Goal: Task Accomplishment & Management: Manage account settings

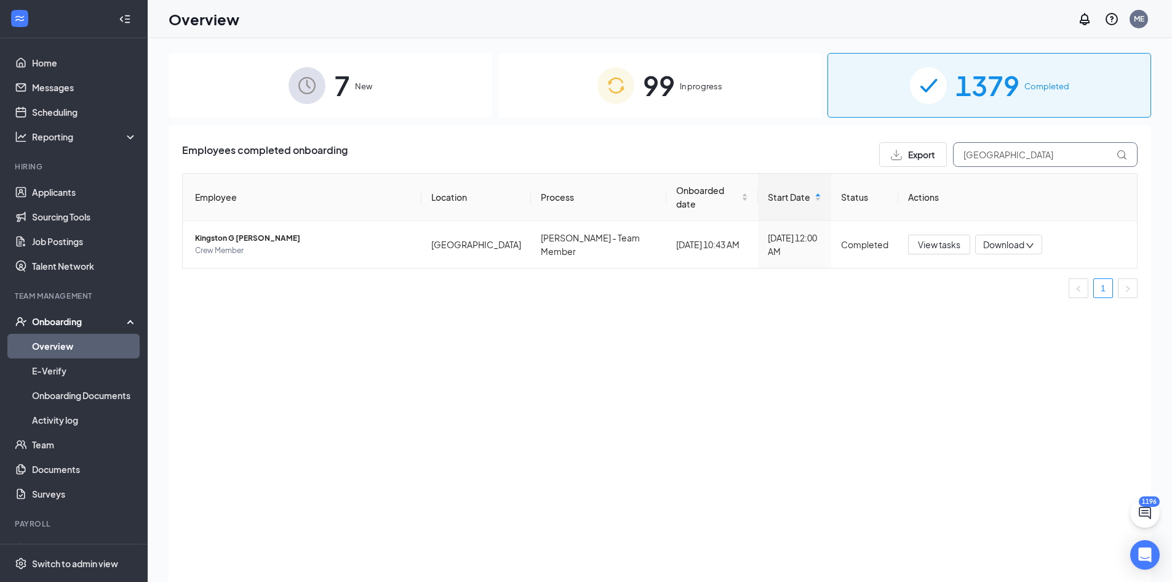
drag, startPoint x: 1008, startPoint y: 161, endPoint x: 855, endPoint y: 161, distance: 152.6
click at [859, 161] on div "Employees completed onboarding Export [GEOGRAPHIC_DATA]" at bounding box center [660, 154] width 956 height 25
type input "[PERSON_NAME]"
click at [230, 232] on span "[PERSON_NAME]" at bounding box center [303, 238] width 217 height 12
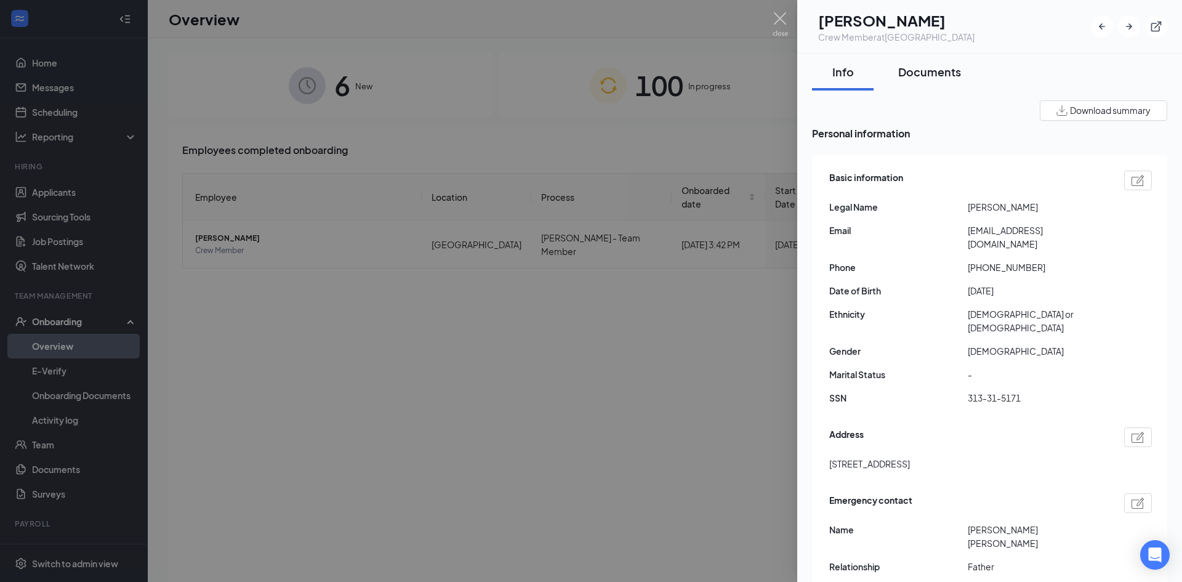
click at [931, 81] on button "Documents" at bounding box center [929, 72] width 87 height 37
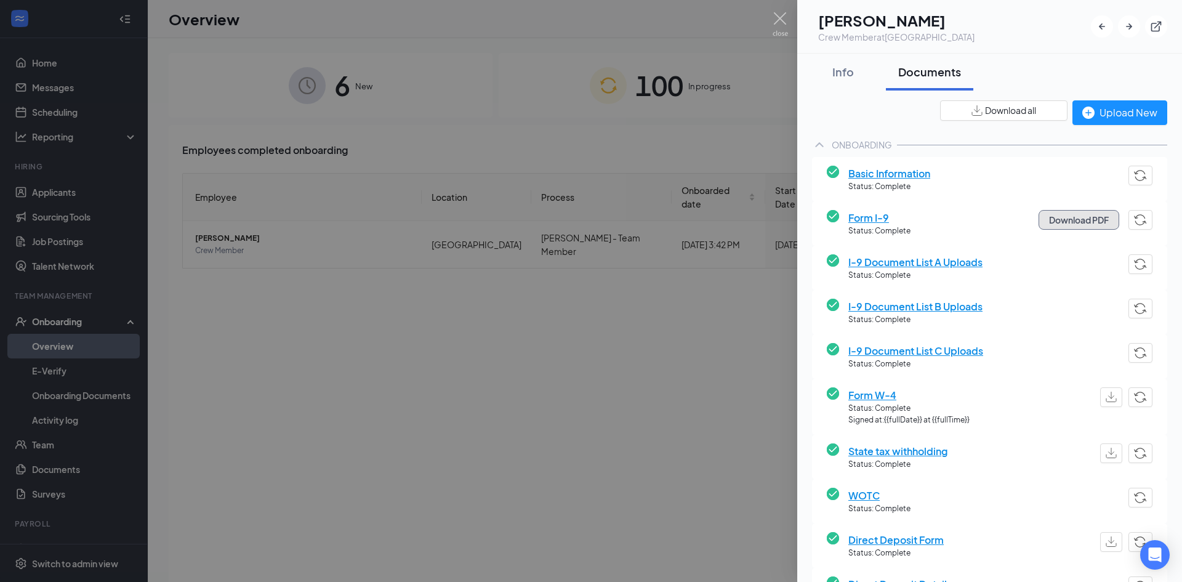
click at [1067, 221] on button "Download PDF" at bounding box center [1078, 220] width 81 height 20
click at [914, 263] on span "I-9 Document List A Uploads" at bounding box center [915, 261] width 134 height 15
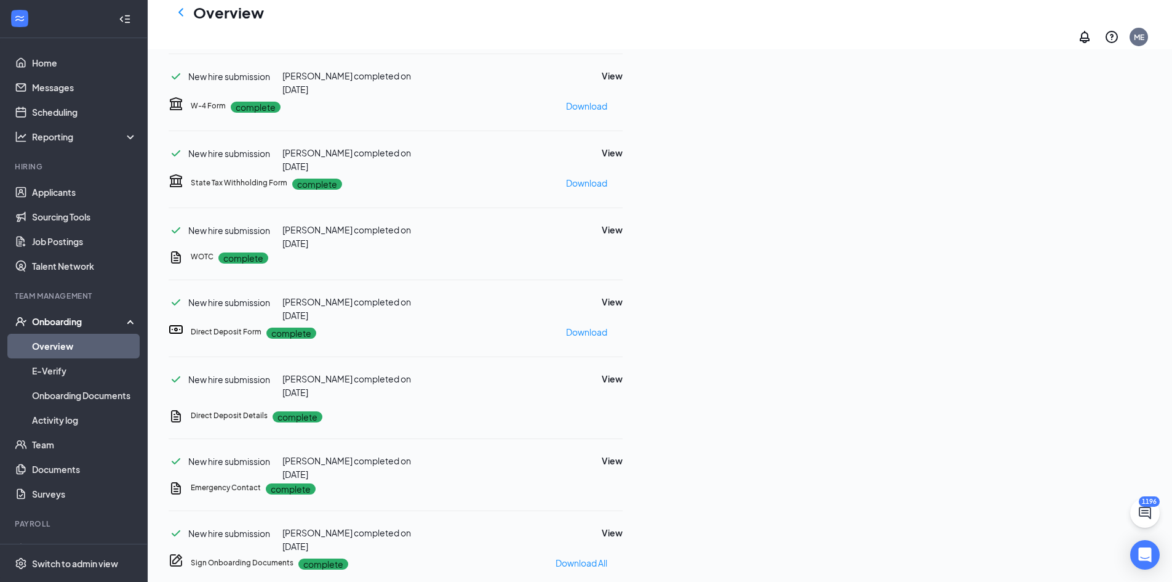
scroll to position [313, 0]
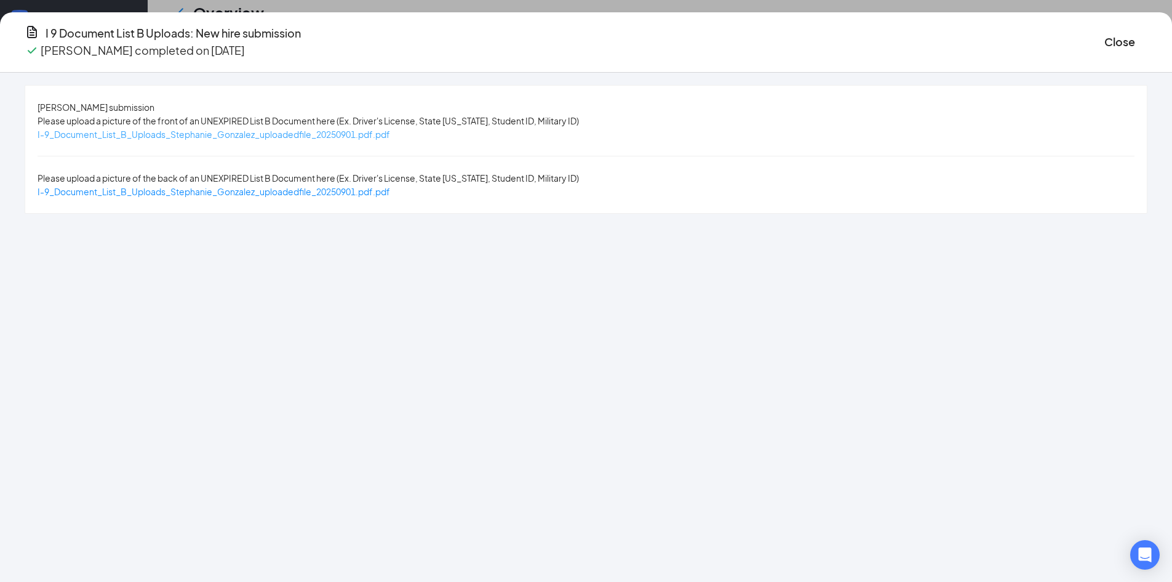
drag, startPoint x: 418, startPoint y: 135, endPoint x: 412, endPoint y: 138, distance: 7.7
click at [390, 135] on span "I-9_Document_List_B_Uploads_Stephanie_Gonzalez_uploadedfile_20250901.pdf.pdf" at bounding box center [214, 134] width 353 height 11
click at [1105, 39] on button "Close" at bounding box center [1120, 41] width 31 height 17
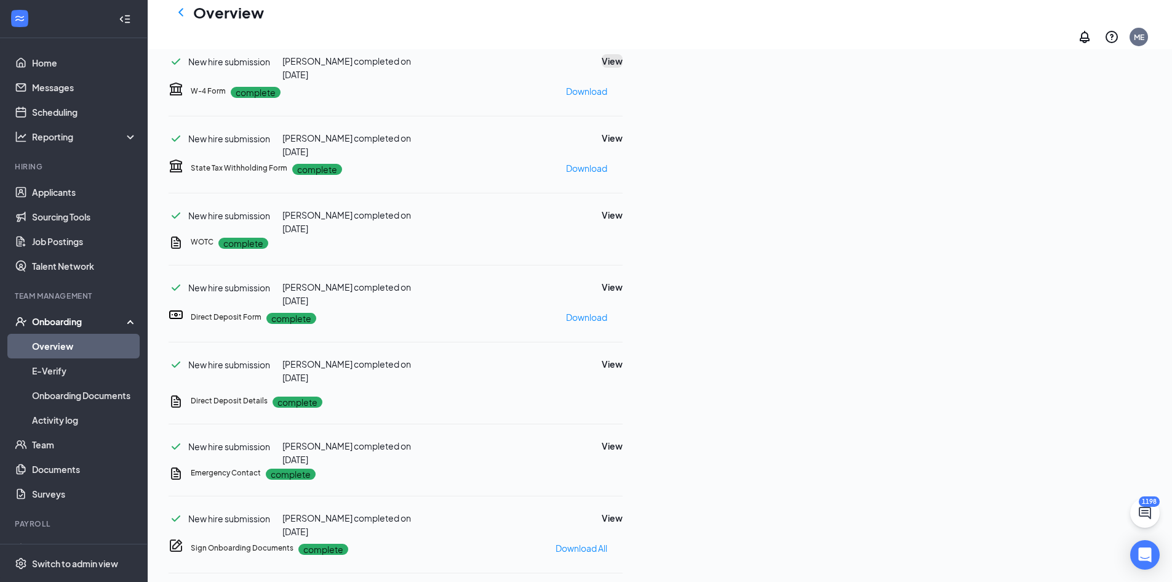
click at [623, 68] on button "View" at bounding box center [612, 61] width 21 height 14
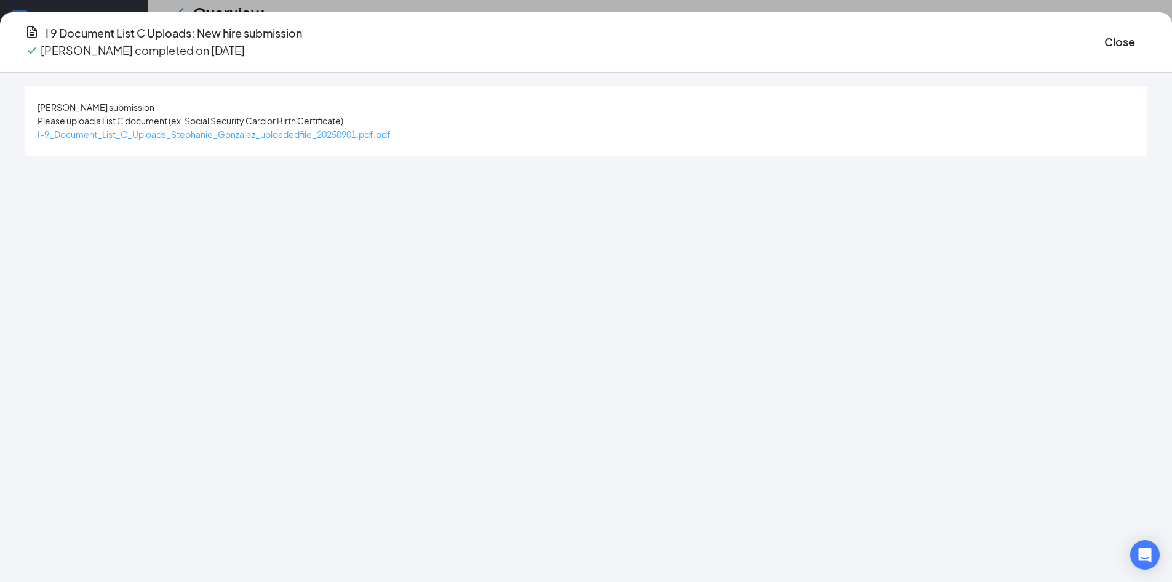
click at [351, 139] on span "I-9_Document_List_C_Uploads_Stephanie_Gonzalez_uploadedfile_20250901.pdf.pdf" at bounding box center [214, 134] width 353 height 11
click at [1105, 44] on button "Close" at bounding box center [1120, 41] width 31 height 17
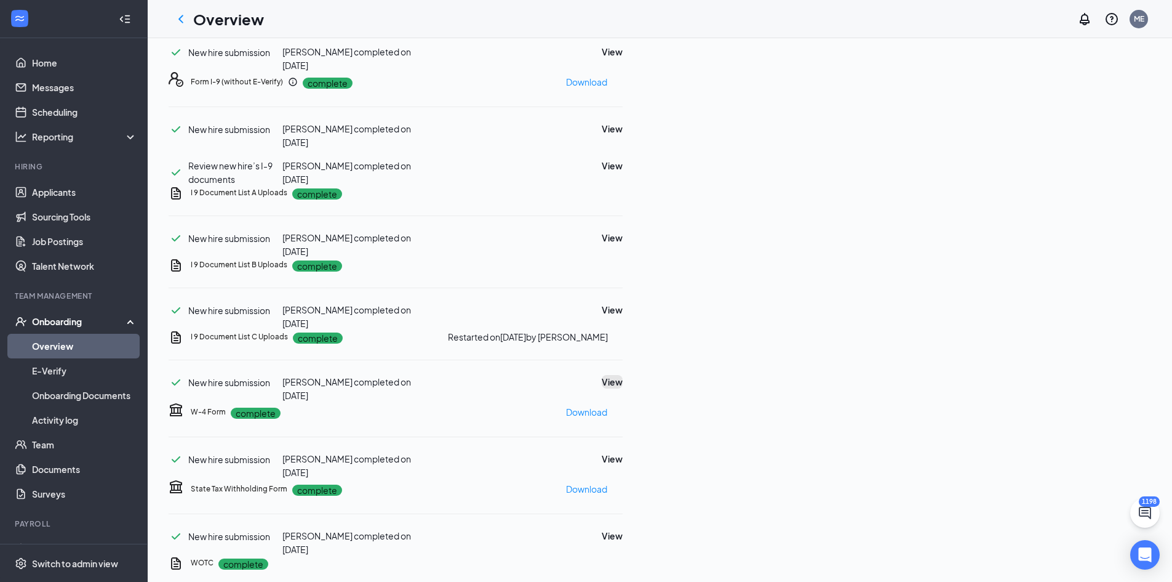
scroll to position [129, 0]
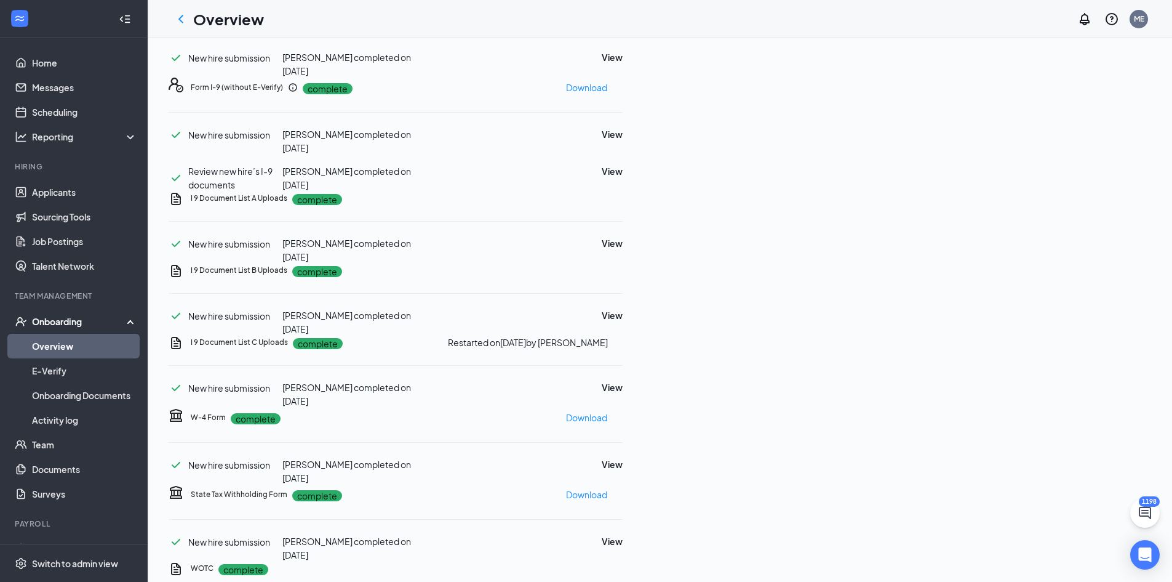
click at [623, 87] on icon "Ellipses" at bounding box center [623, 87] width 0 height 0
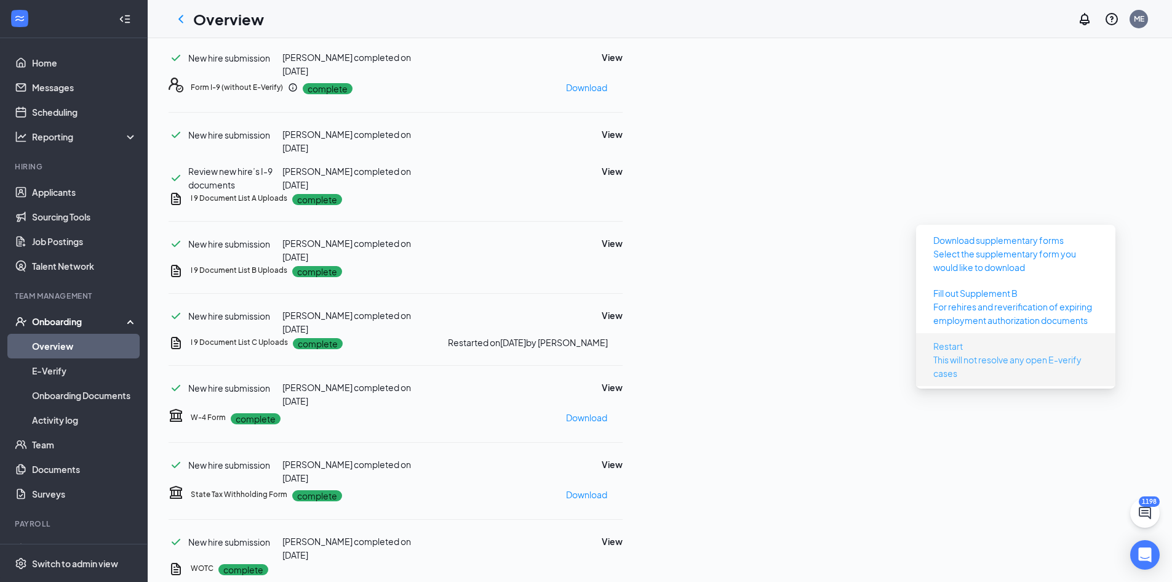
click at [1003, 345] on button "Restart This will not resolve any open E-verify cases" at bounding box center [1016, 359] width 185 height 47
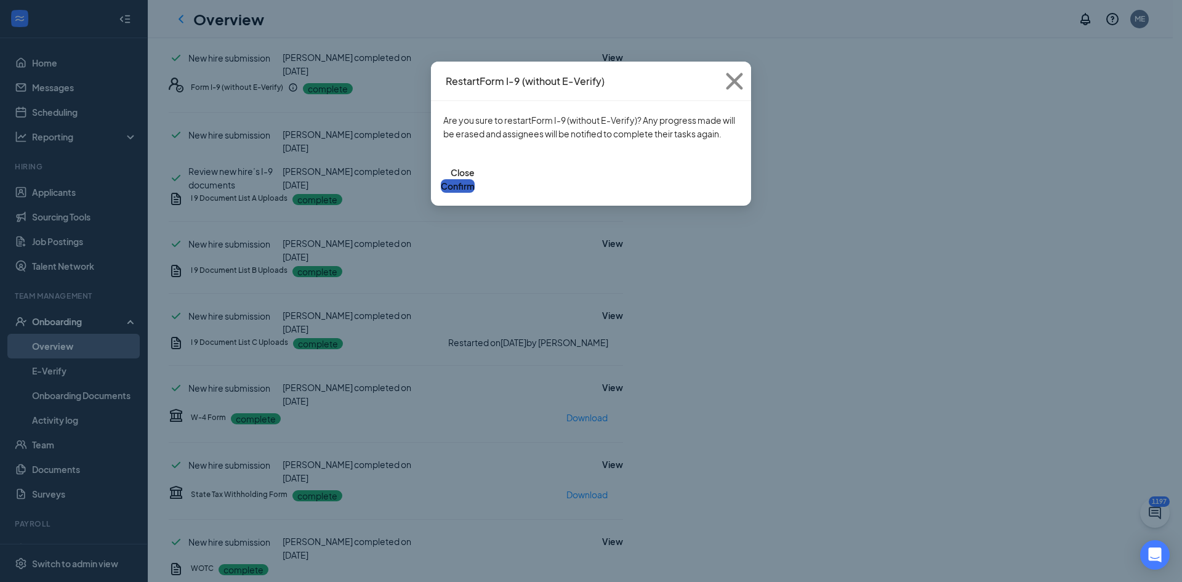
click at [474, 179] on button "Confirm" at bounding box center [458, 186] width 34 height 14
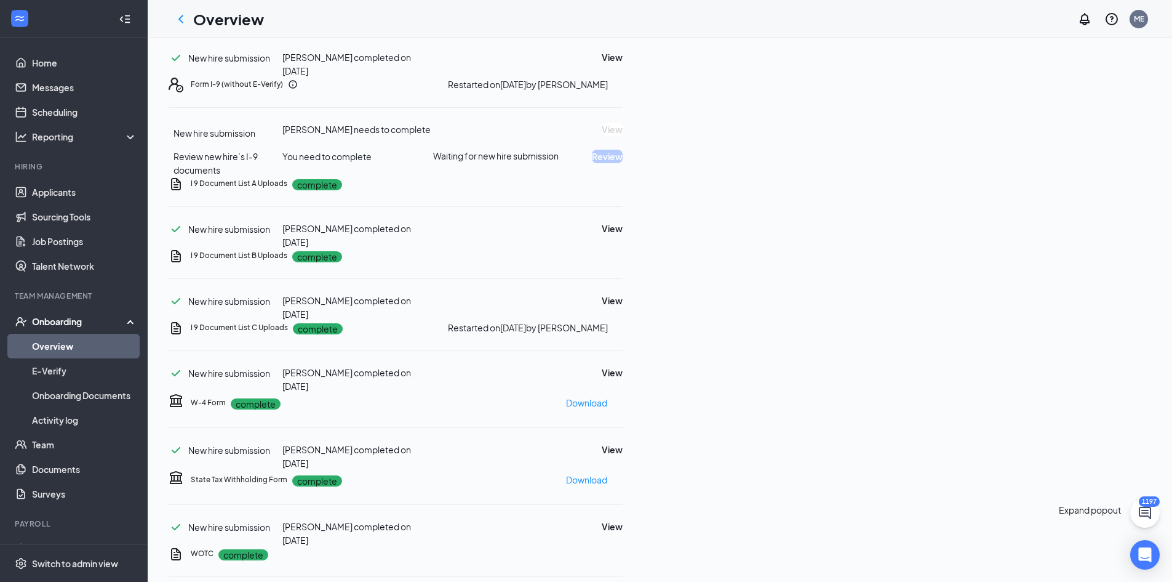
click at [1151, 511] on icon "ChatActive" at bounding box center [1145, 512] width 12 height 12
click at [1084, 560] on icon "ChevronUp" at bounding box center [1091, 553] width 15 height 15
click at [959, 222] on span at bounding box center [884, 212] width 151 height 20
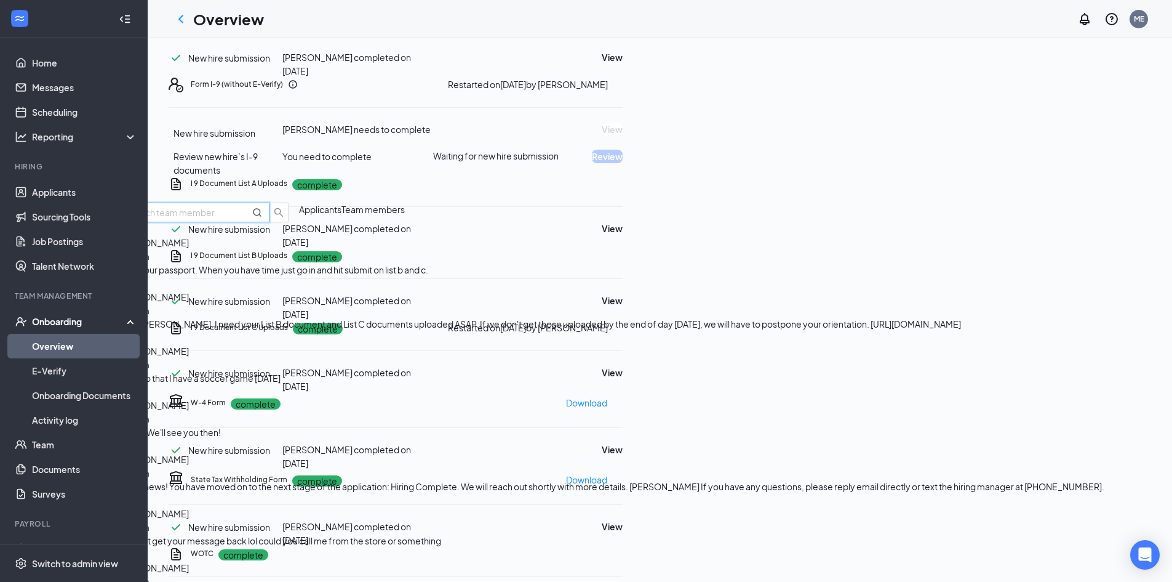
click at [235, 219] on input "text" at bounding box center [180, 213] width 109 height 14
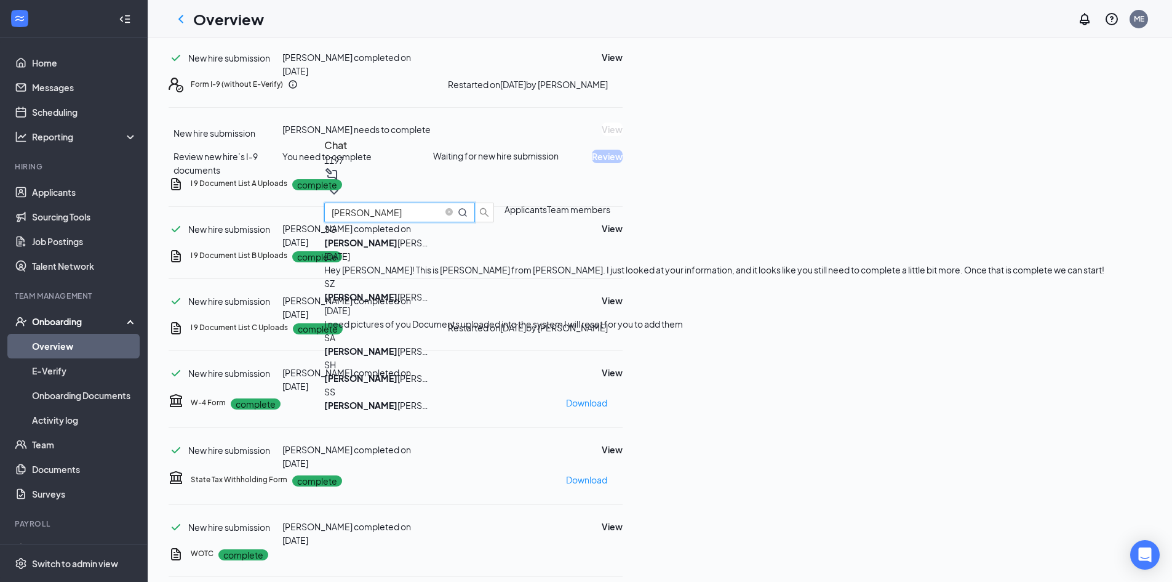
type input "[PERSON_NAME]"
click at [435, 249] on div "[PERSON_NAME]" at bounding box center [379, 243] width 111 height 14
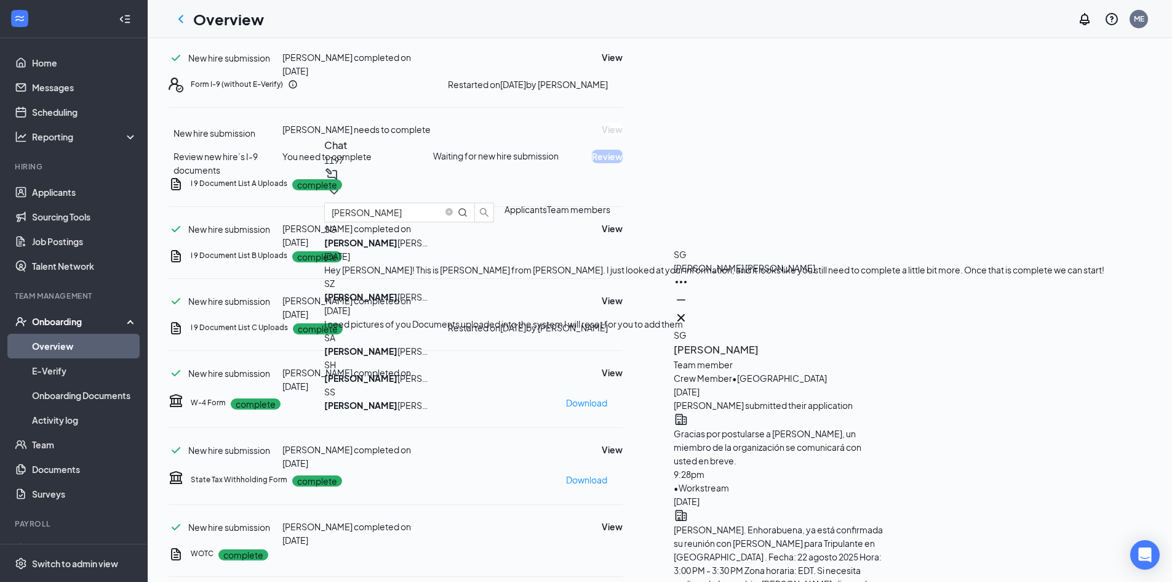
type textarea "Hi [PERSON_NAME], this is Makenna with the [PERSON_NAME] team. I reset your I-9…"
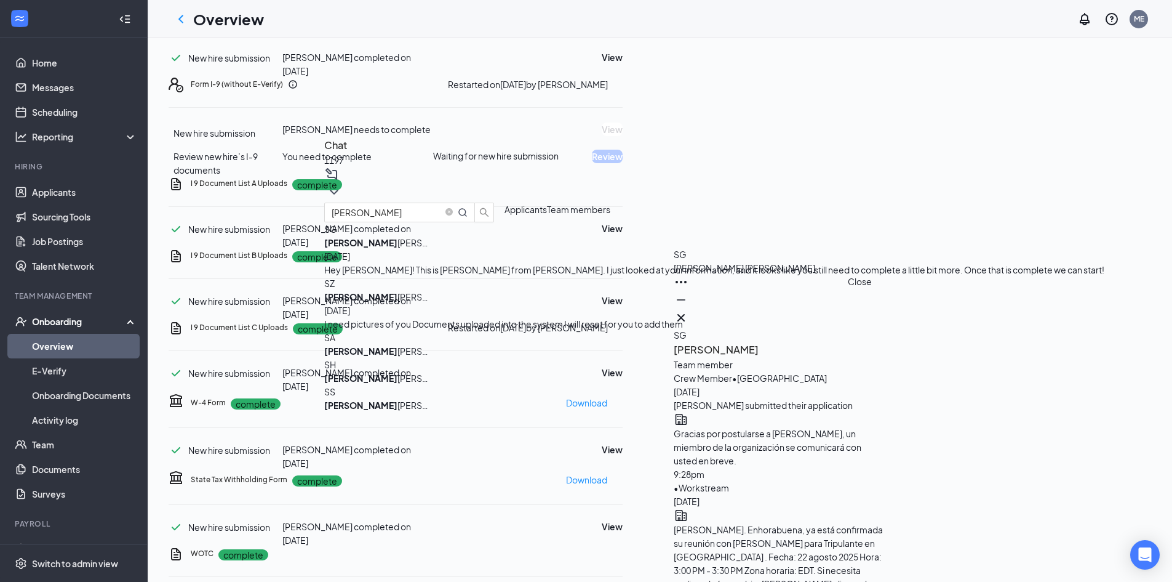
click at [689, 316] on icon "Cross" at bounding box center [681, 317] width 15 height 15
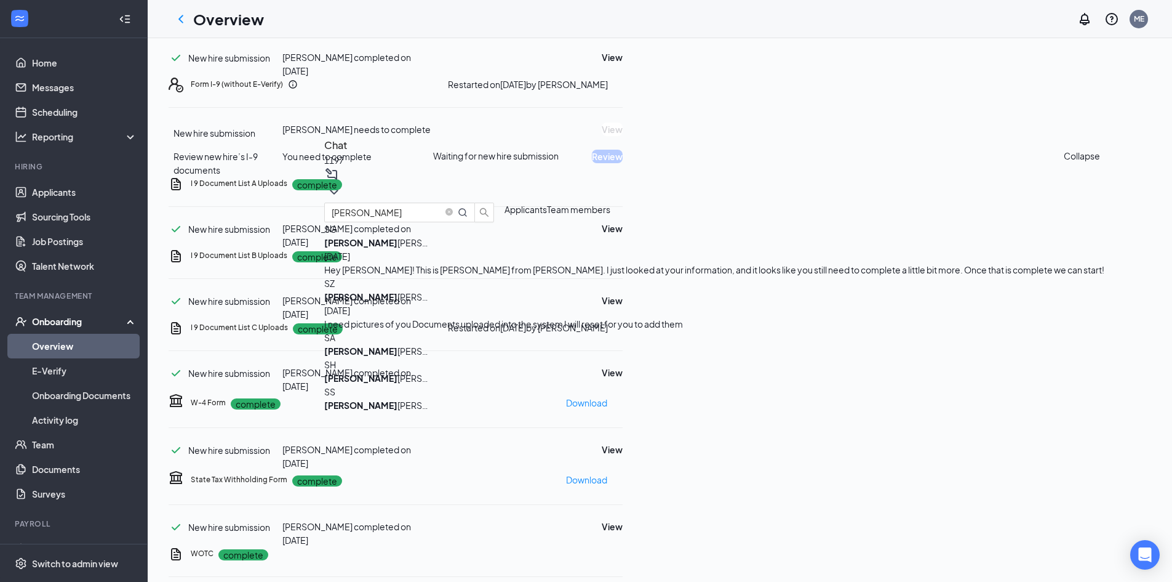
click at [338, 190] on icon "ChevronDown" at bounding box center [334, 192] width 8 height 5
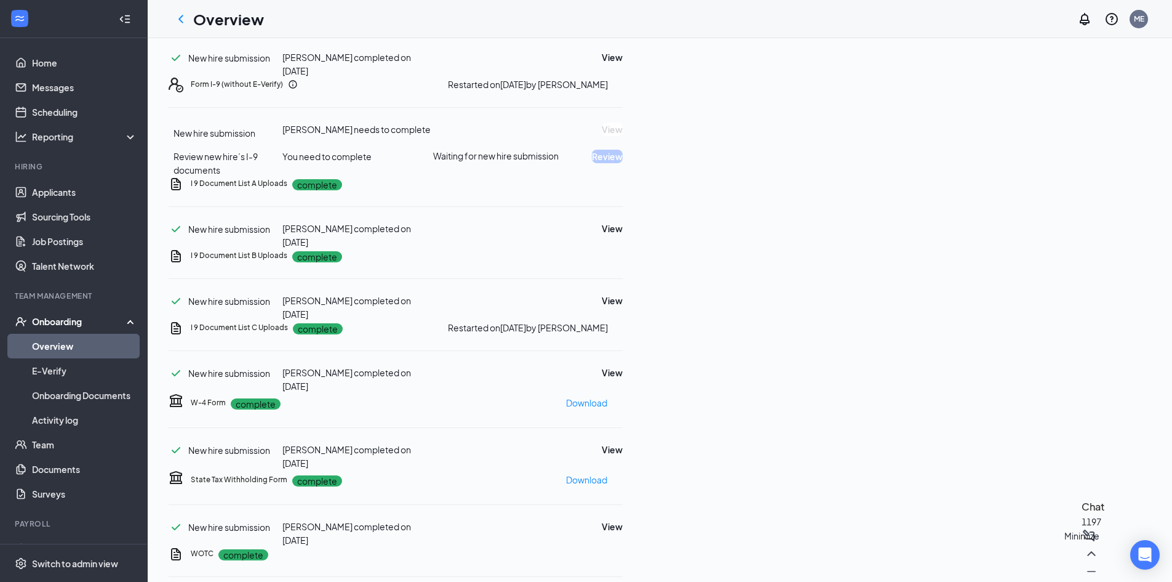
click at [1084, 569] on icon "Minimize" at bounding box center [1091, 571] width 15 height 15
click at [90, 342] on link "Overview" at bounding box center [84, 346] width 105 height 25
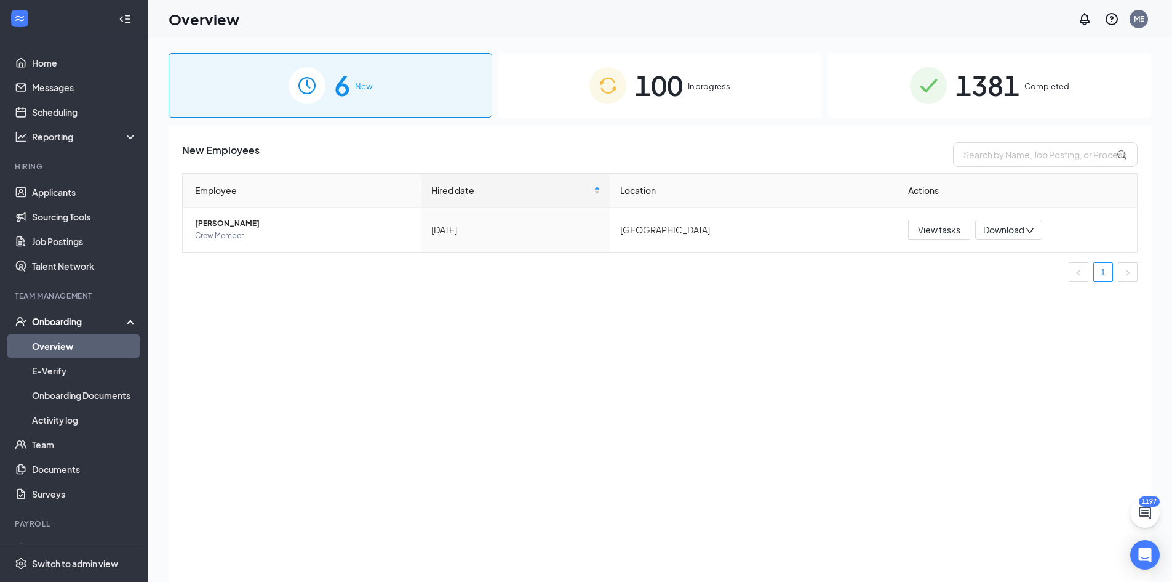
click at [976, 90] on span "1381" at bounding box center [988, 85] width 64 height 42
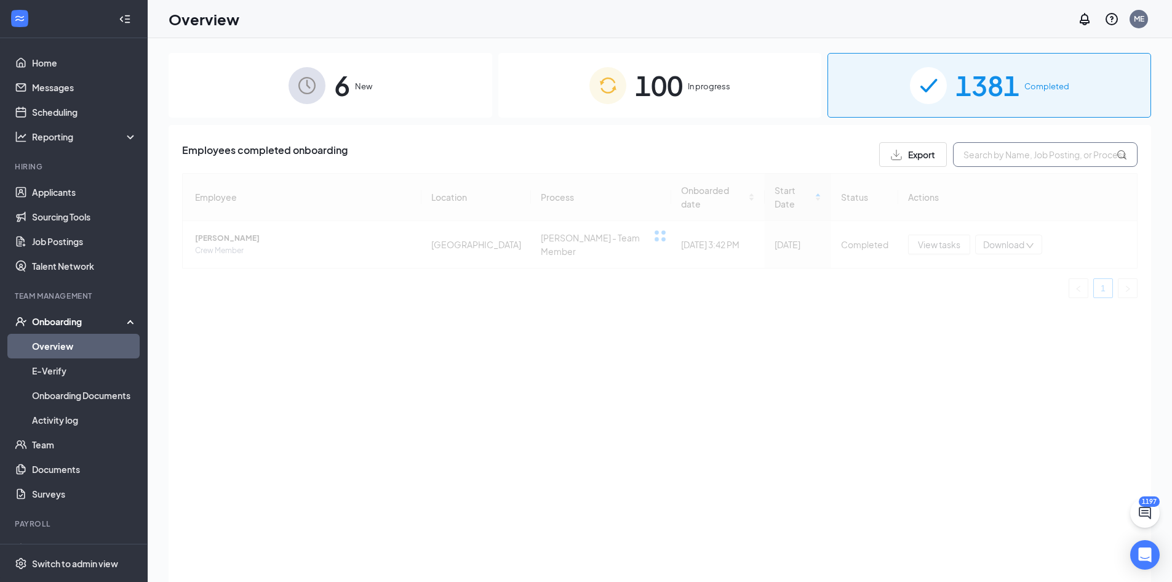
click at [1006, 148] on input "text" at bounding box center [1045, 154] width 185 height 25
click at [960, 154] on input "fristen" at bounding box center [1045, 154] width 185 height 25
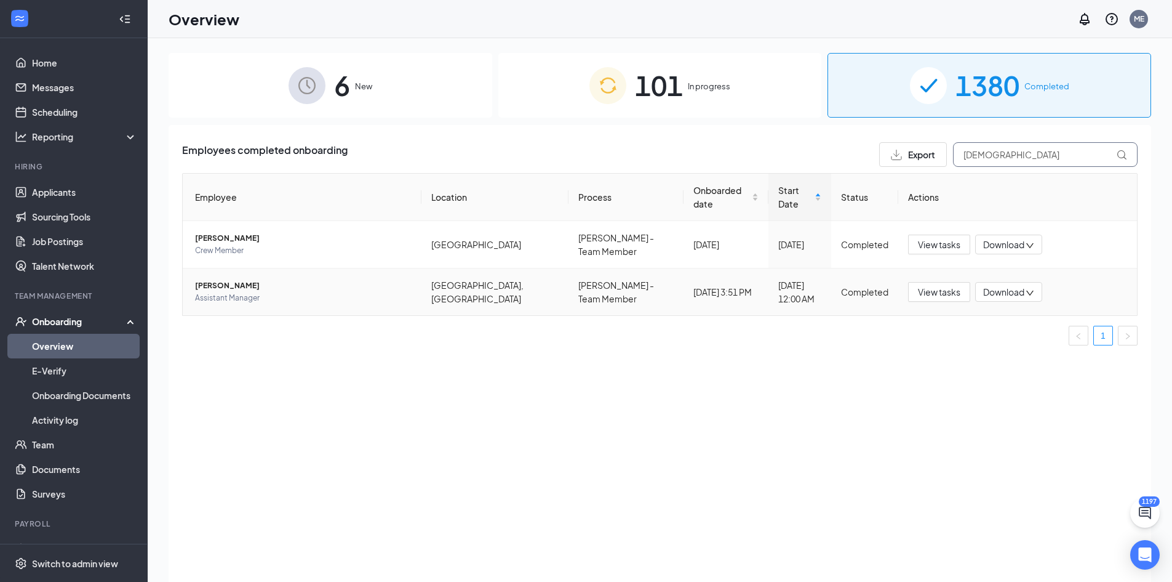
type input "[DEMOGRAPHIC_DATA]"
click at [233, 279] on span "[PERSON_NAME]" at bounding box center [303, 285] width 217 height 12
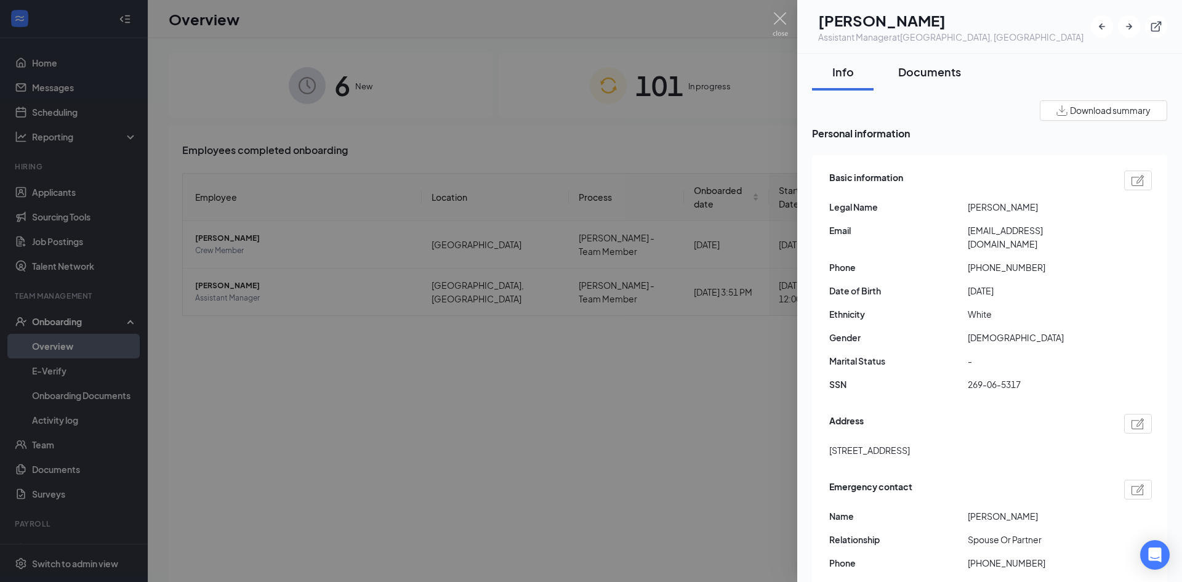
click at [932, 81] on button "Documents" at bounding box center [929, 72] width 87 height 37
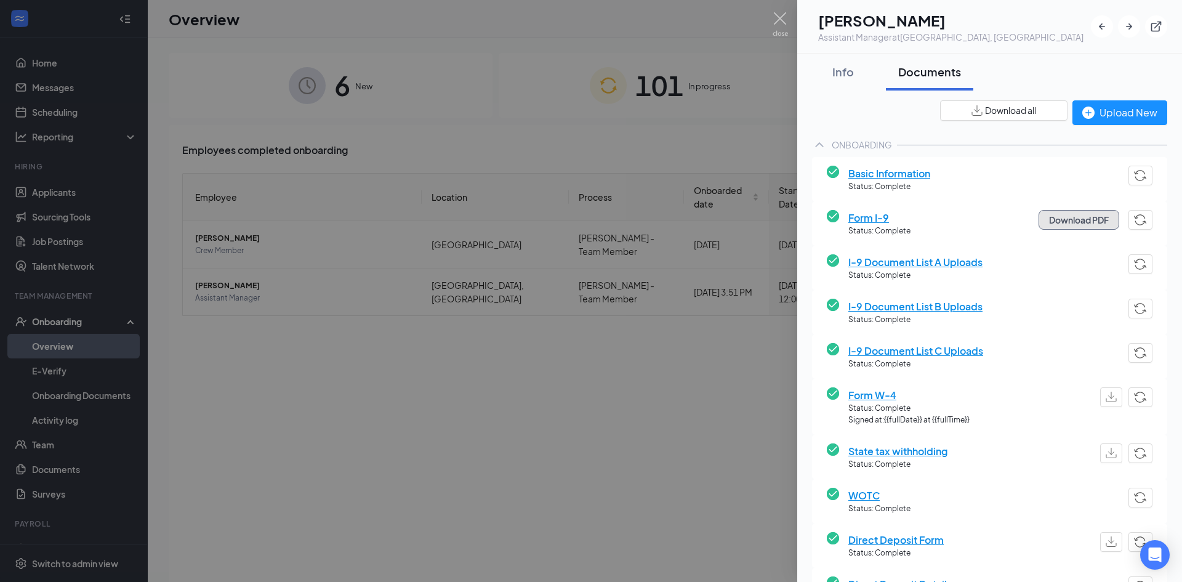
click at [1068, 218] on button "Download PDF" at bounding box center [1078, 220] width 81 height 20
click at [916, 264] on span "I-9 Document List A Uploads" at bounding box center [915, 261] width 134 height 15
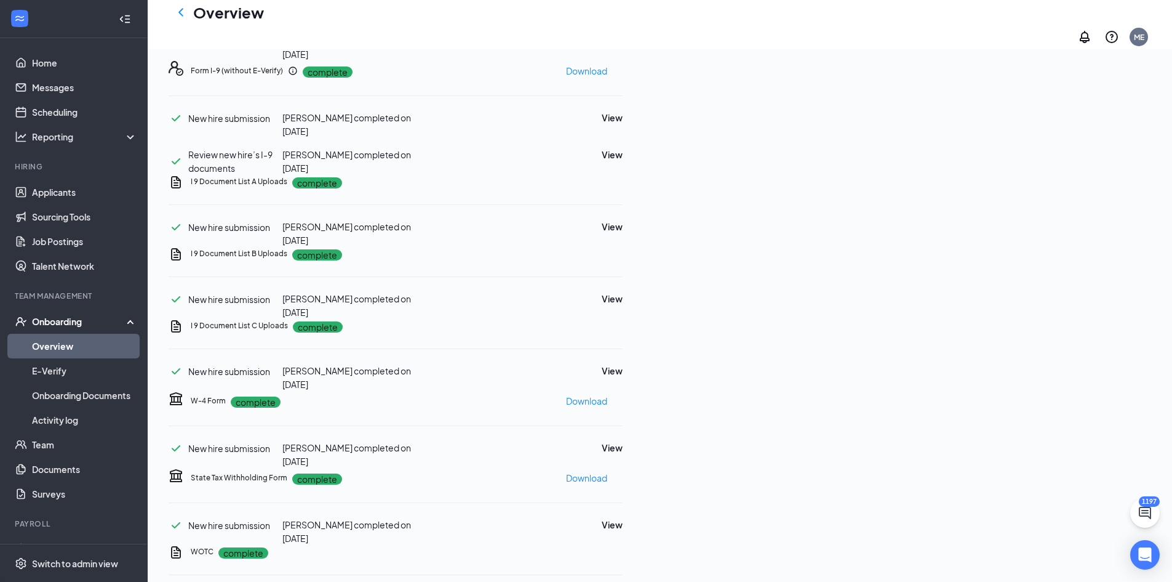
scroll to position [313, 0]
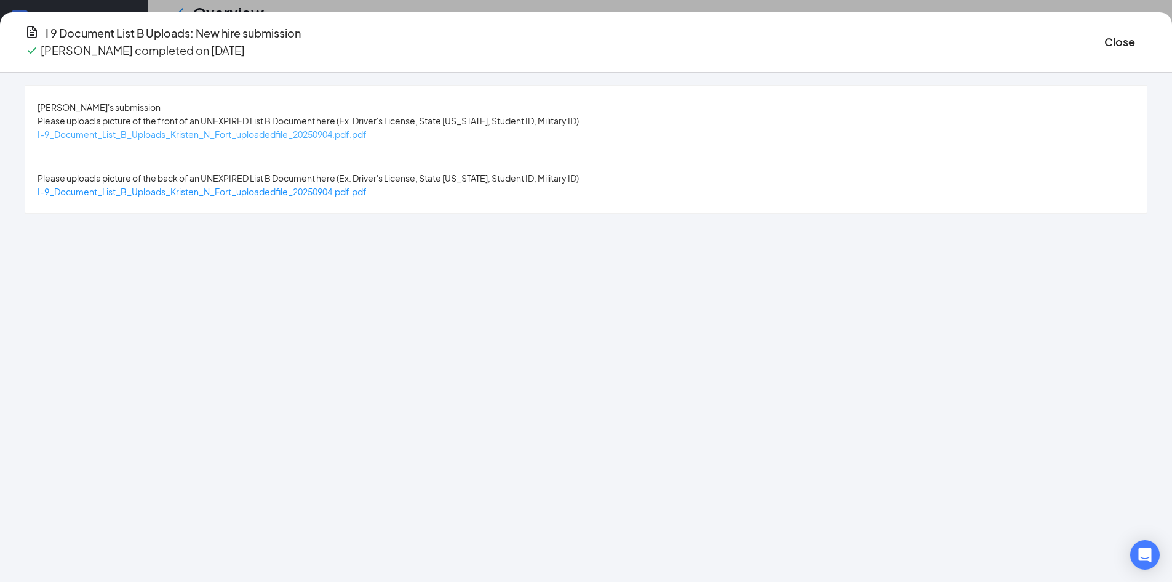
click at [367, 132] on span "I-9_Document_List_B_Uploads_Kristen_N_Fort_uploadedfile_20250904.pdf.pdf" at bounding box center [202, 134] width 329 height 11
click at [1105, 47] on button "Close" at bounding box center [1120, 41] width 31 height 17
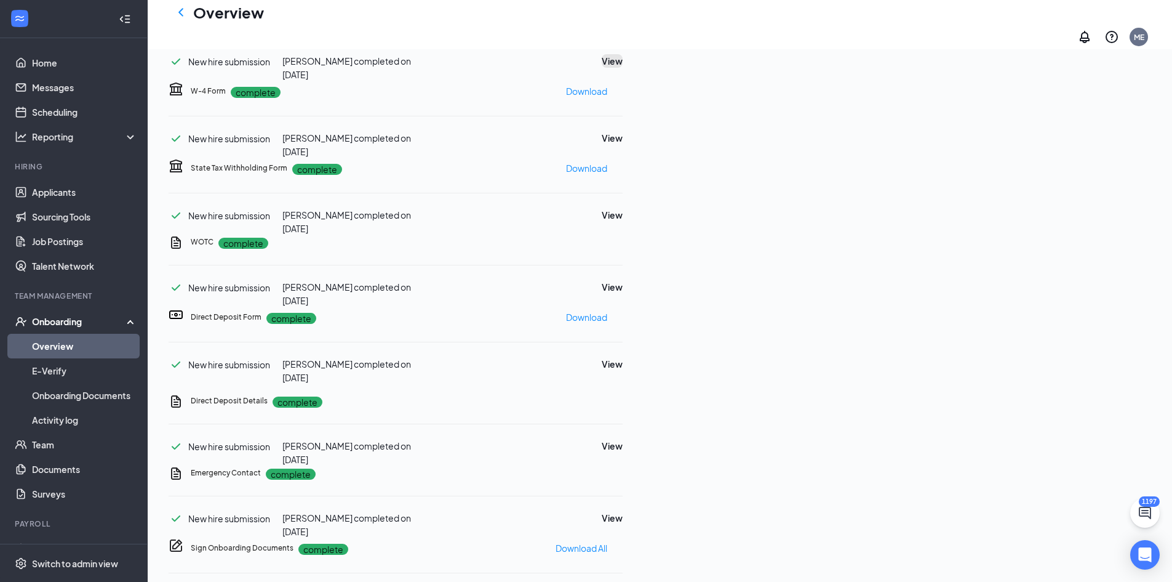
click at [623, 68] on button "View" at bounding box center [612, 61] width 21 height 14
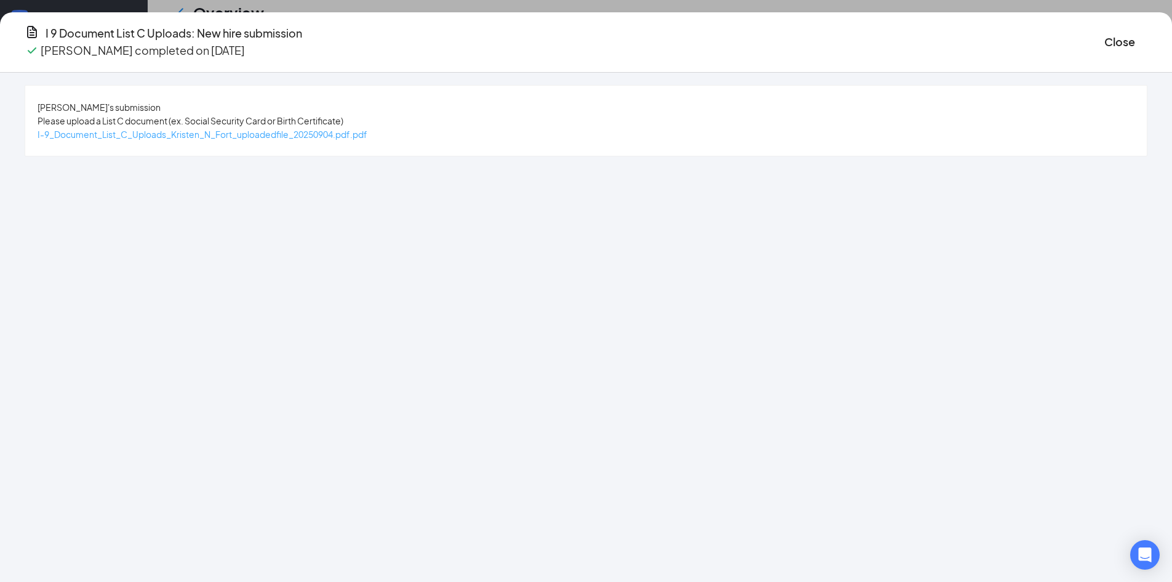
click at [262, 135] on span "I-9_Document_List_C_Uploads_Kristen_N_Fort_uploadedfile_20250904.pdf.pdf" at bounding box center [203, 134] width 330 height 11
drag, startPoint x: 955, startPoint y: 37, endPoint x: 808, endPoint y: 53, distance: 148.0
click at [1105, 37] on button "Close" at bounding box center [1120, 41] width 31 height 17
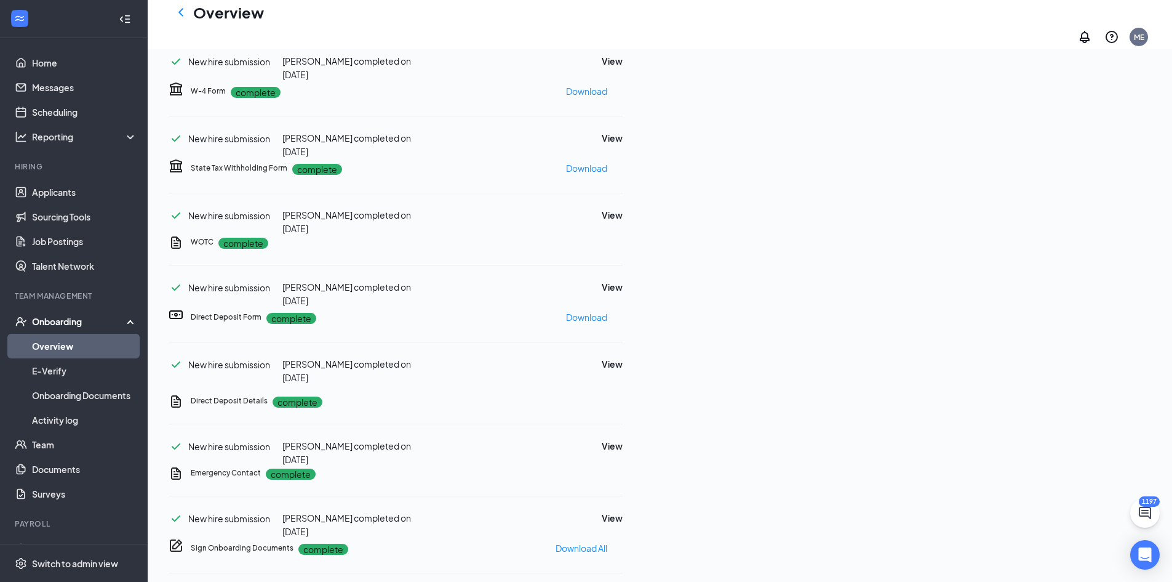
click at [100, 346] on link "Overview" at bounding box center [84, 346] width 105 height 25
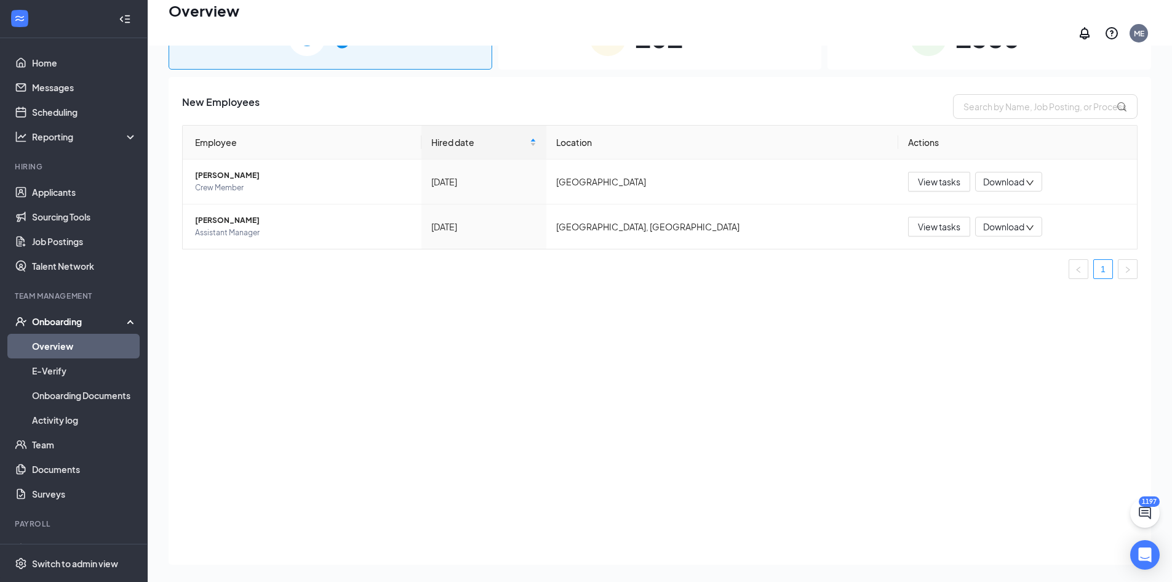
drag, startPoint x: 991, startPoint y: 46, endPoint x: 1003, endPoint y: 77, distance: 32.9
click at [991, 46] on span "1380" at bounding box center [988, 37] width 64 height 42
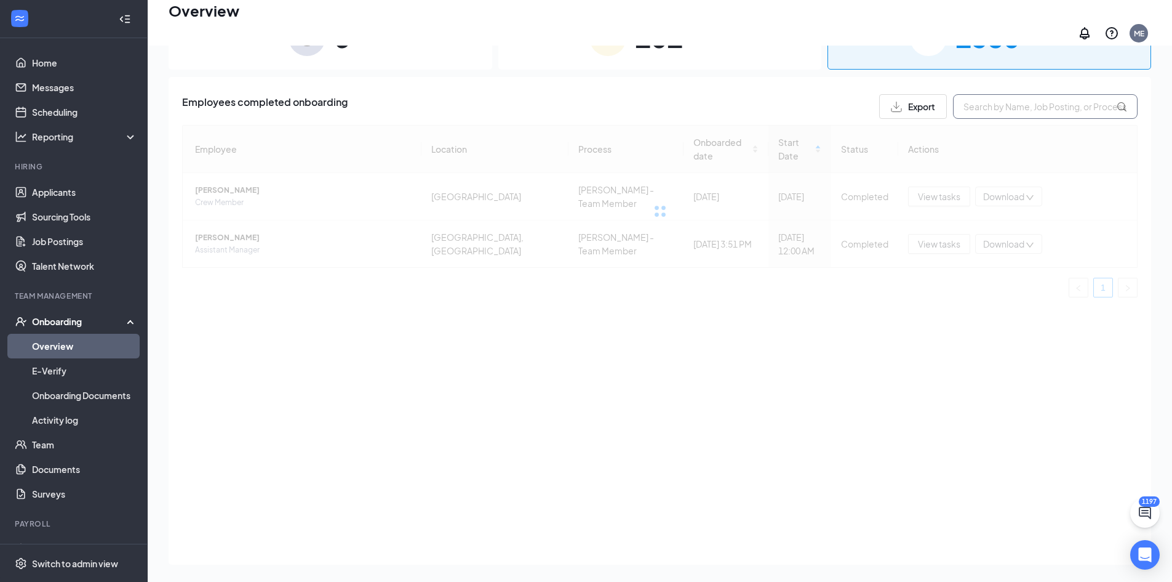
click at [1014, 98] on input "text" at bounding box center [1045, 106] width 185 height 25
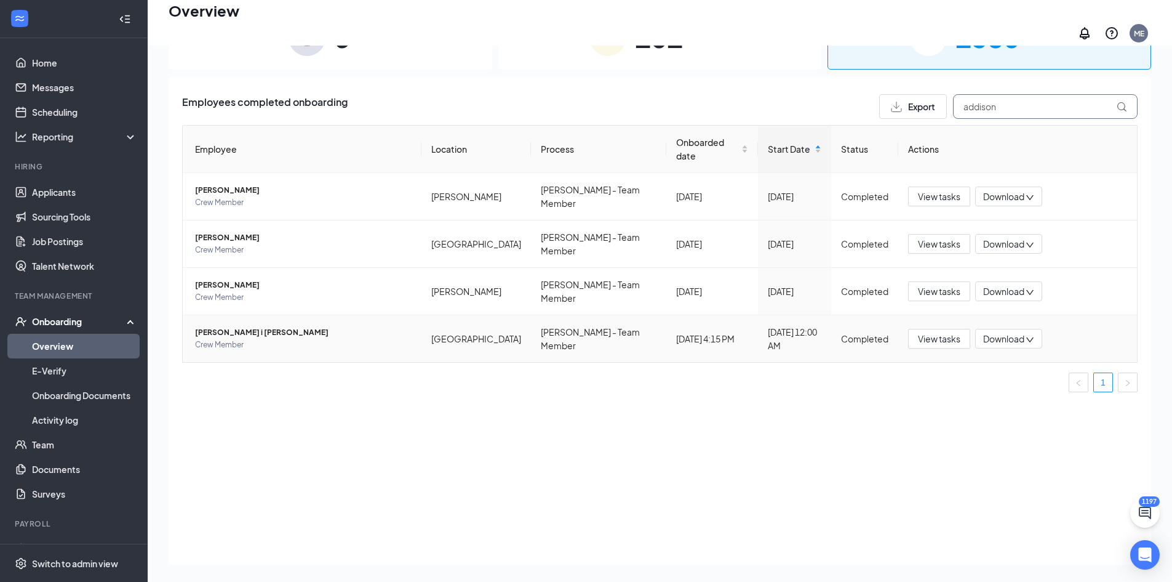
type input "addison"
click at [218, 326] on span "[PERSON_NAME] i [PERSON_NAME]" at bounding box center [303, 332] width 217 height 12
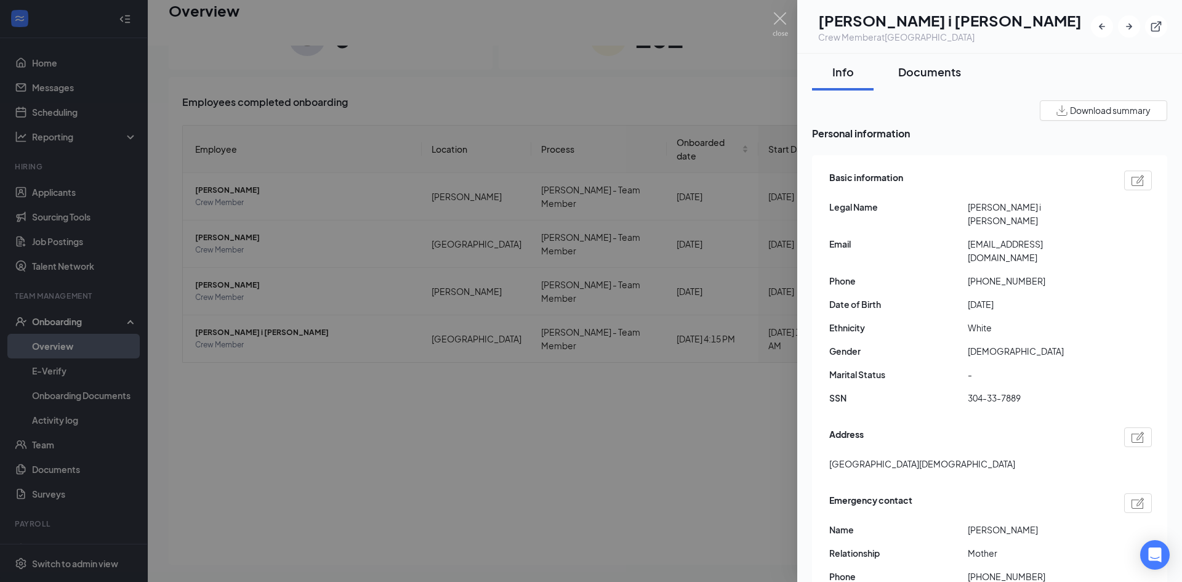
click at [946, 78] on div "Documents" at bounding box center [929, 71] width 63 height 15
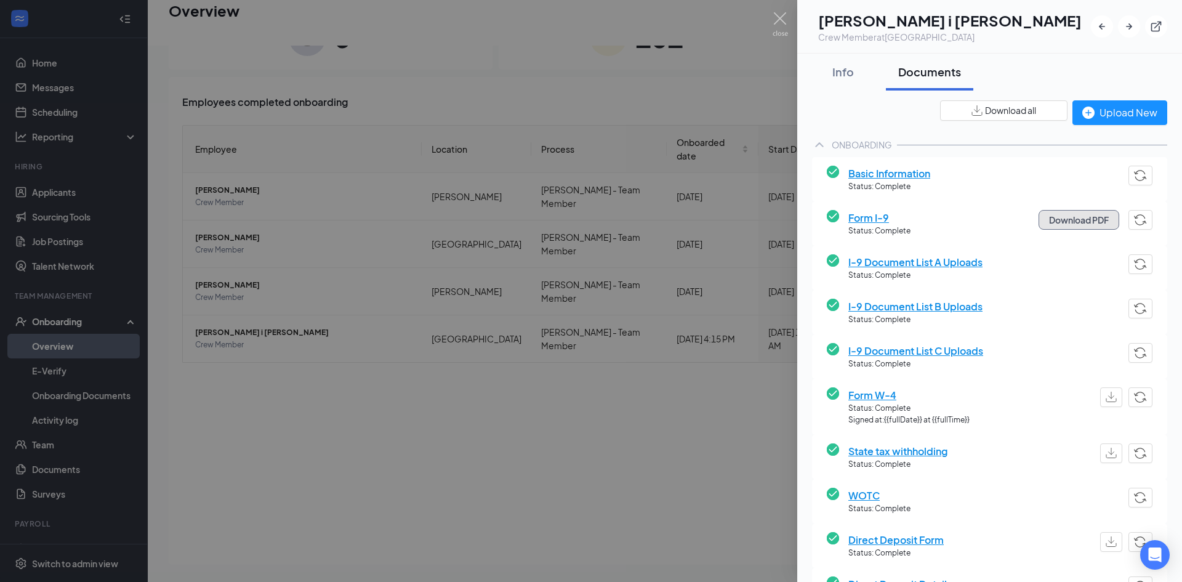
click at [1067, 224] on button "Download PDF" at bounding box center [1078, 220] width 81 height 20
drag, startPoint x: 929, startPoint y: 260, endPoint x: 928, endPoint y: 279, distance: 19.1
click at [929, 260] on span "I-9 Document List A Uploads" at bounding box center [915, 261] width 134 height 15
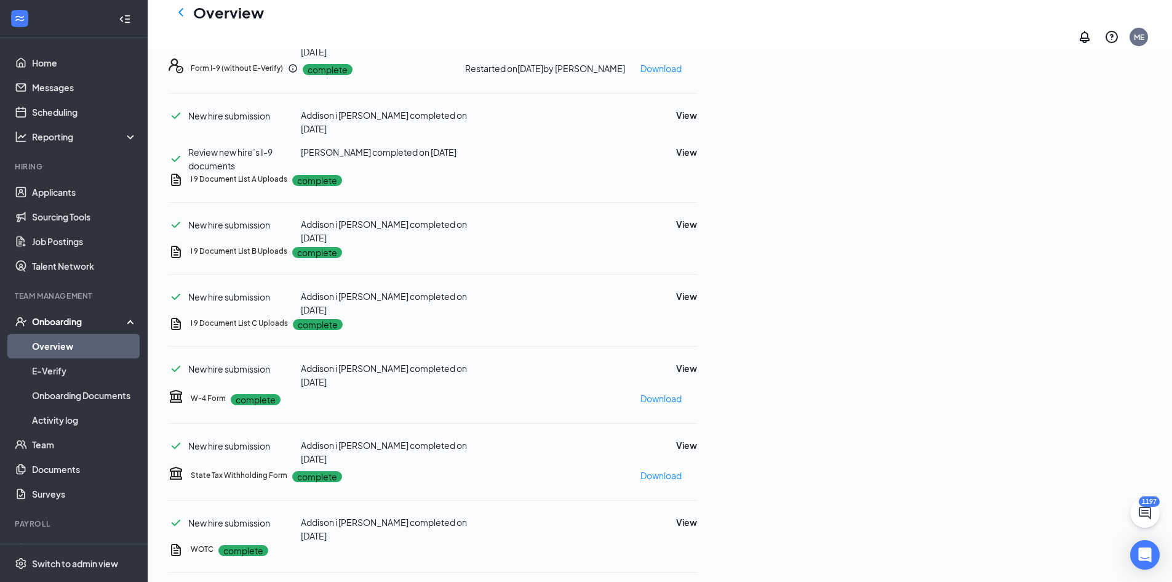
scroll to position [313, 0]
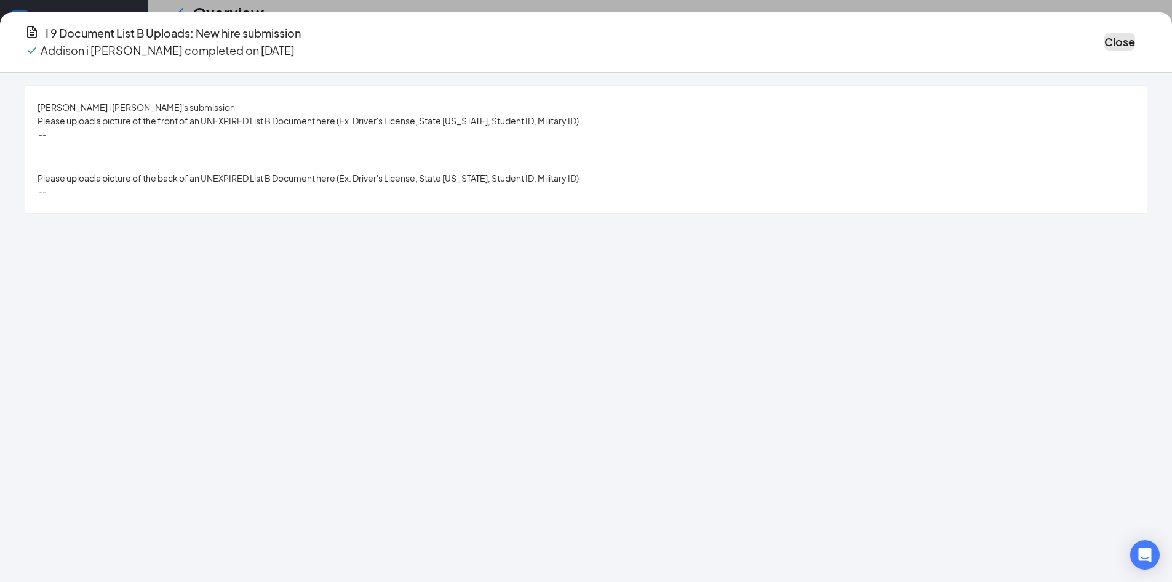
click at [1105, 36] on button "Close" at bounding box center [1120, 41] width 31 height 17
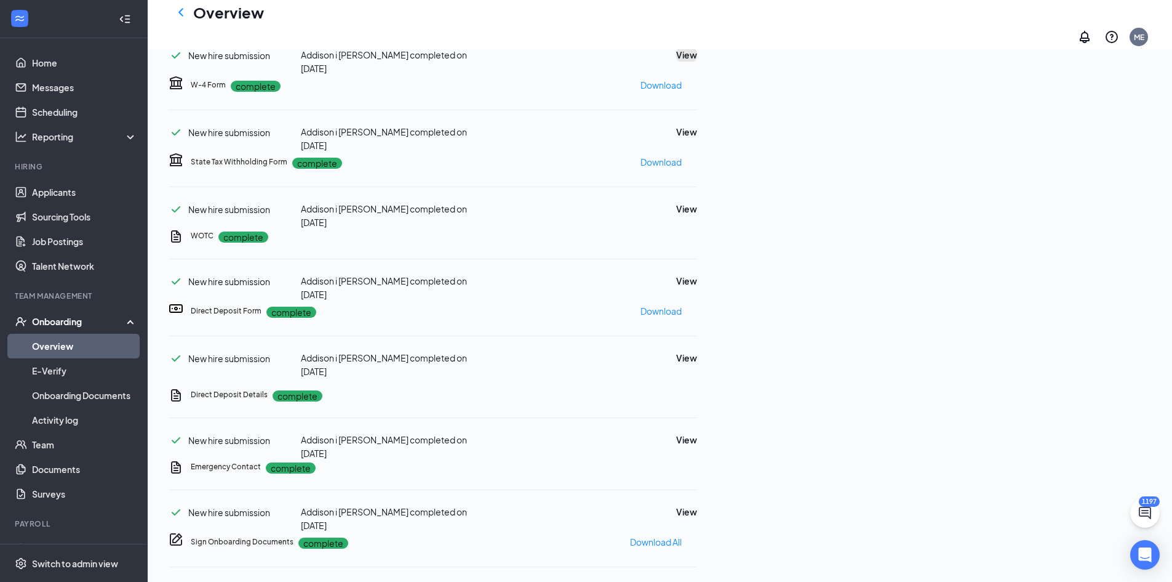
click at [697, 62] on button "View" at bounding box center [686, 55] width 21 height 14
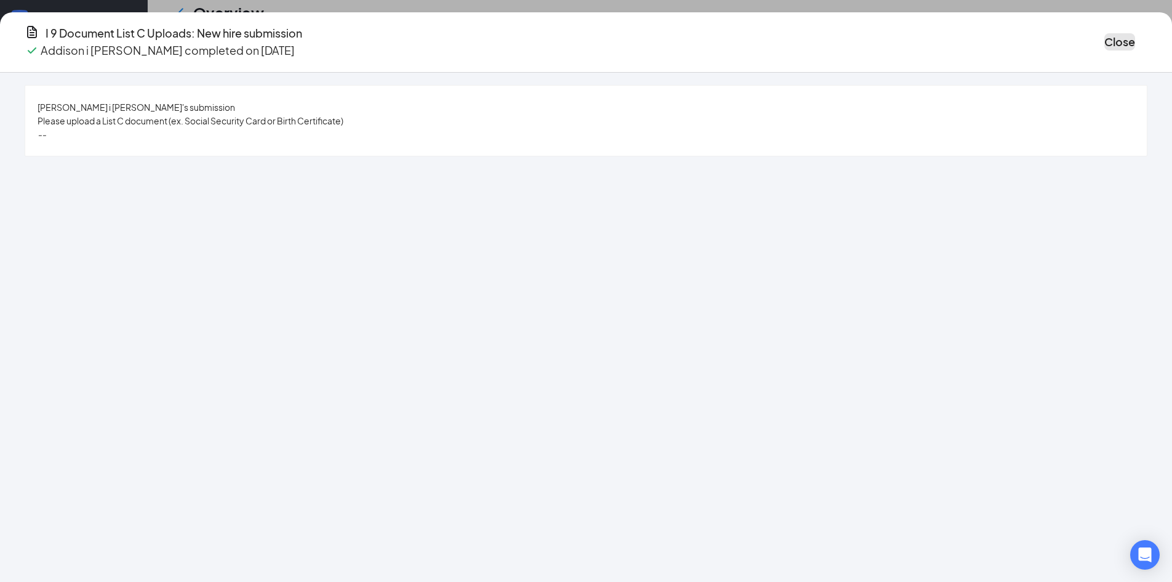
click at [1105, 46] on button "Close" at bounding box center [1120, 41] width 31 height 17
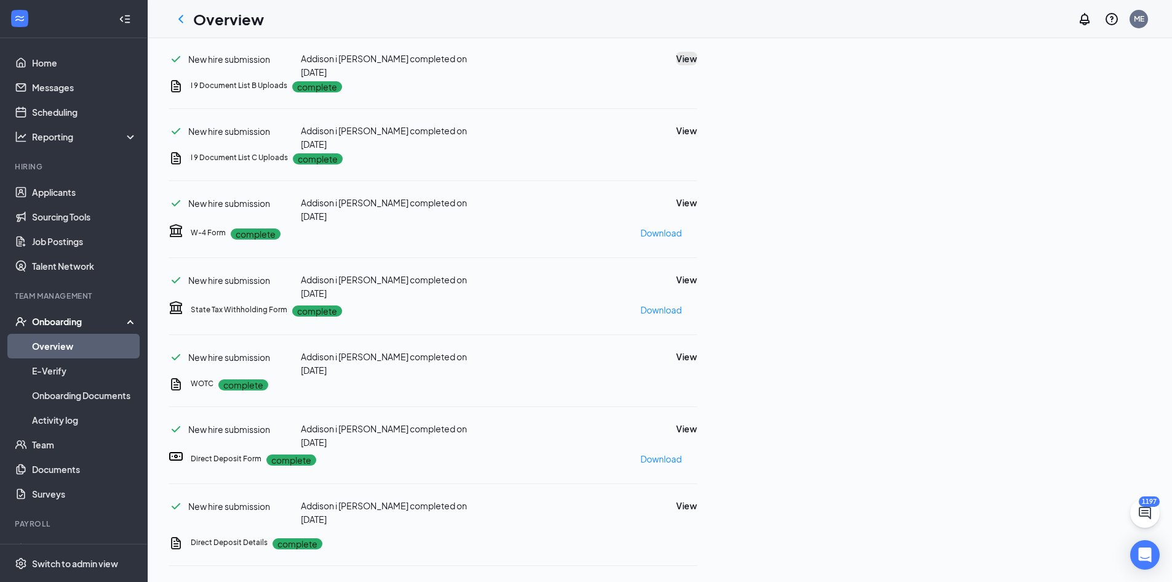
click at [697, 65] on button "View" at bounding box center [686, 59] width 21 height 14
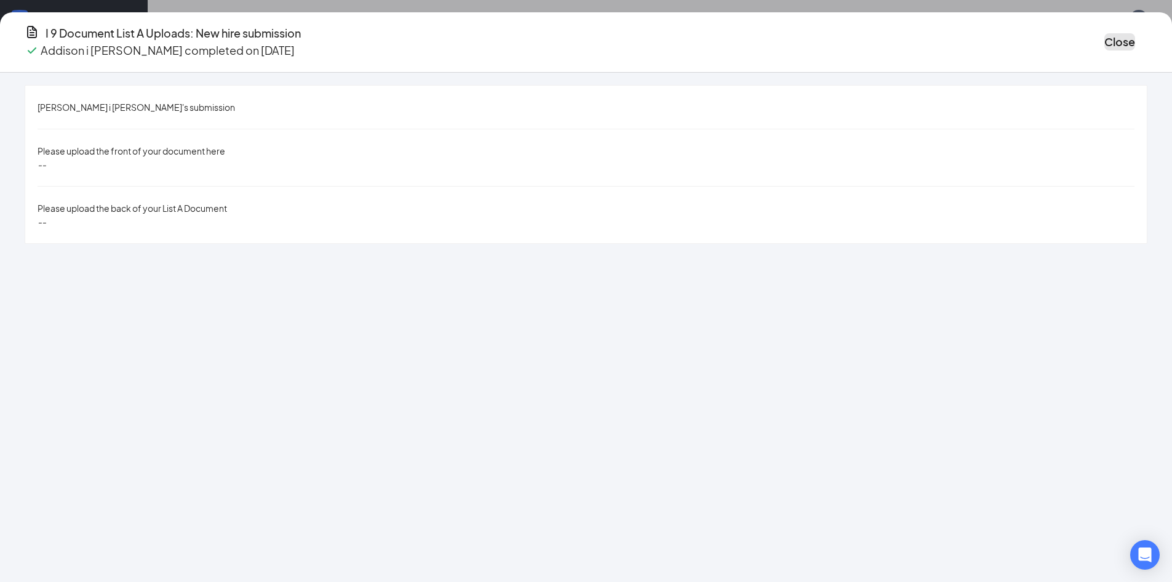
click at [1105, 47] on button "Close" at bounding box center [1120, 41] width 31 height 17
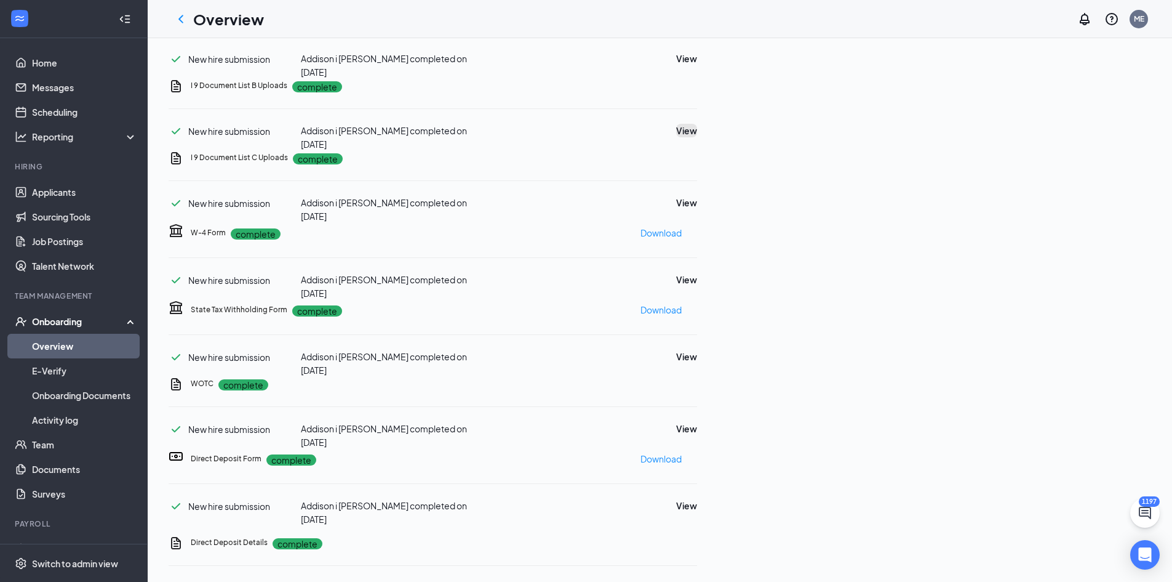
click at [697, 137] on button "View" at bounding box center [686, 131] width 21 height 14
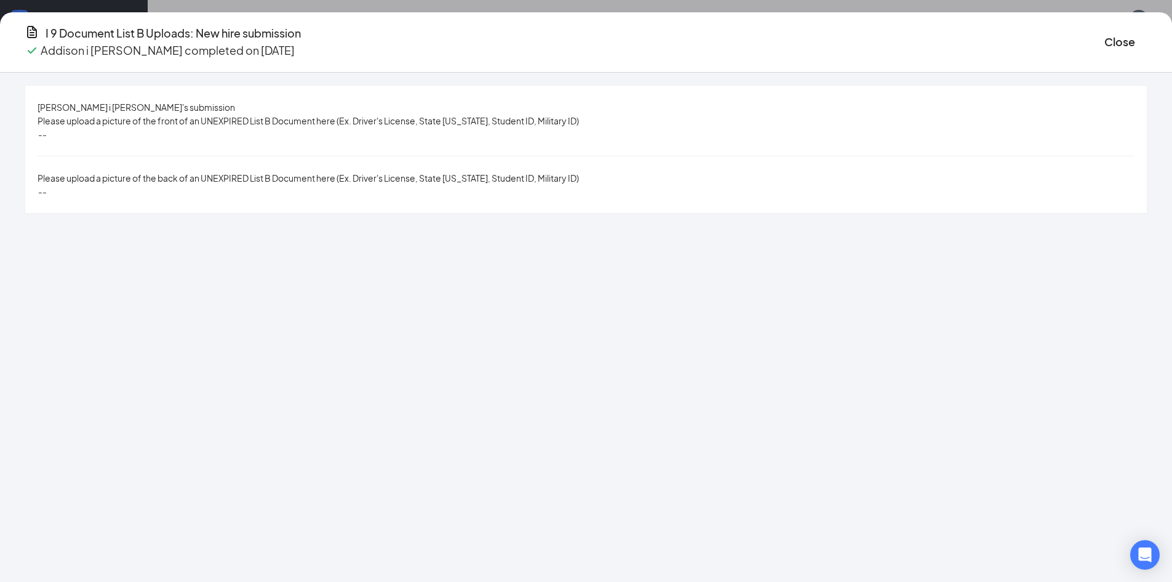
click at [1148, 42] on icon "Ellipses" at bounding box center [1148, 42] width 0 height 0
click at [1036, 65] on button "Restart" at bounding box center [1051, 62] width 49 height 20
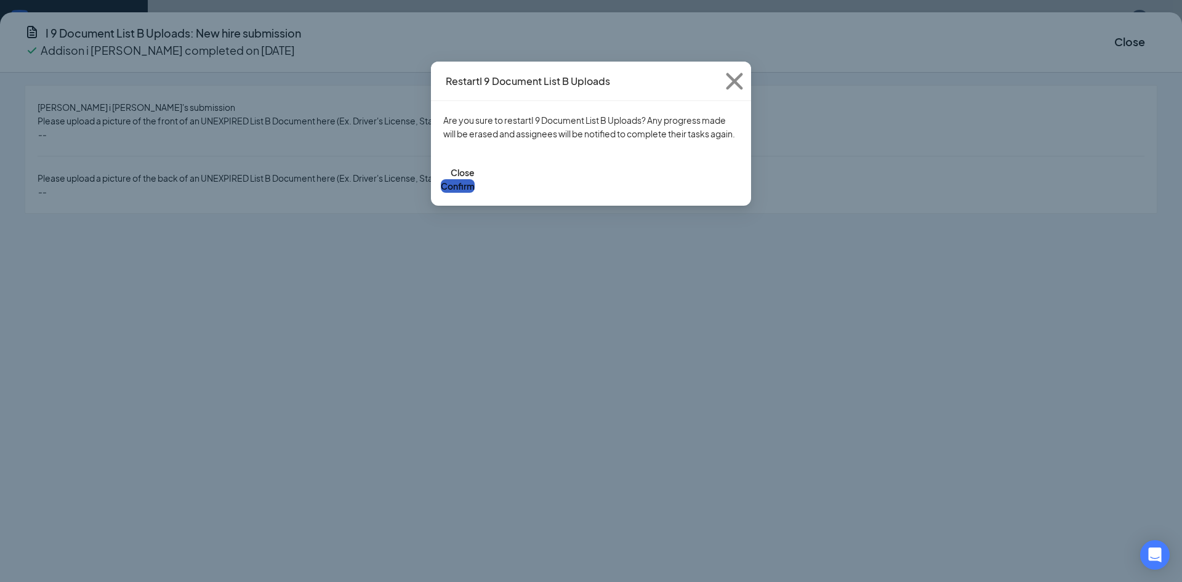
drag, startPoint x: 704, startPoint y: 191, endPoint x: 812, endPoint y: 148, distance: 116.8
click at [474, 192] on button "Confirm" at bounding box center [458, 186] width 34 height 14
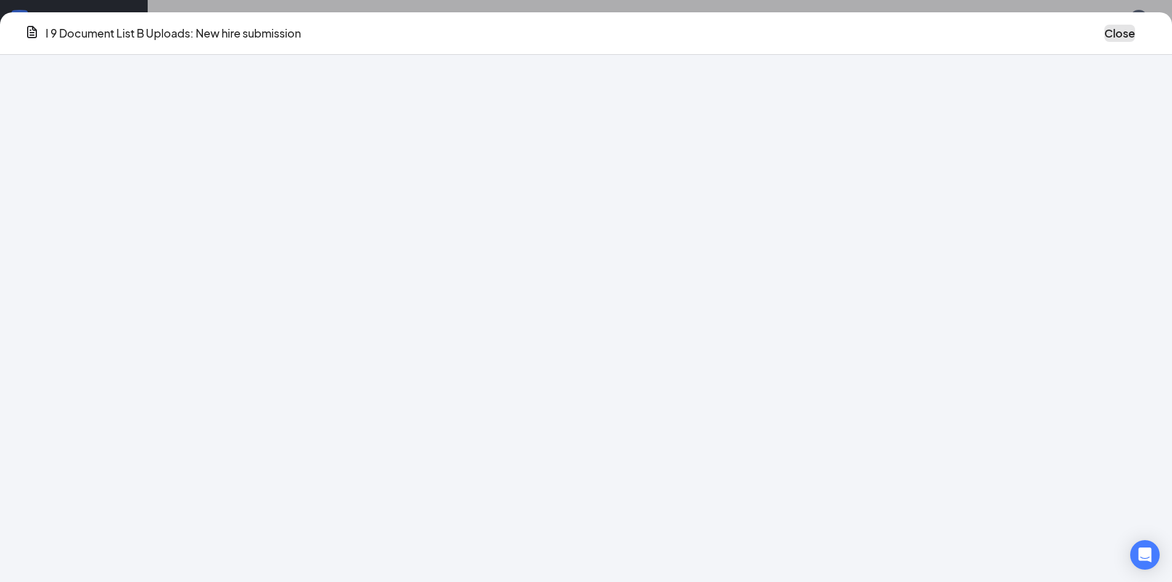
click at [1105, 42] on button "Close" at bounding box center [1120, 33] width 31 height 17
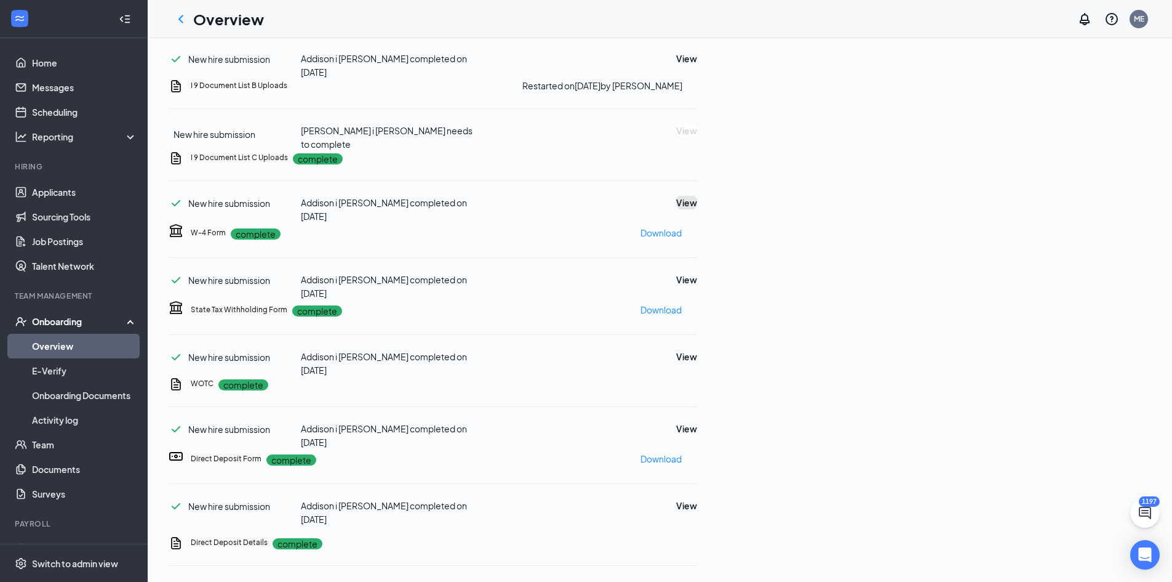
click at [697, 209] on button "View" at bounding box center [686, 203] width 21 height 14
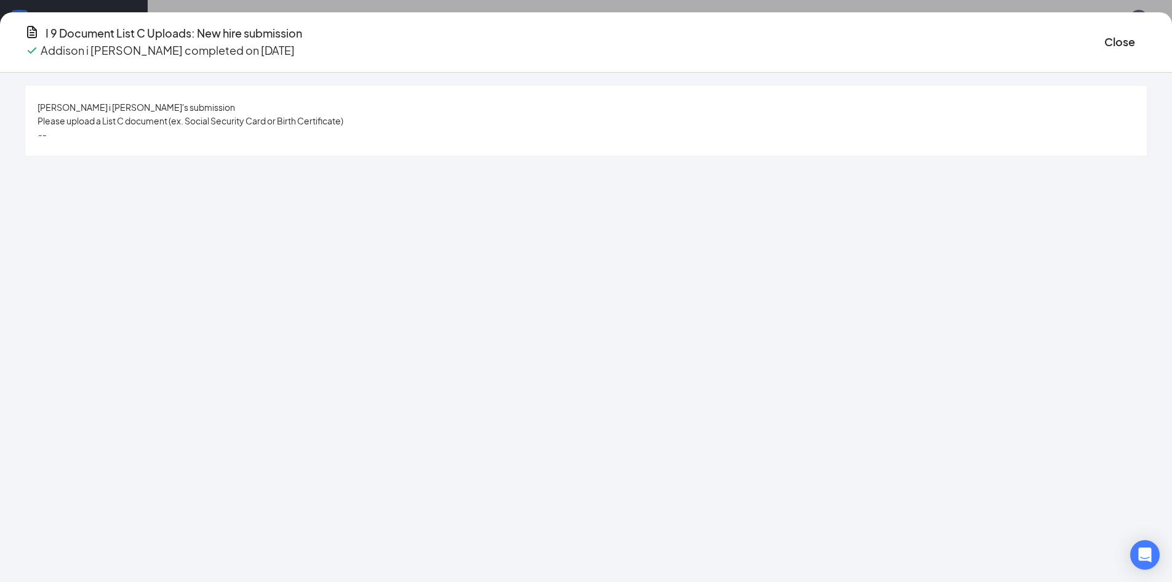
click at [1148, 42] on icon "Ellipses" at bounding box center [1148, 42] width 0 height 0
click at [1037, 73] on li "Restart" at bounding box center [1051, 62] width 64 height 26
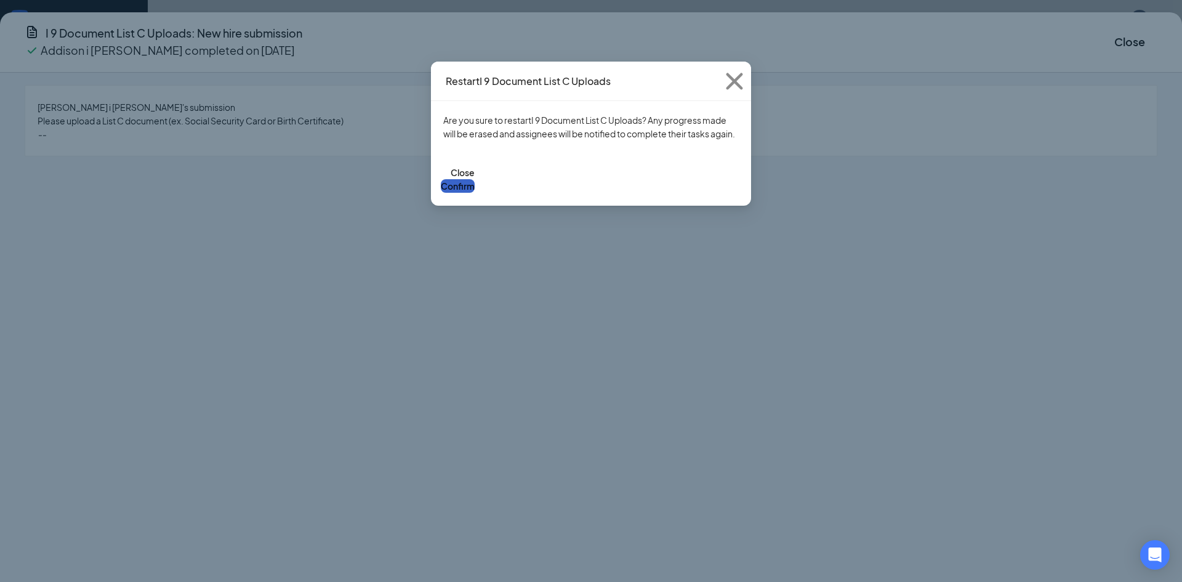
click at [474, 193] on button "Confirm" at bounding box center [458, 186] width 34 height 14
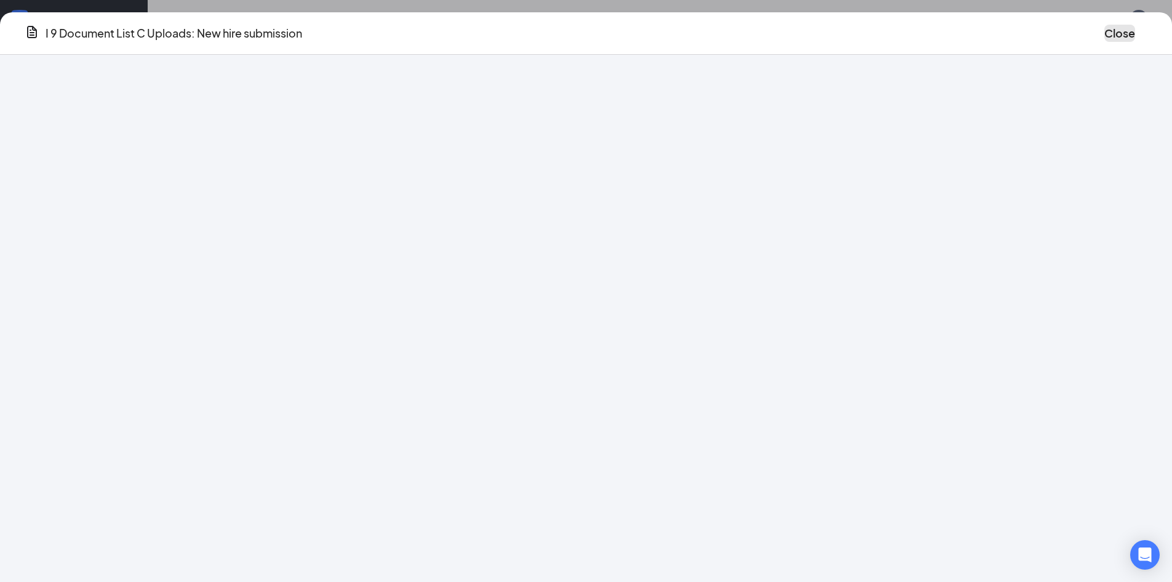
drag, startPoint x: 974, startPoint y: 40, endPoint x: 819, endPoint y: 337, distance: 334.7
click at [1105, 40] on button "Close" at bounding box center [1120, 33] width 31 height 17
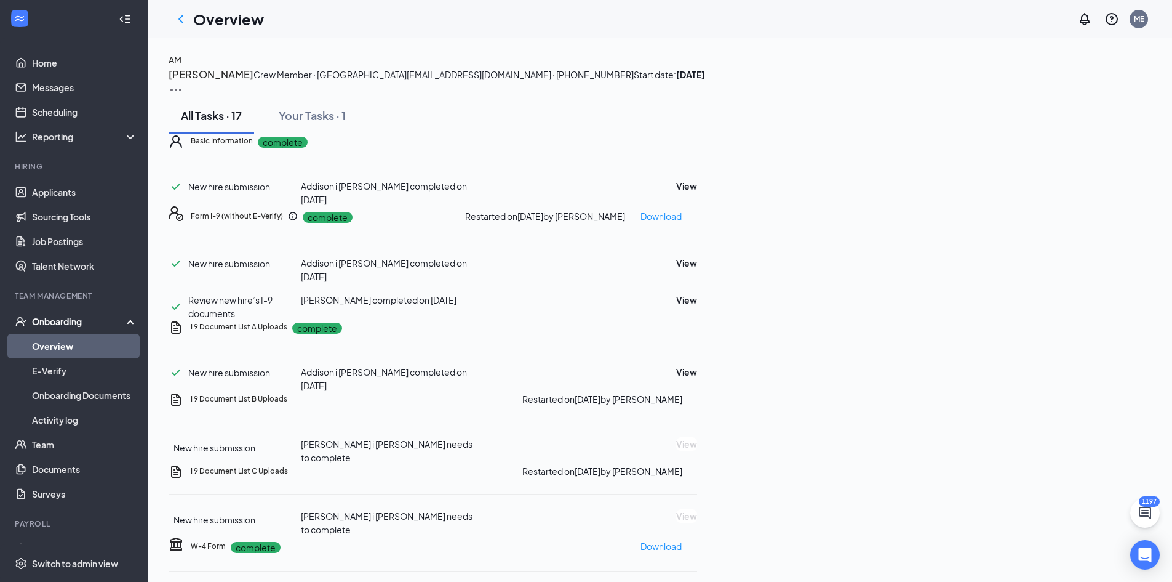
drag, startPoint x: 82, startPoint y: 346, endPoint x: 770, endPoint y: 236, distance: 697.3
click at [82, 346] on link "Overview" at bounding box center [84, 346] width 105 height 25
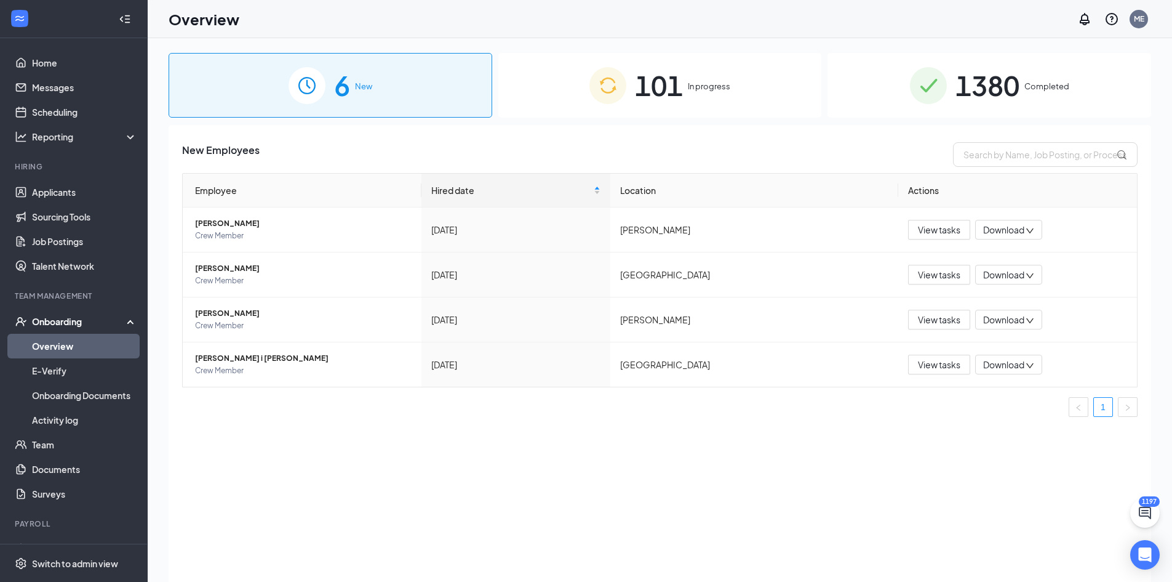
click at [966, 99] on span "1380" at bounding box center [988, 85] width 64 height 42
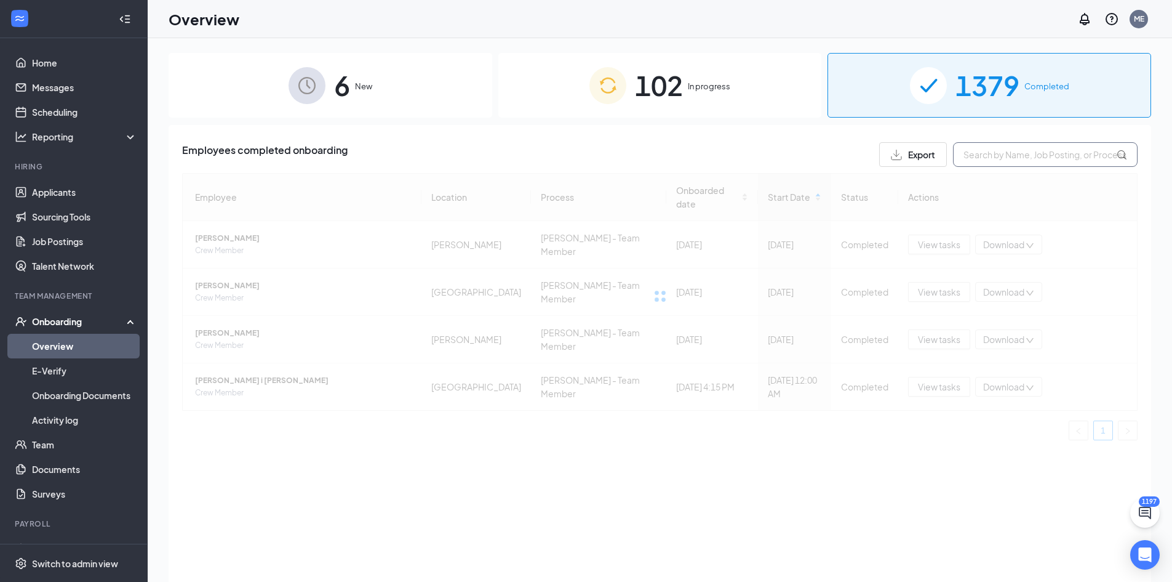
click at [990, 151] on input "text" at bounding box center [1045, 154] width 185 height 25
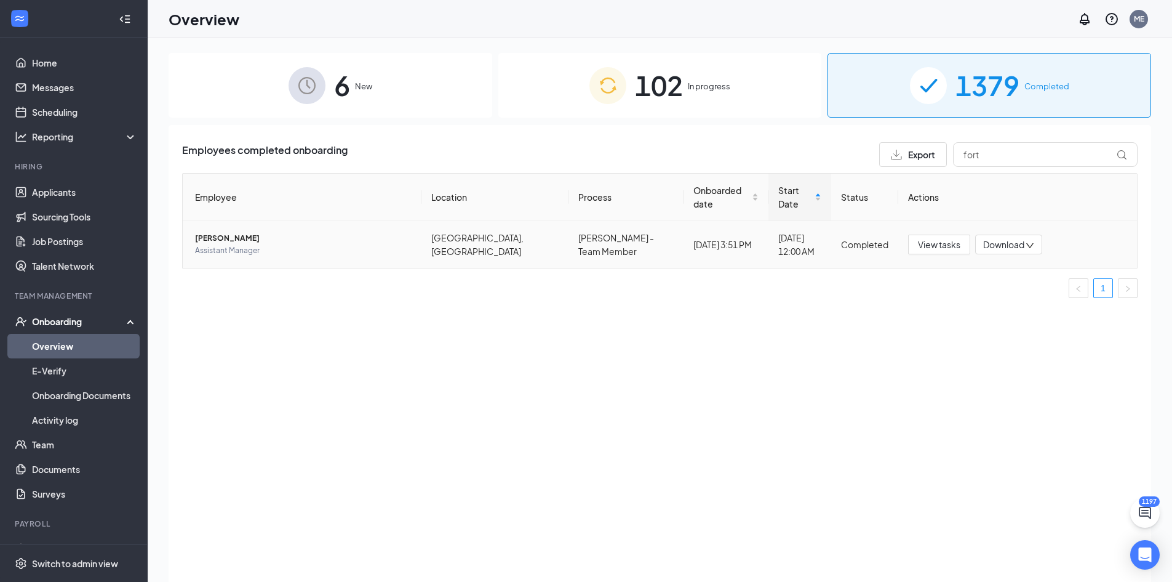
click at [221, 232] on span "[PERSON_NAME]" at bounding box center [303, 238] width 217 height 12
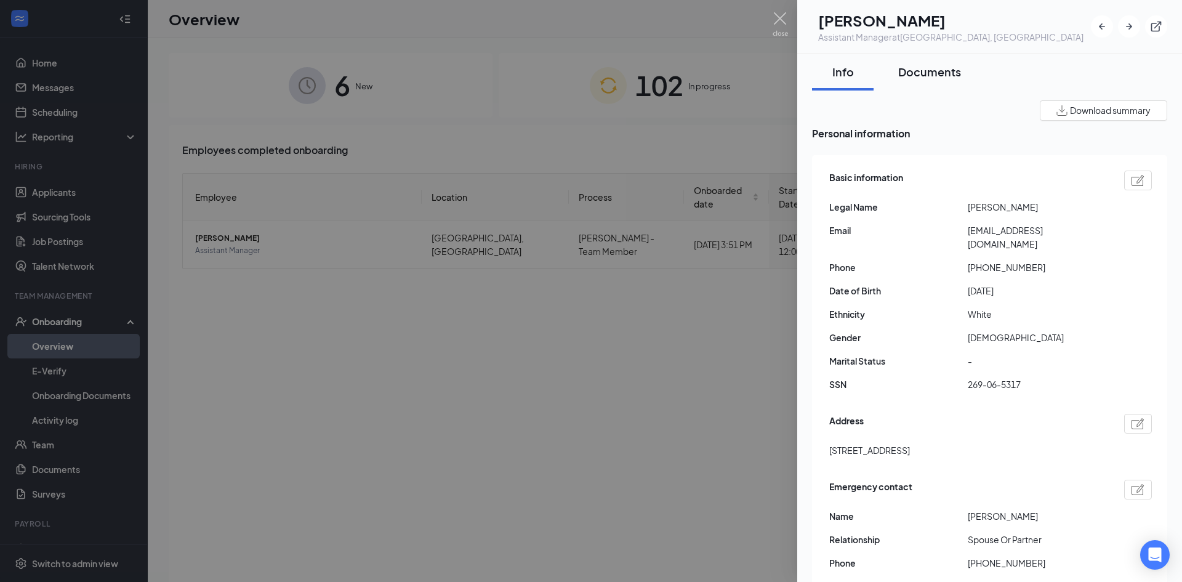
click at [924, 68] on div "Documents" at bounding box center [929, 71] width 63 height 15
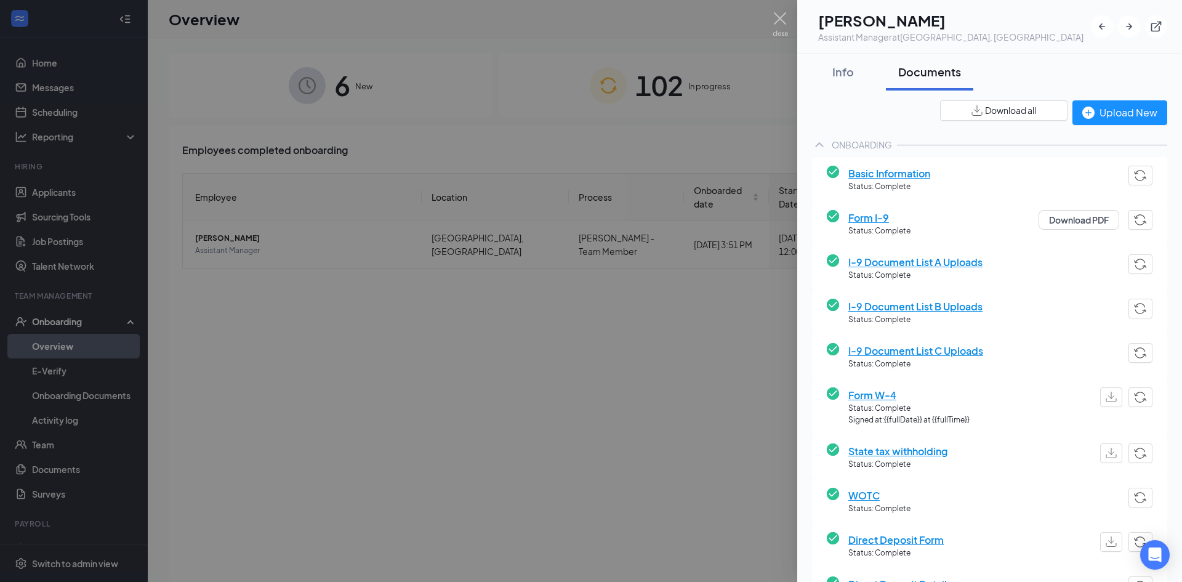
click at [1134, 218] on img "button" at bounding box center [1140, 219] width 13 height 11
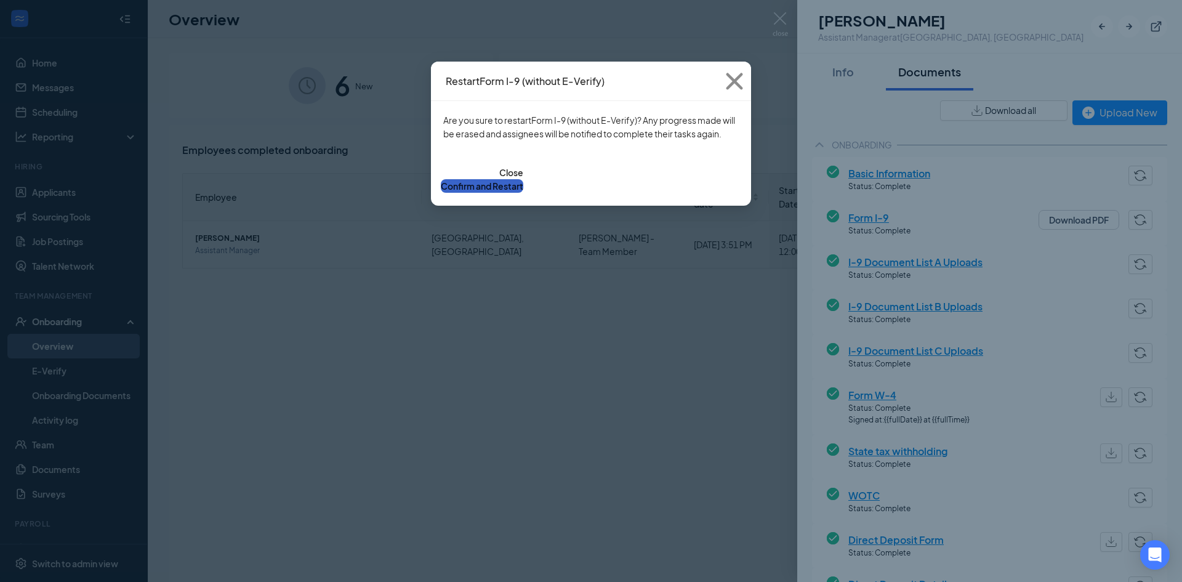
click at [523, 181] on button "Confirm and Restart" at bounding box center [482, 186] width 82 height 14
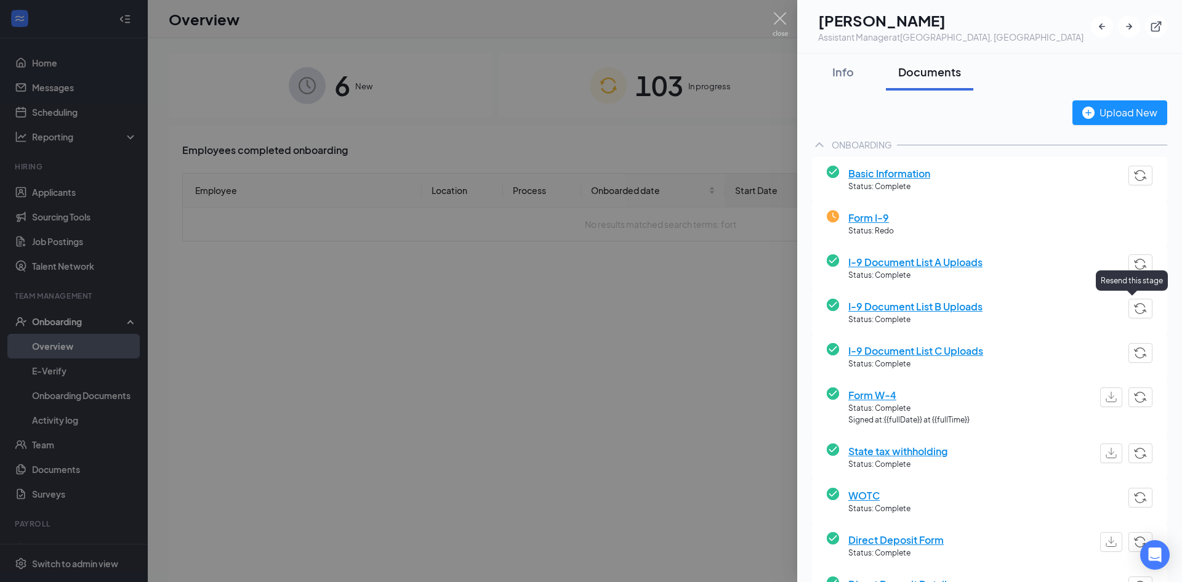
click at [1134, 310] on img "button" at bounding box center [1140, 308] width 13 height 11
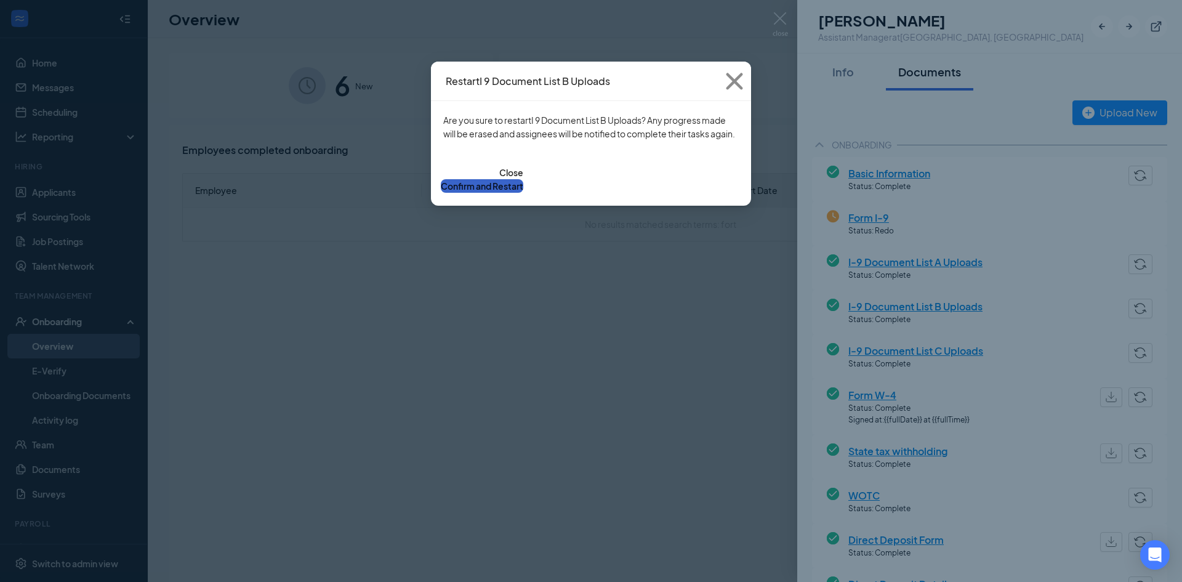
click at [523, 188] on button "Confirm and Restart" at bounding box center [482, 186] width 82 height 14
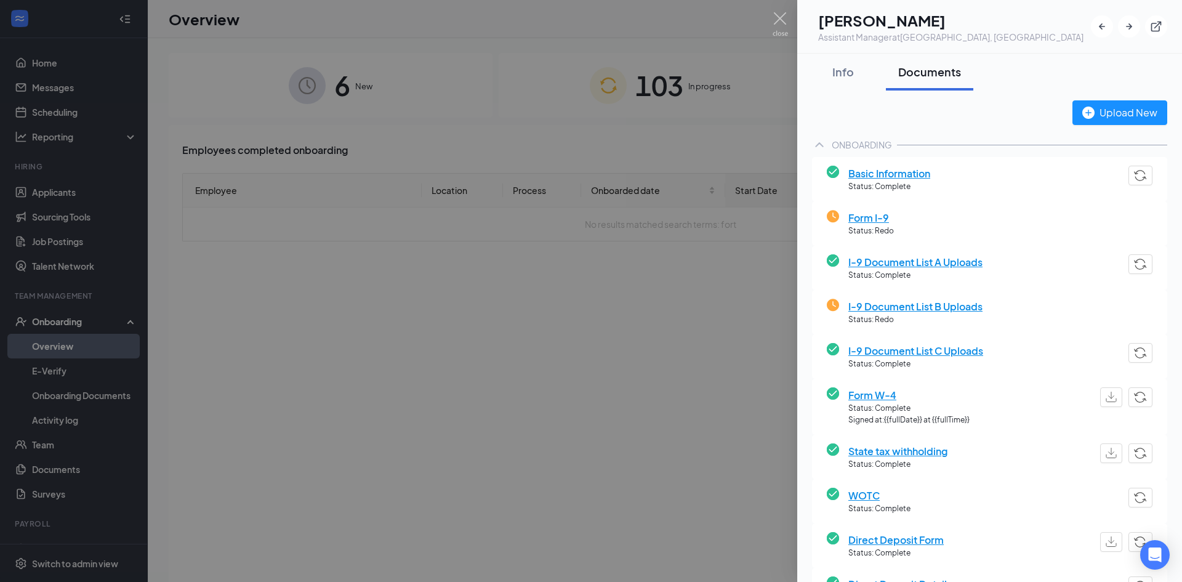
click at [592, 349] on div at bounding box center [591, 291] width 1182 height 582
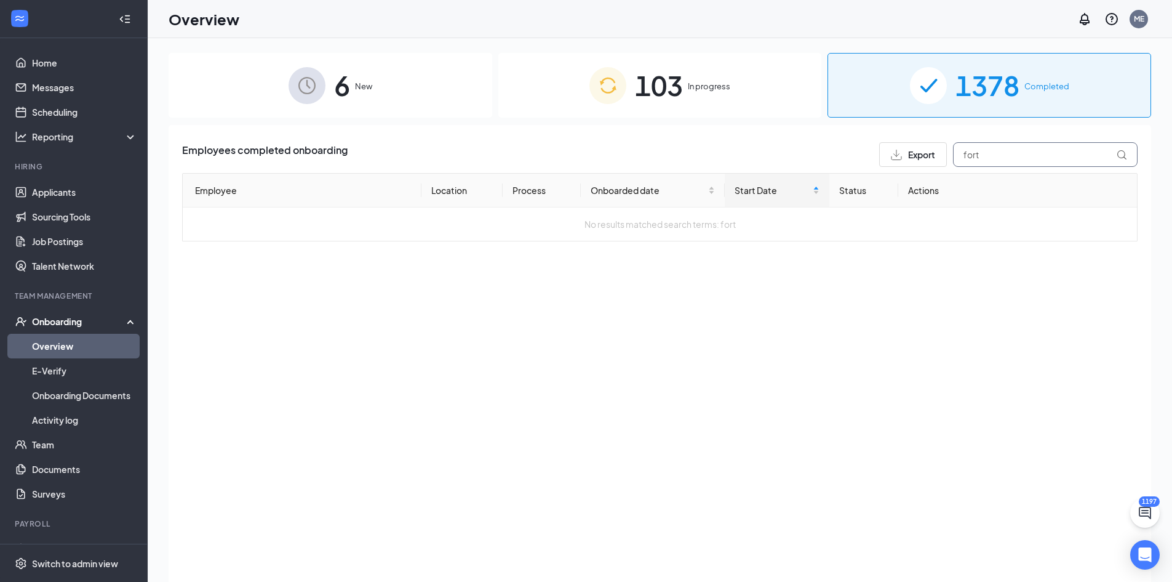
click at [828, 167] on div "Employees completed onboarding Export fort Employee Location Process Onboarded …" at bounding box center [660, 191] width 956 height 99
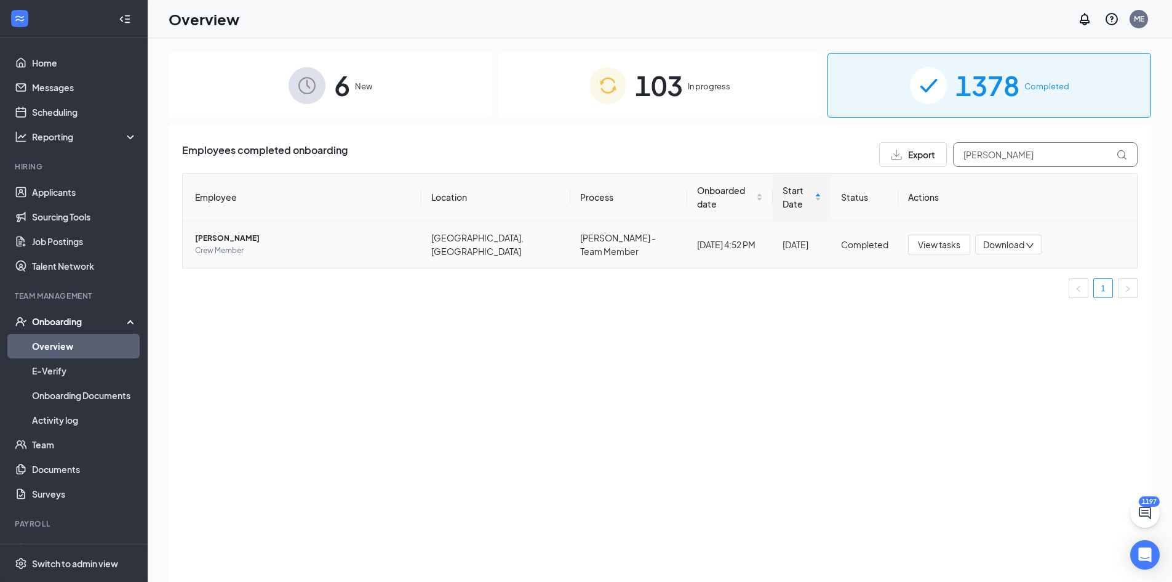
type input "[PERSON_NAME]"
click at [234, 232] on span "[PERSON_NAME]" at bounding box center [303, 238] width 217 height 12
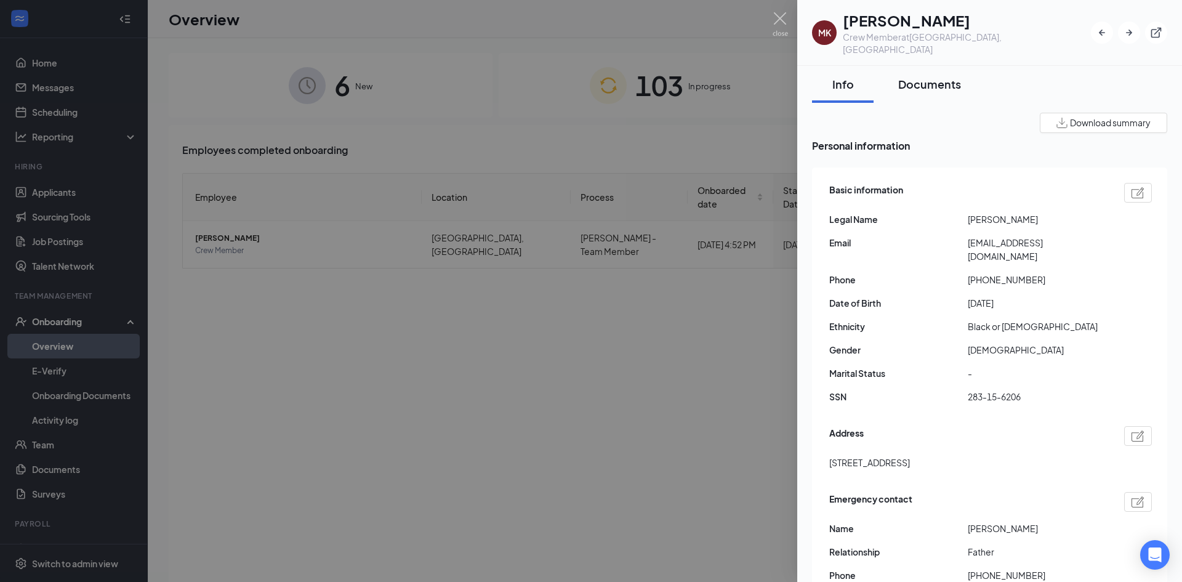
click at [927, 83] on button "Documents" at bounding box center [929, 84] width 87 height 37
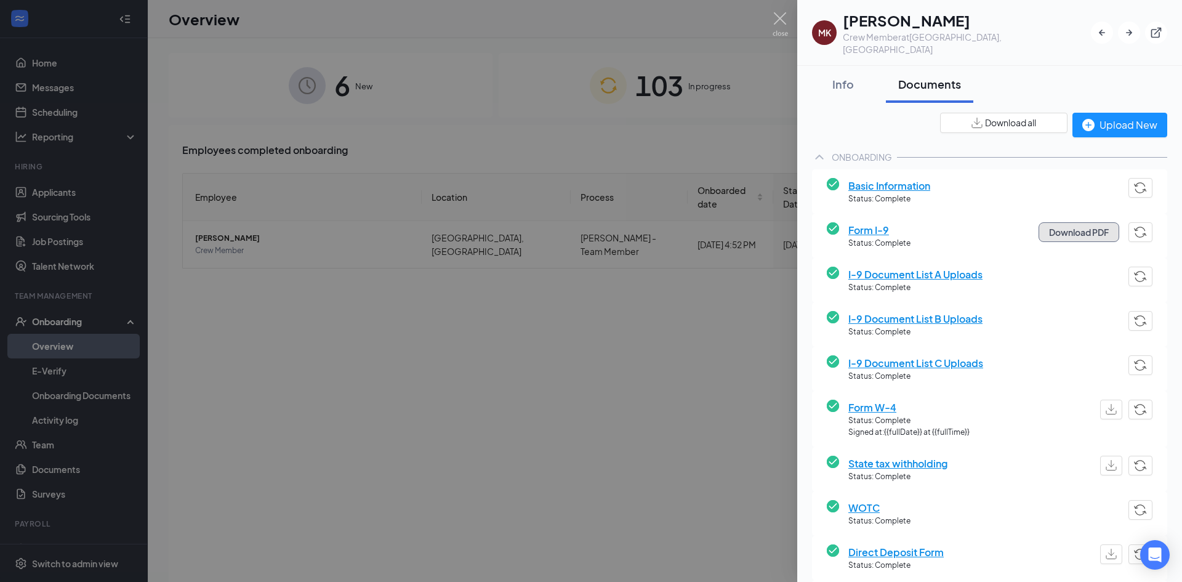
click at [1081, 222] on button "Download PDF" at bounding box center [1078, 232] width 81 height 20
drag, startPoint x: 907, startPoint y: 262, endPoint x: 871, endPoint y: 271, distance: 36.9
click at [907, 266] on span "I-9 Document List A Uploads" at bounding box center [915, 273] width 134 height 15
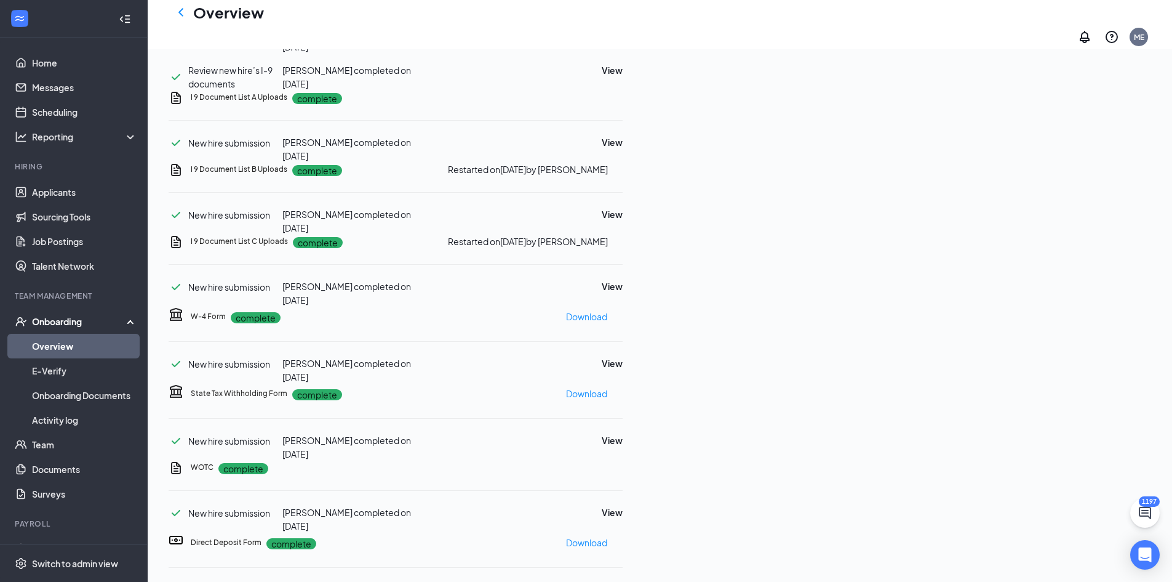
scroll to position [6, 0]
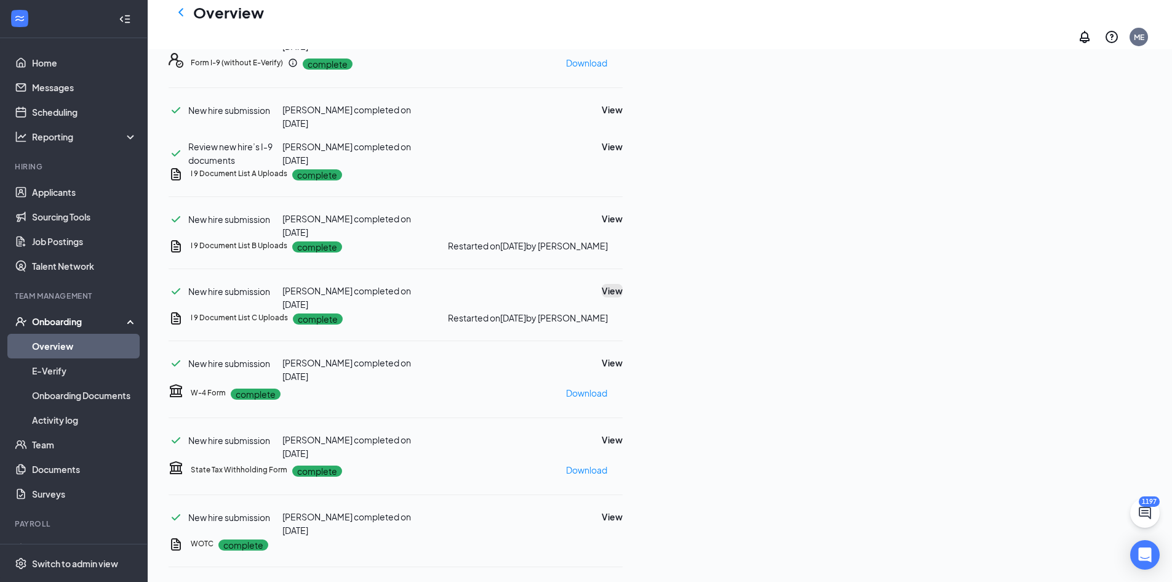
click at [623, 297] on button "View" at bounding box center [612, 291] width 21 height 14
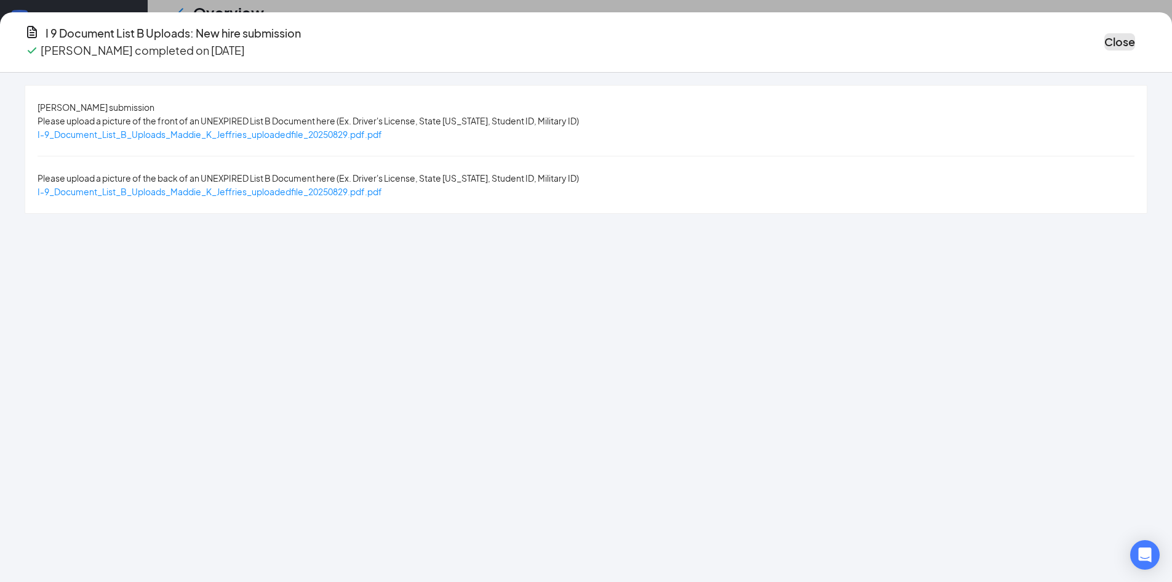
click at [1105, 38] on button "Close" at bounding box center [1120, 41] width 31 height 17
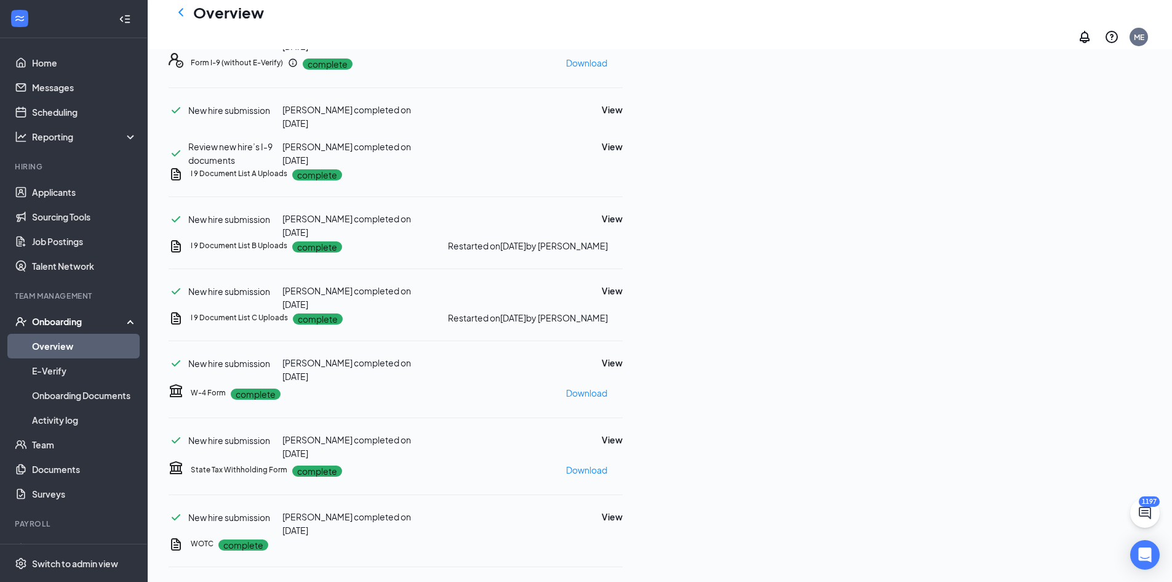
click at [623, 63] on icon "Ellipses" at bounding box center [623, 63] width 0 height 0
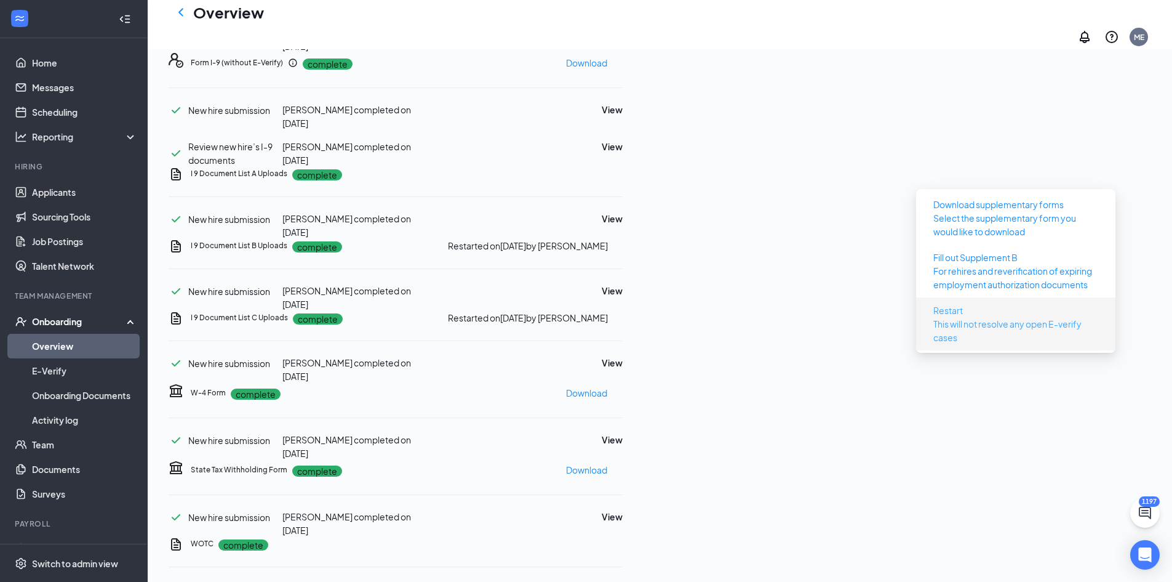
drag, startPoint x: 1028, startPoint y: 310, endPoint x: 1020, endPoint y: 308, distance: 8.1
click at [1028, 310] on button "Restart This will not resolve any open E-verify cases" at bounding box center [1016, 323] width 185 height 47
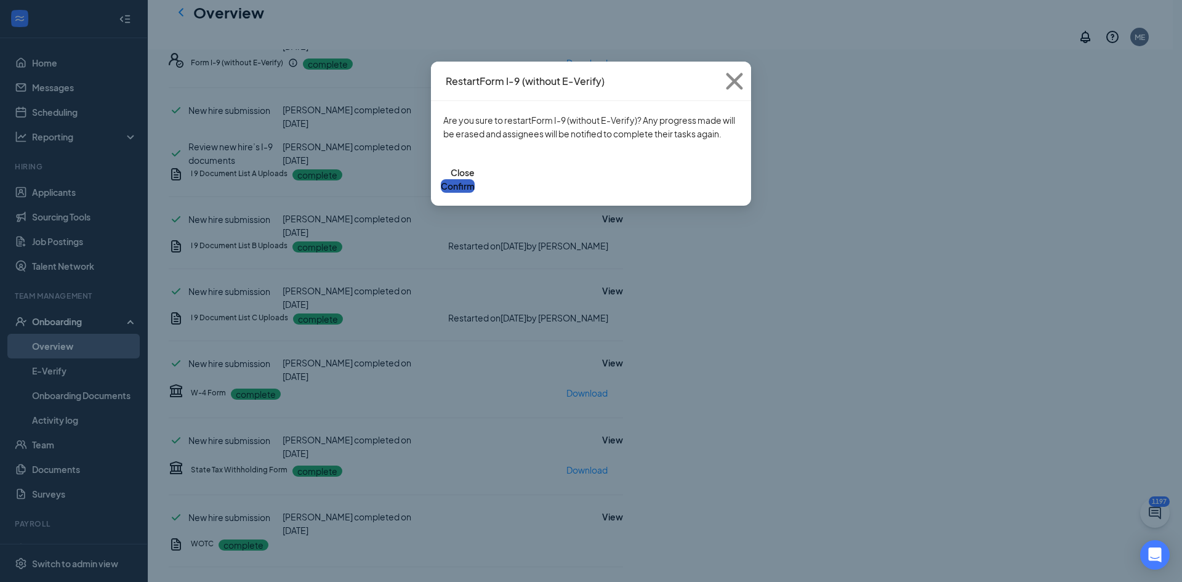
click at [474, 179] on button "Confirm" at bounding box center [458, 186] width 34 height 14
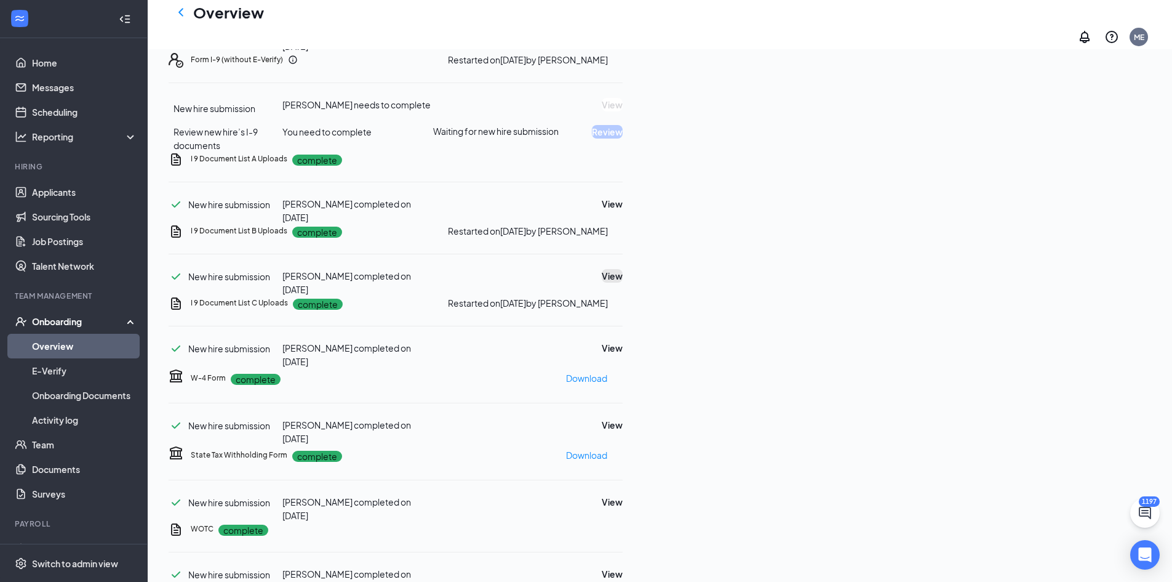
click at [623, 282] on button "View" at bounding box center [612, 276] width 21 height 14
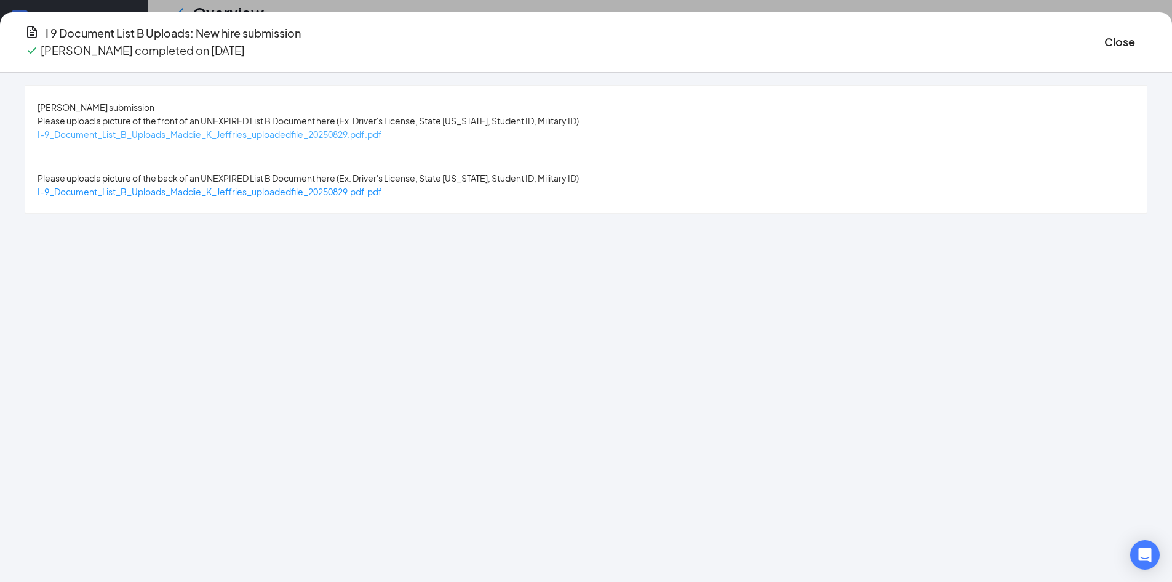
click at [319, 139] on span "I-9_Document_List_B_Uploads_Maddie_K_Jeffries_uploadedfile_20250829.pdf.pdf" at bounding box center [210, 134] width 345 height 11
click at [1105, 39] on button "Close" at bounding box center [1120, 41] width 31 height 17
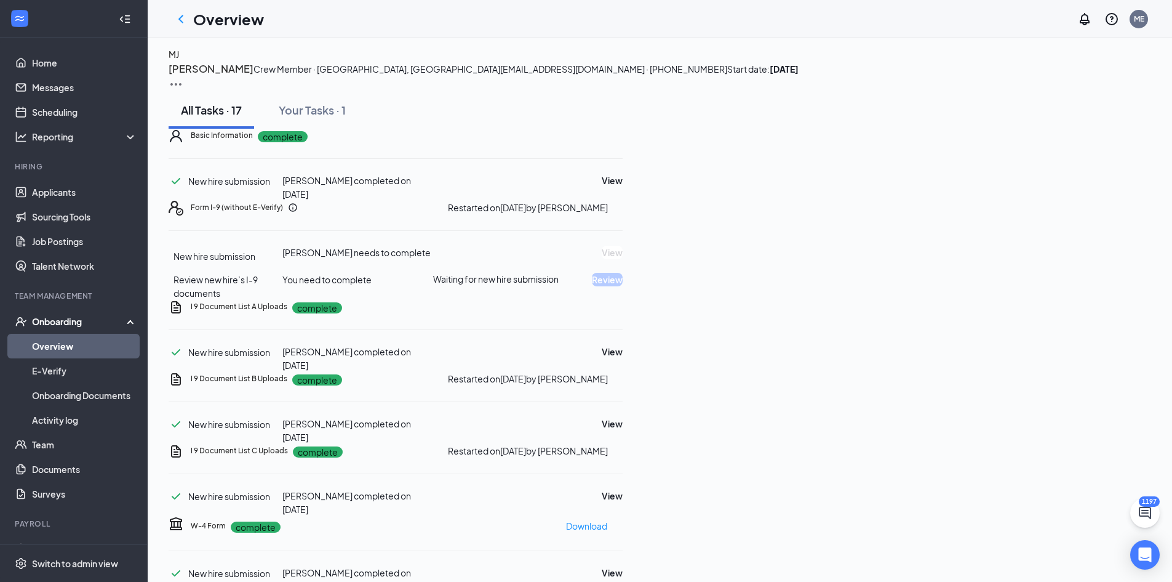
click at [183, 77] on img at bounding box center [176, 84] width 15 height 15
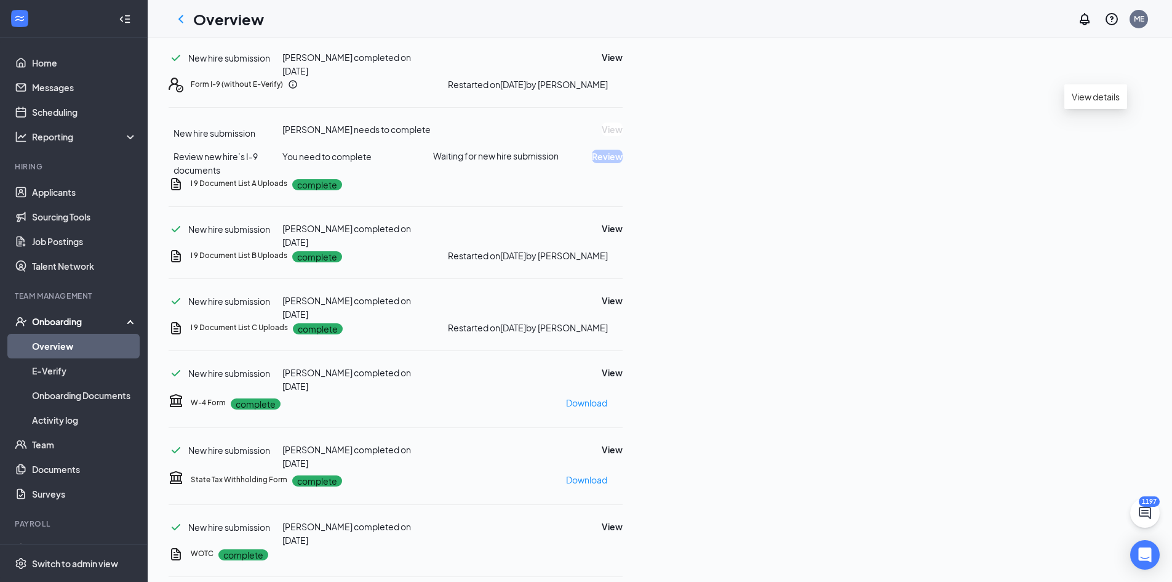
scroll to position [190, 0]
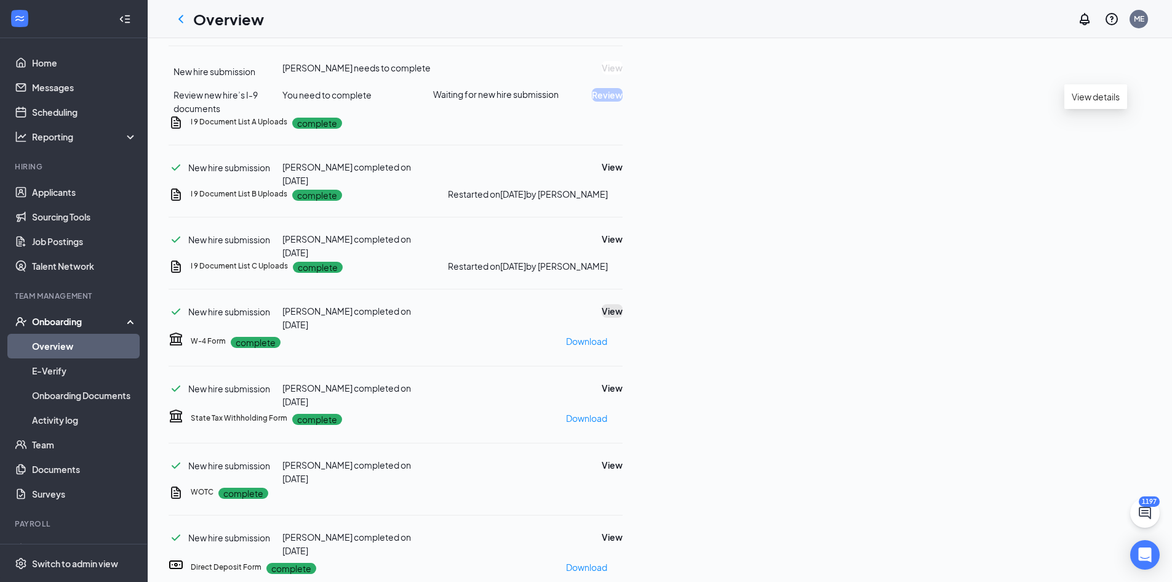
click at [623, 318] on button "View" at bounding box center [612, 311] width 21 height 14
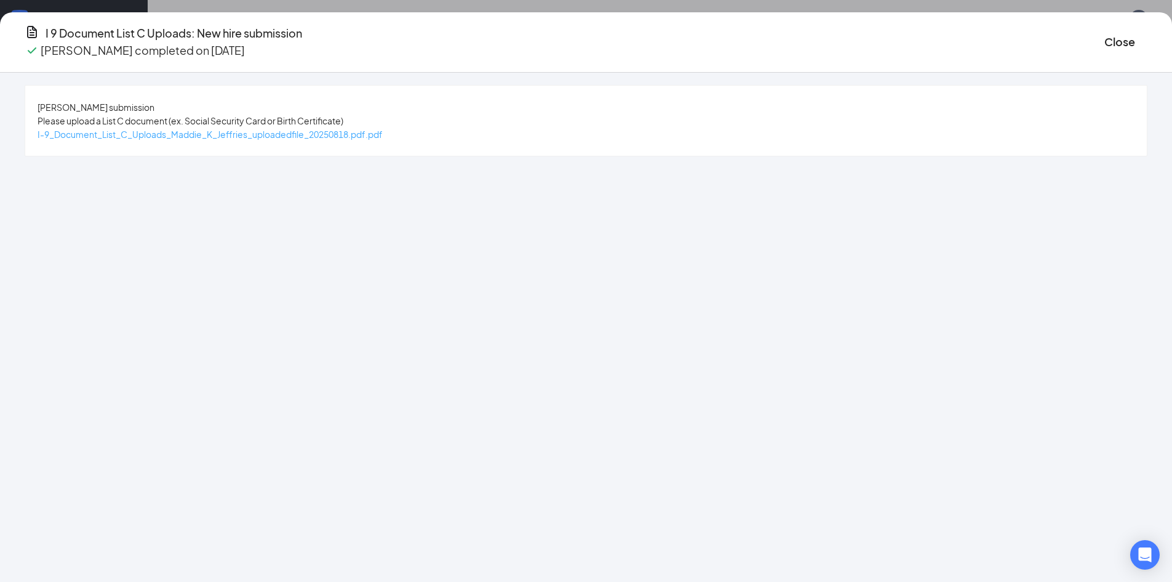
click at [336, 134] on span "I-9_Document_List_C_Uploads_Maddie_K_Jeffries_uploadedfile_20250818.pdf.pdf" at bounding box center [210, 134] width 345 height 11
drag, startPoint x: 975, startPoint y: 35, endPoint x: 905, endPoint y: 56, distance: 73.8
click at [1105, 35] on button "Close" at bounding box center [1120, 41] width 31 height 17
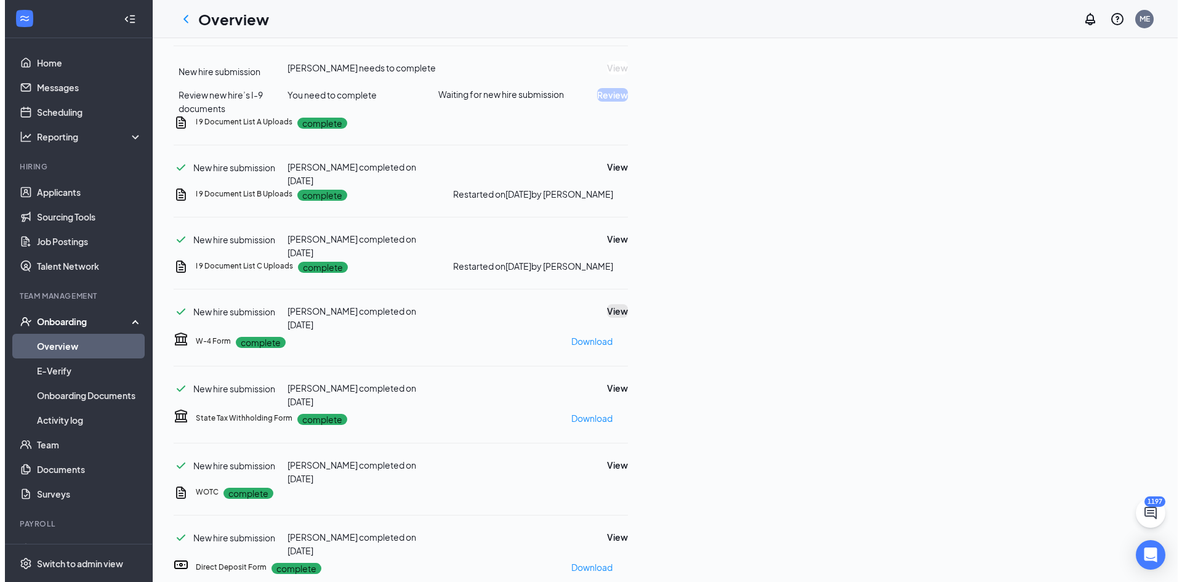
scroll to position [0, 0]
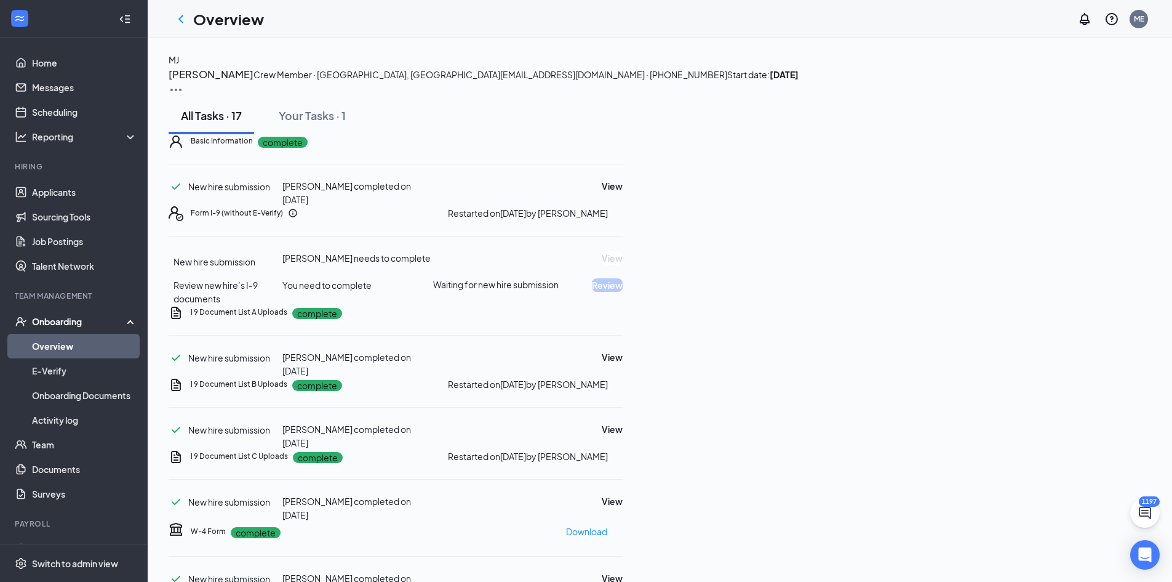
click at [183, 82] on img at bounding box center [176, 89] width 15 height 15
click at [1099, 97] on span "View details" at bounding box center [1096, 102] width 48 height 14
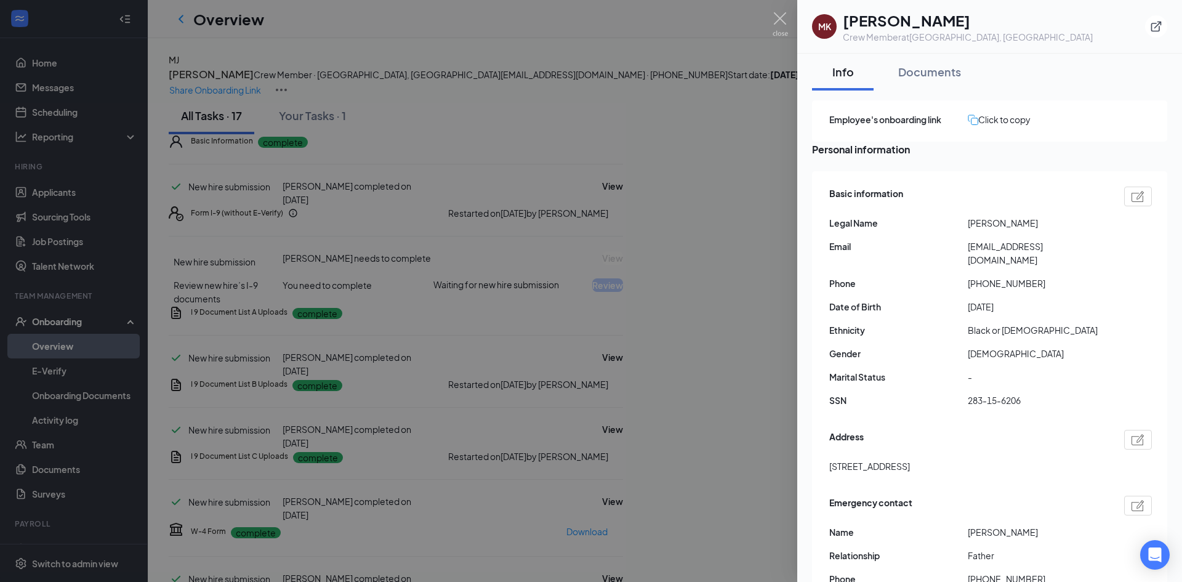
click at [1131, 202] on img at bounding box center [1137, 196] width 13 height 11
type input "[DATE]"
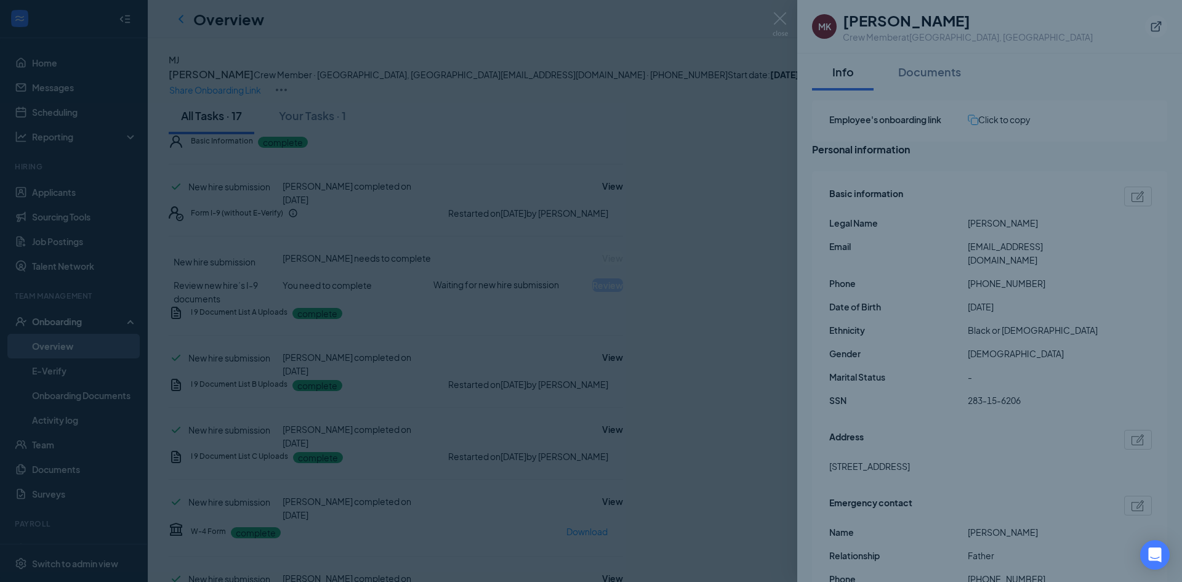
type input "[PHONE_NUMBER]"
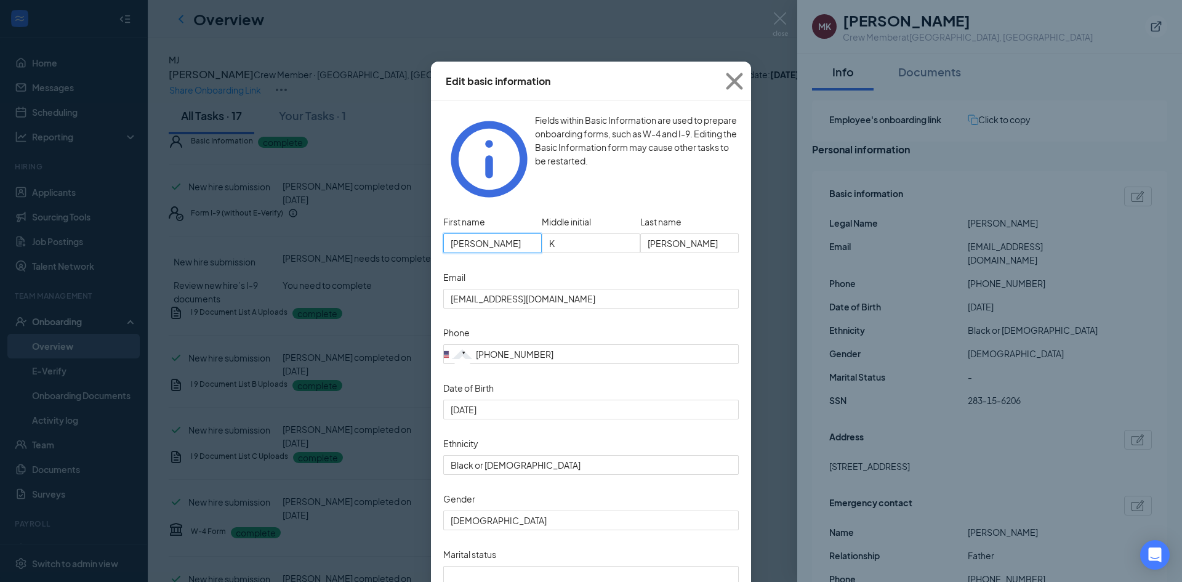
drag, startPoint x: 507, startPoint y: 212, endPoint x: 341, endPoint y: 210, distance: 166.2
click at [341, 210] on div "Edit basic information Fields within Basic Information are used to prepare onbo…" at bounding box center [591, 291] width 1182 height 582
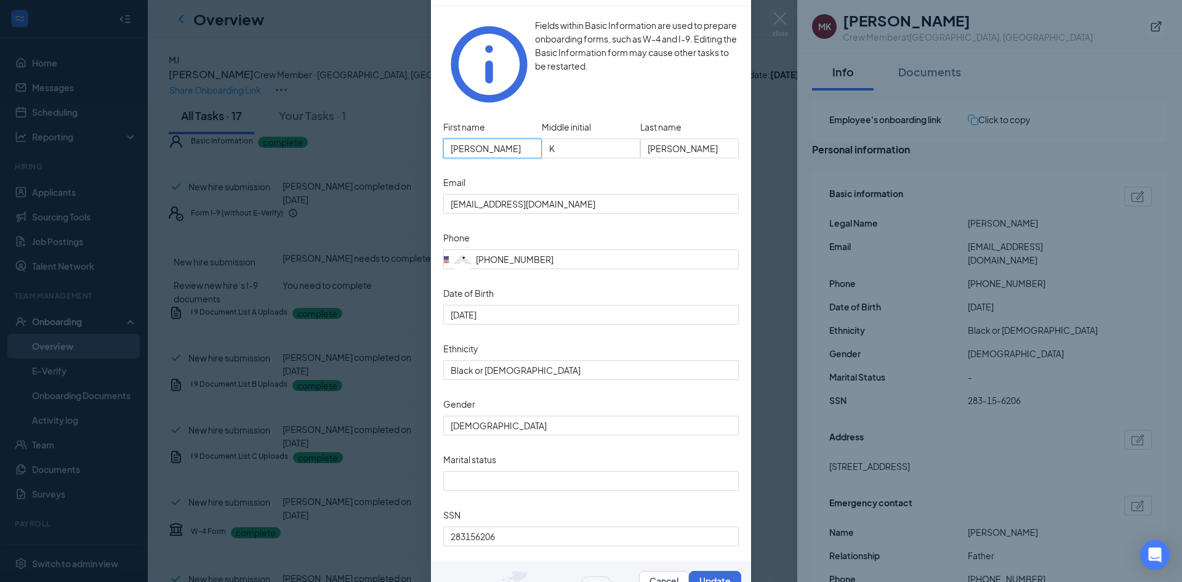
scroll to position [124, 0]
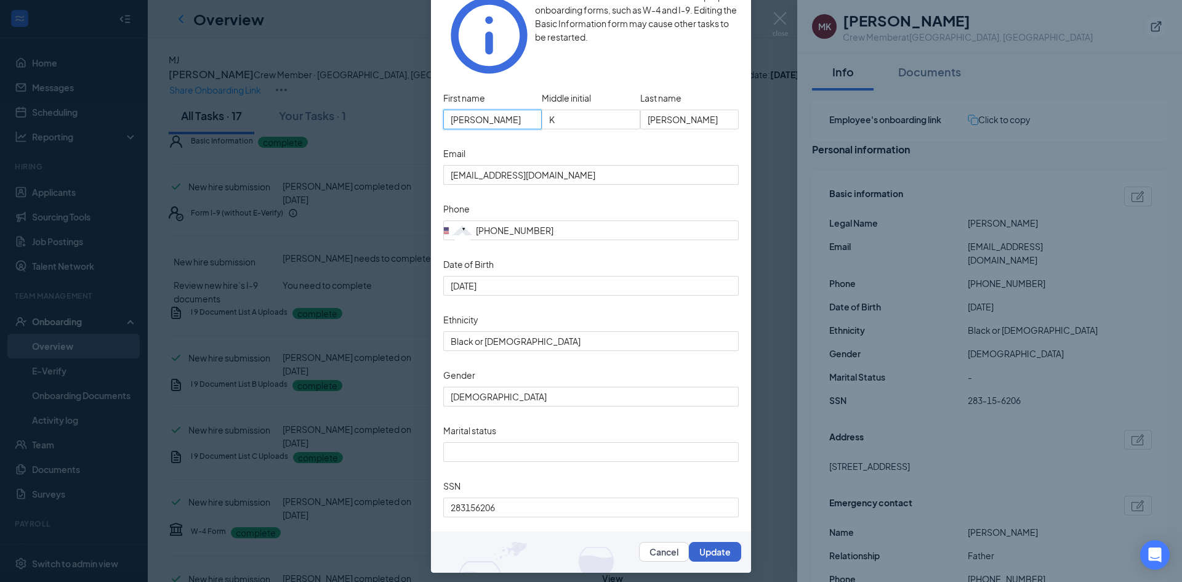
type input "[PERSON_NAME]"
click at [718, 547] on button "Update" at bounding box center [715, 552] width 52 height 20
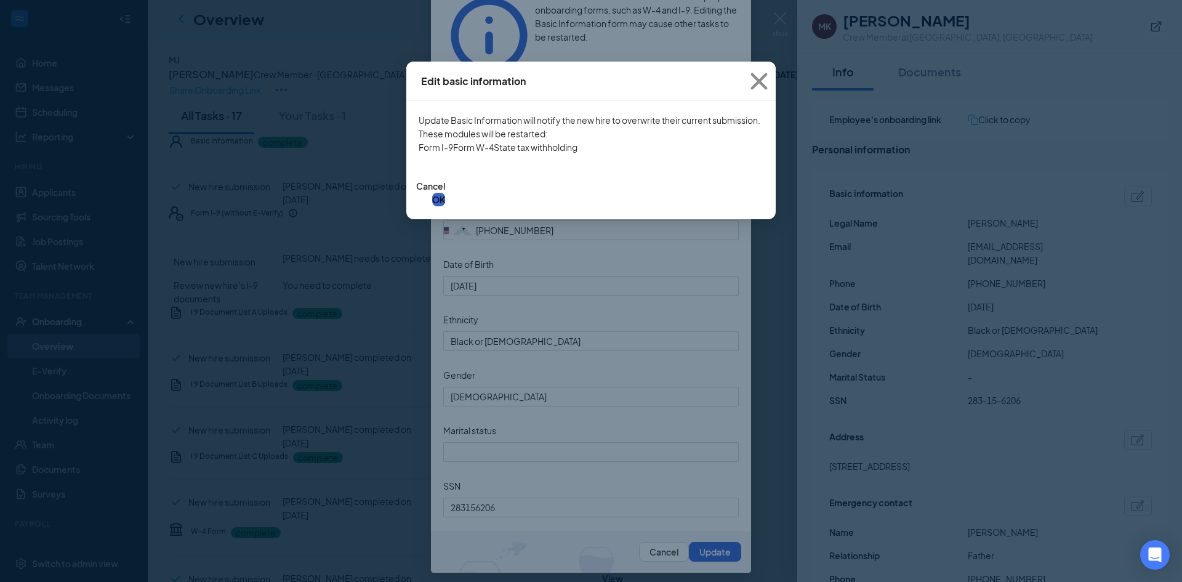
drag, startPoint x: 726, startPoint y: 265, endPoint x: 757, endPoint y: 273, distance: 31.8
click at [445, 206] on button "OK" at bounding box center [438, 200] width 13 height 14
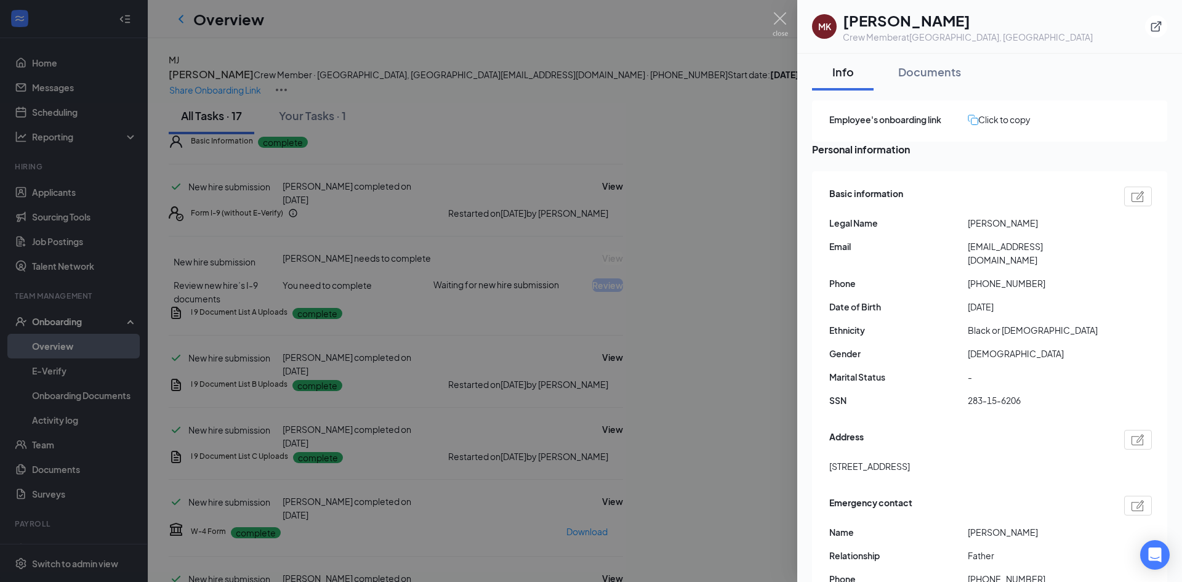
click at [534, 195] on div at bounding box center [591, 291] width 1182 height 582
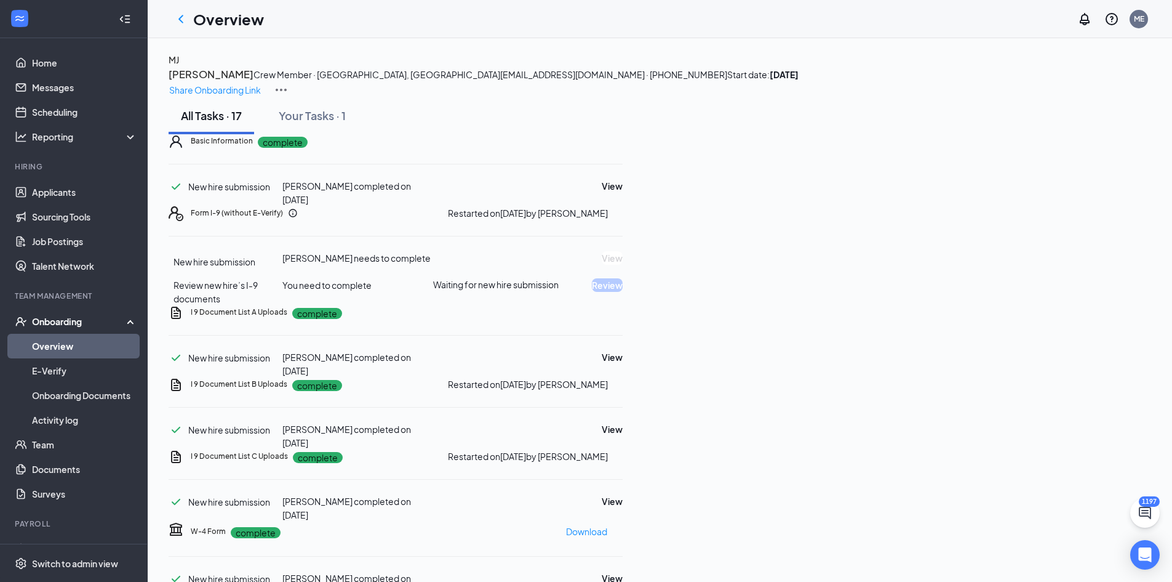
drag, startPoint x: 59, startPoint y: 347, endPoint x: 97, endPoint y: 348, distance: 37.5
click at [59, 347] on link "Overview" at bounding box center [84, 346] width 105 height 25
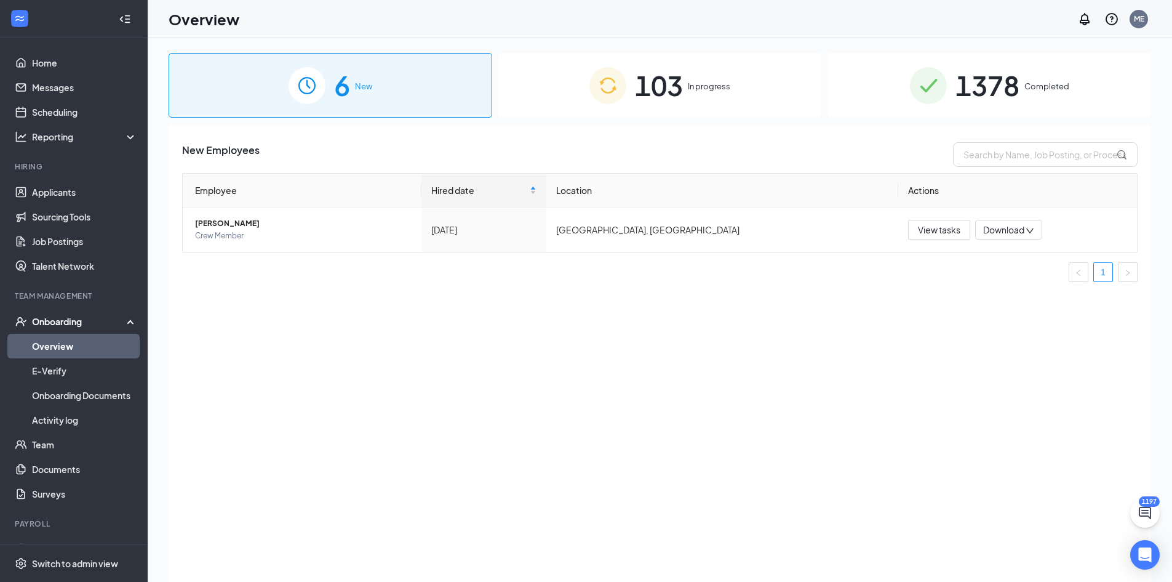
click at [980, 95] on span "1378" at bounding box center [988, 85] width 64 height 42
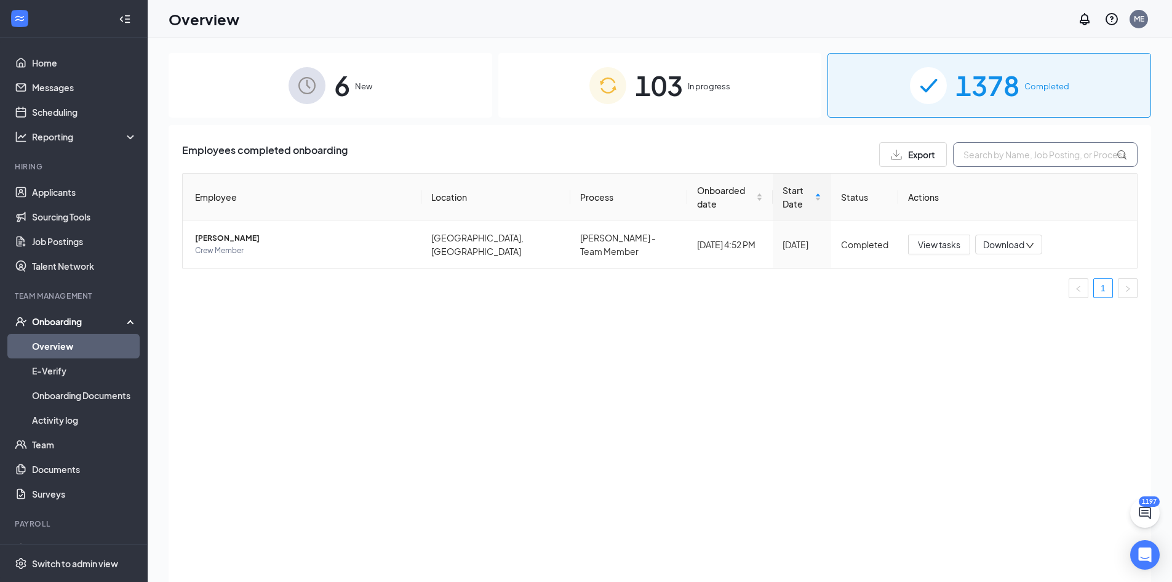
click at [1003, 150] on input "text" at bounding box center [1045, 154] width 185 height 25
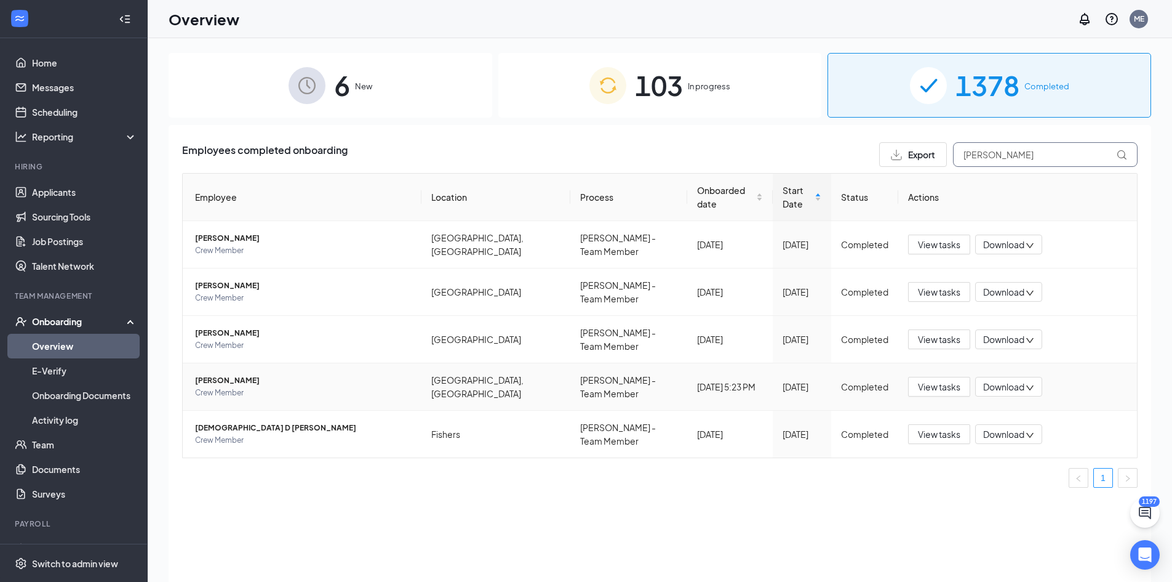
type input "[PERSON_NAME]"
click at [234, 363] on td "[PERSON_NAME] Crew Member" at bounding box center [302, 386] width 239 height 47
click at [236, 374] on span "[PERSON_NAME]" at bounding box center [303, 380] width 217 height 12
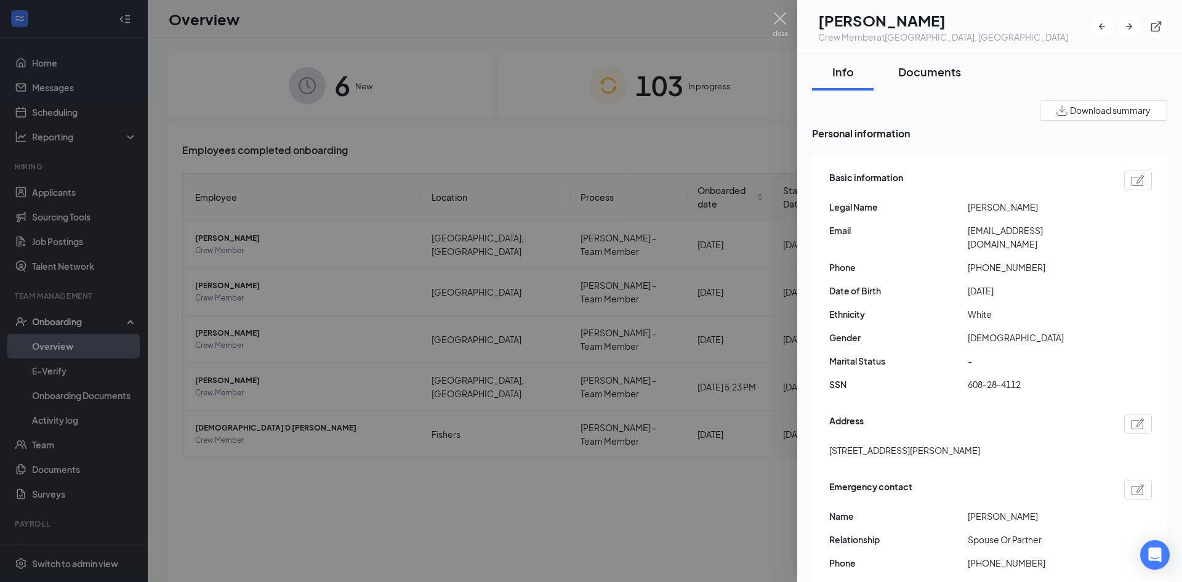
click at [937, 72] on div "Documents" at bounding box center [929, 71] width 63 height 15
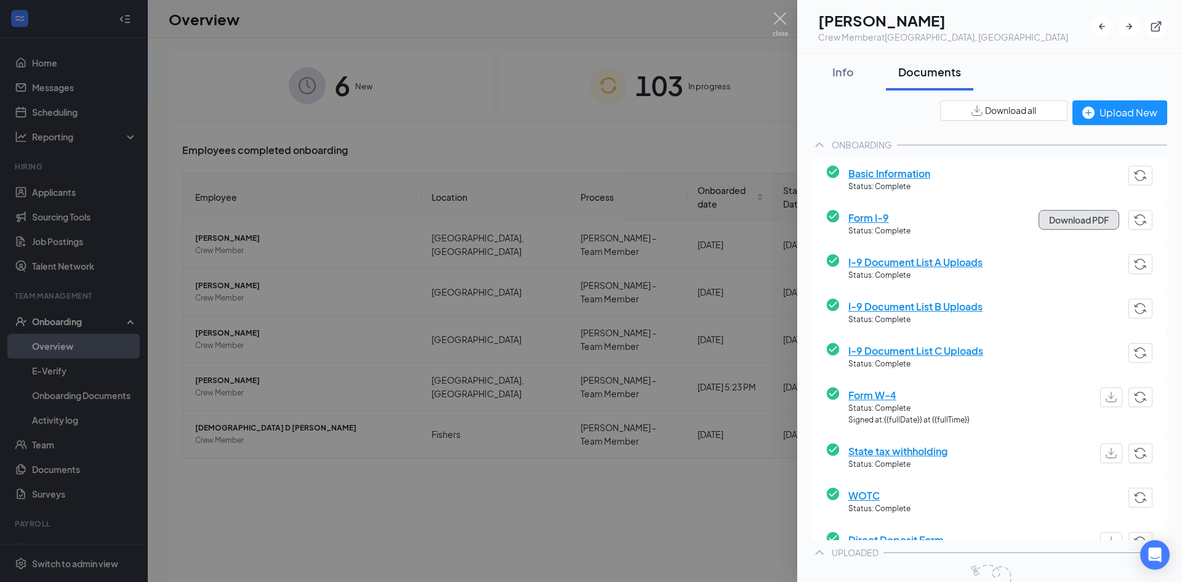
click at [1055, 220] on button "Download PDF" at bounding box center [1078, 220] width 81 height 20
click at [872, 260] on span "I-9 Document List A Uploads" at bounding box center [915, 261] width 134 height 15
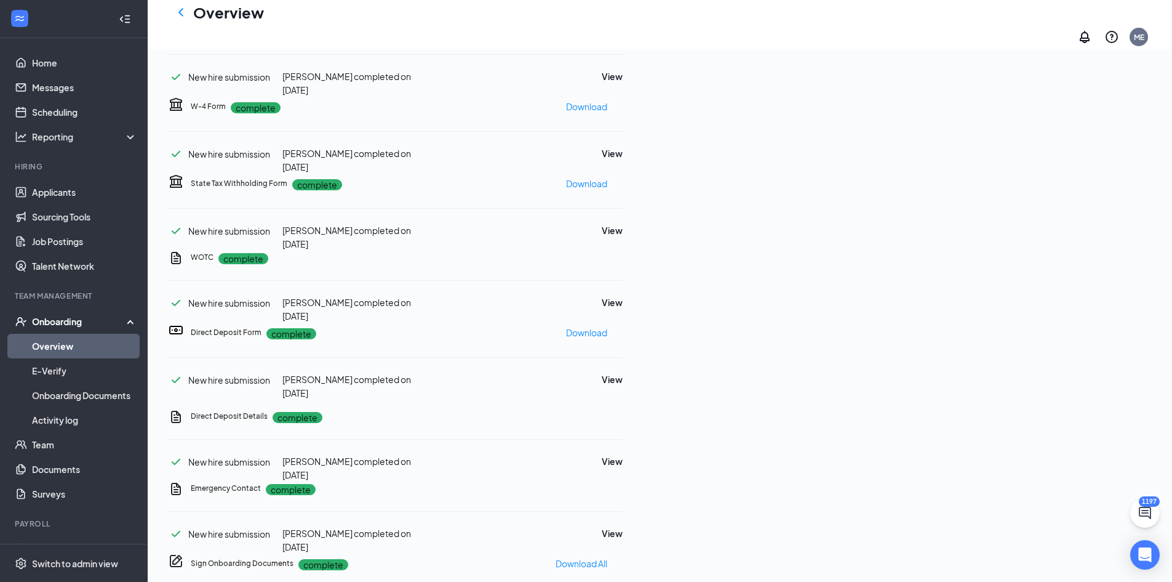
scroll to position [313, 0]
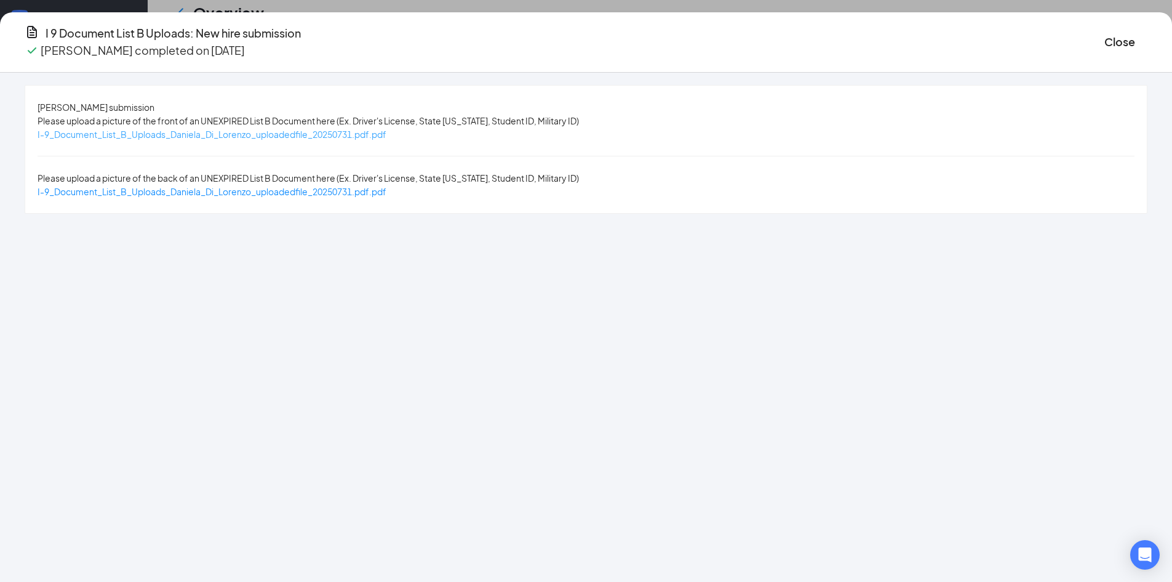
click at [289, 134] on span "I-9_Document_List_B_Uploads_Daniela_Di_Lorenzo_uploadedfile_20250731.pdf.pdf" at bounding box center [212, 134] width 349 height 11
click at [1105, 36] on button "Close" at bounding box center [1120, 41] width 31 height 17
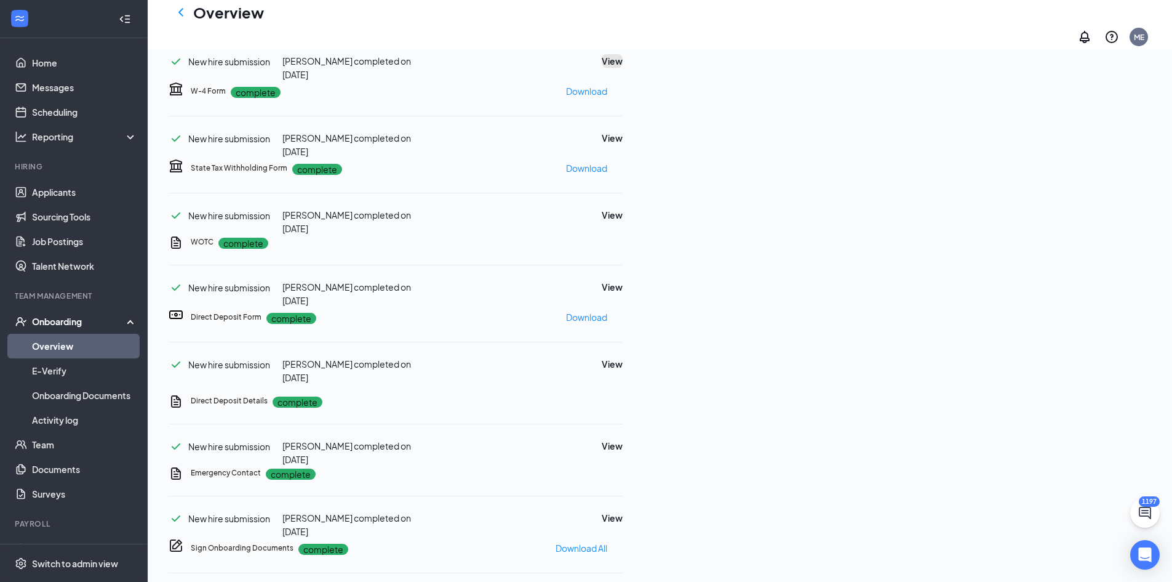
click at [623, 68] on button "View" at bounding box center [612, 61] width 21 height 14
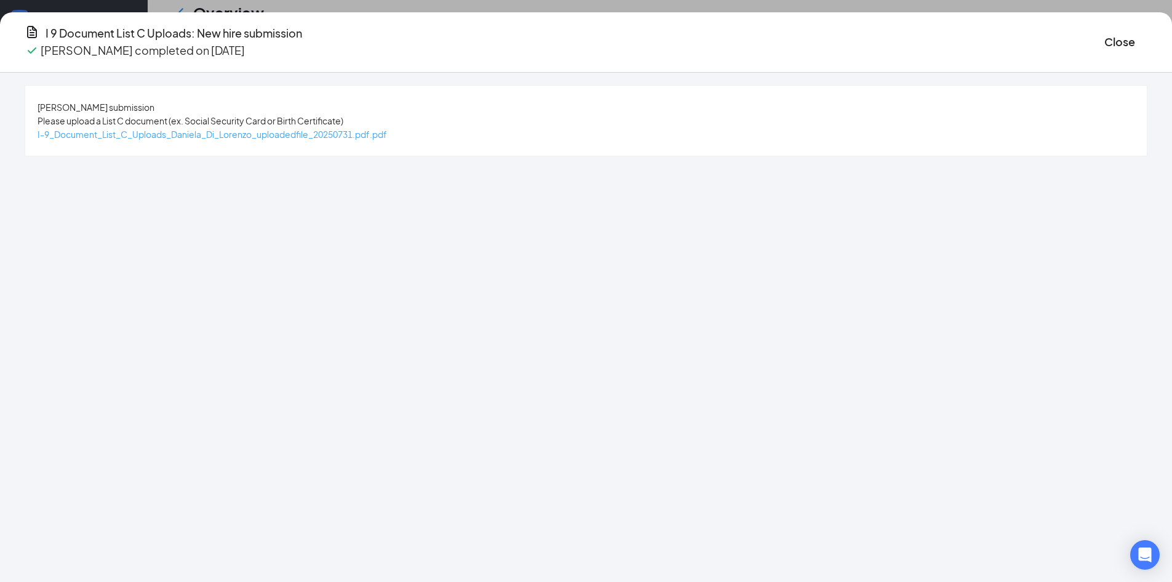
click at [276, 132] on span "I-9_Document_List_C_Uploads_Daniela_Di_Lorenzo_uploadedfile_20250731.pdf.pdf" at bounding box center [213, 134] width 350 height 11
click at [1105, 39] on button "Close" at bounding box center [1120, 41] width 31 height 17
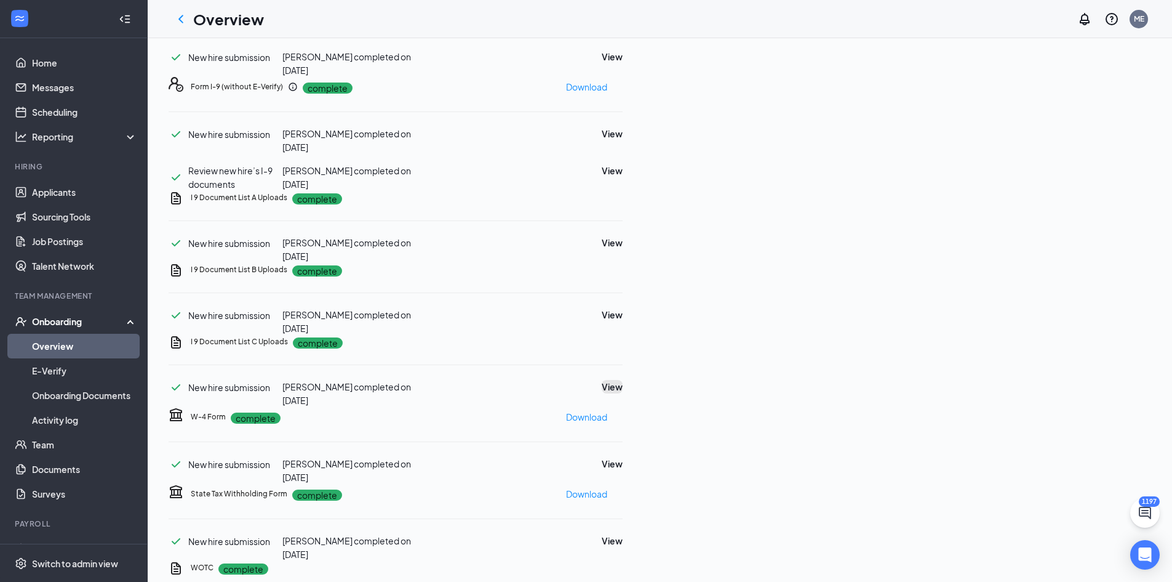
scroll to position [129, 0]
click at [623, 87] on icon "Ellipses" at bounding box center [623, 87] width 0 height 0
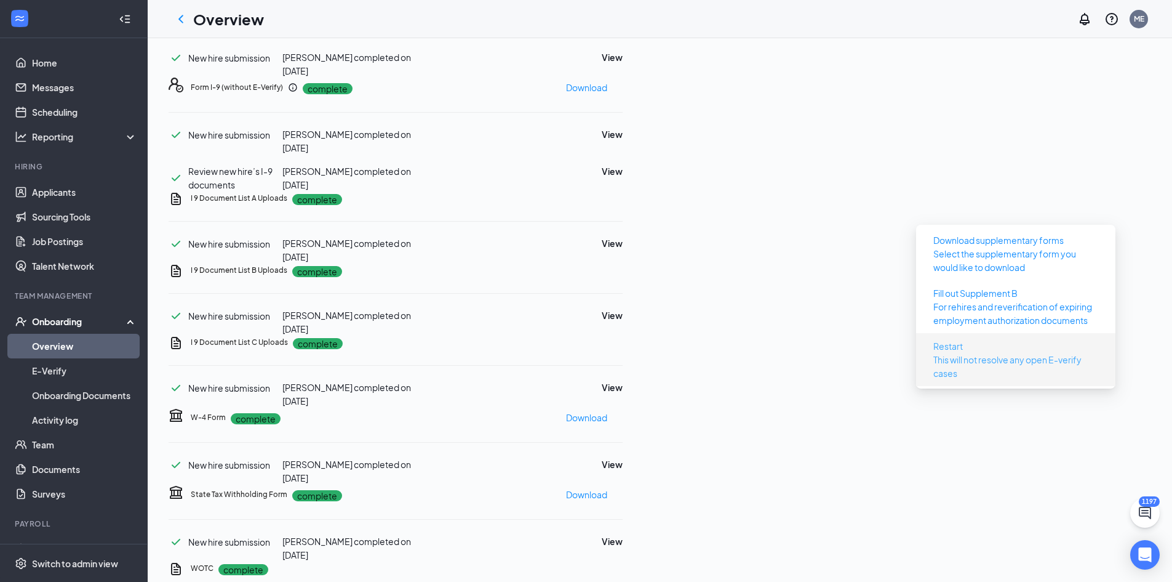
click at [982, 342] on button "Restart This will not resolve any open E-verify cases" at bounding box center [1016, 359] width 185 height 47
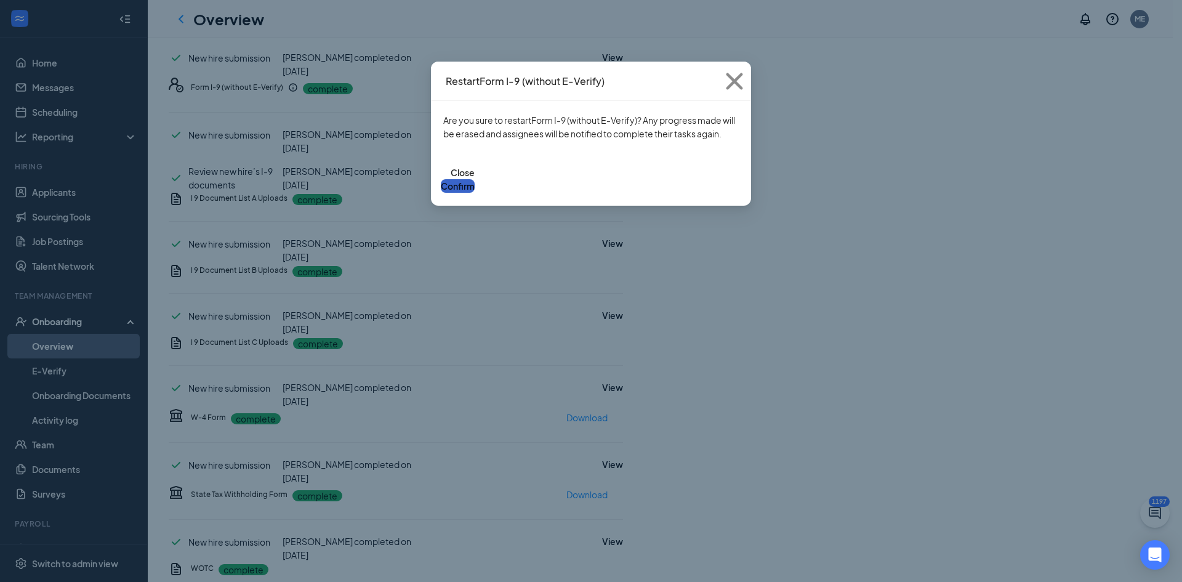
click at [474, 182] on button "Confirm" at bounding box center [458, 186] width 34 height 14
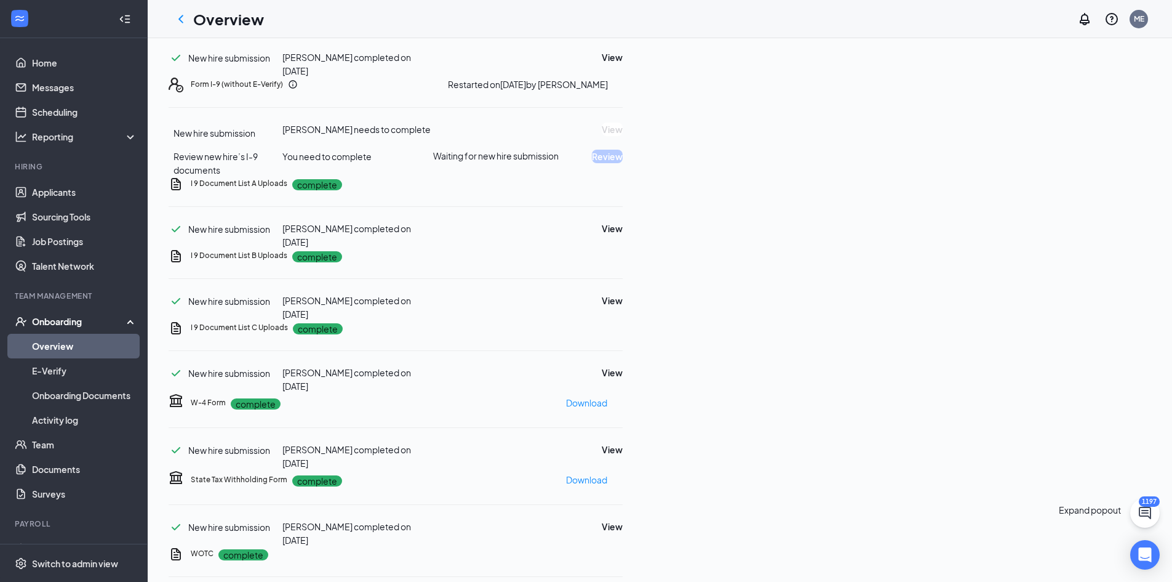
click at [1154, 516] on button at bounding box center [1146, 513] width 30 height 30
click at [1084, 561] on icon "ChevronUp" at bounding box center [1091, 553] width 15 height 15
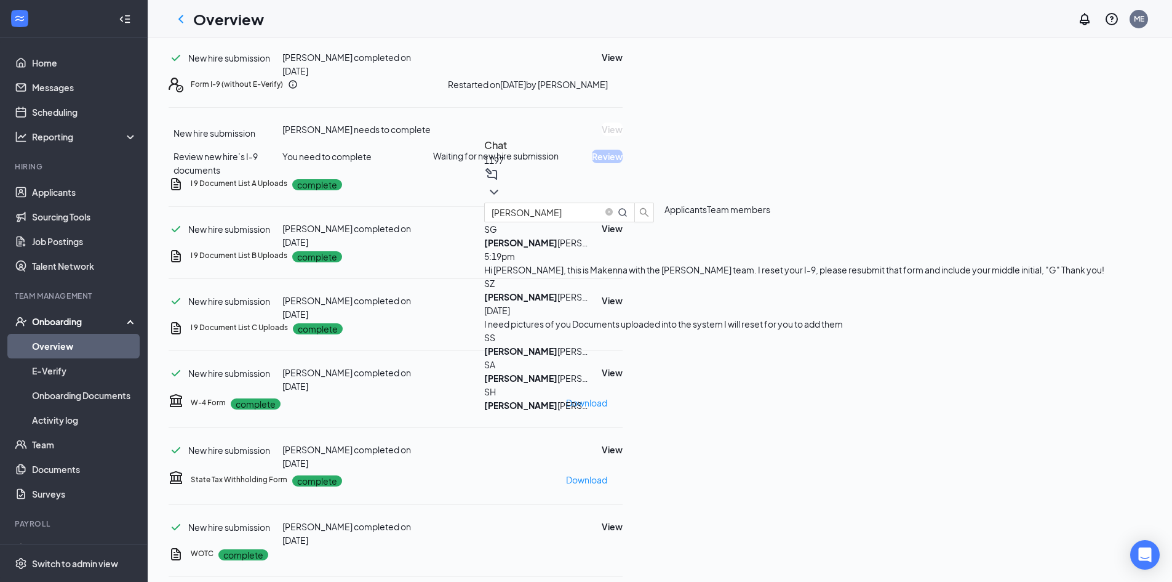
drag, startPoint x: 976, startPoint y: 229, endPoint x: 860, endPoint y: 228, distance: 116.3
click at [861, 228] on div "Chat 1197 [PERSON_NAME] Applicants Team members SG [PERSON_NAME] 5:19pm Hi [PER…" at bounding box center [660, 533] width 1025 height 1247
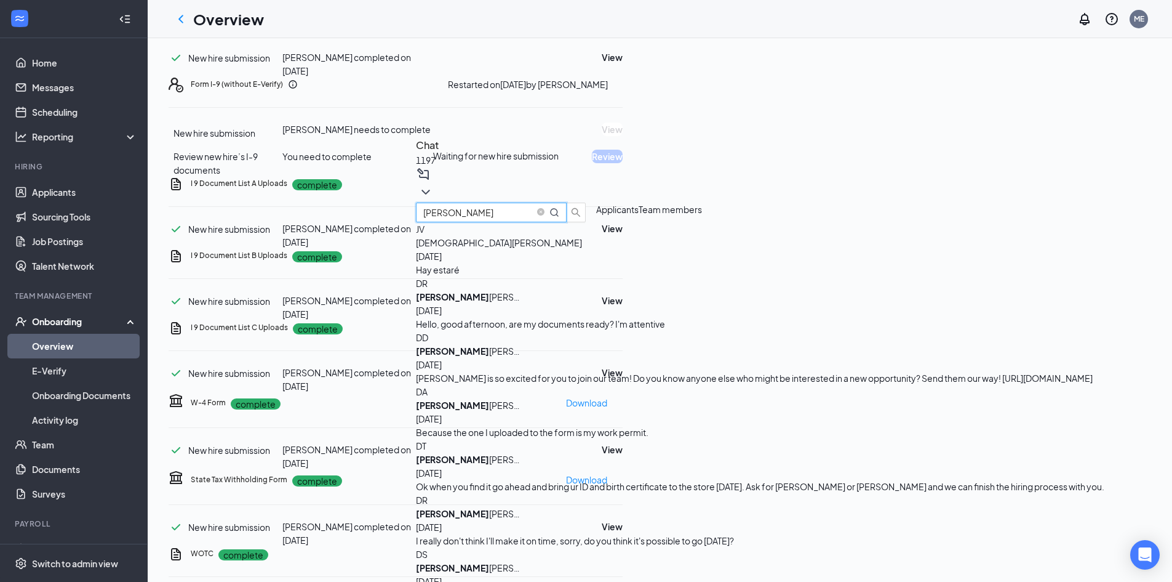
type input "[PERSON_NAME]"
click at [527, 358] on div "[PERSON_NAME]" at bounding box center [471, 351] width 111 height 14
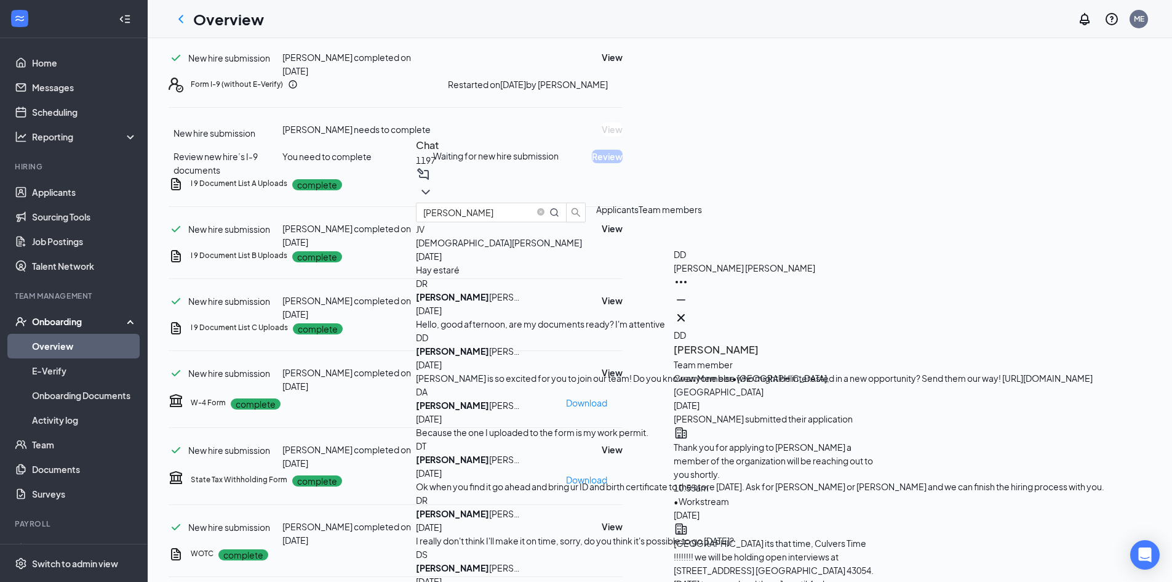
type textarea "Hi [PERSON_NAME], this is Makenna with the [PERSON_NAME] team. I reset your I-9…"
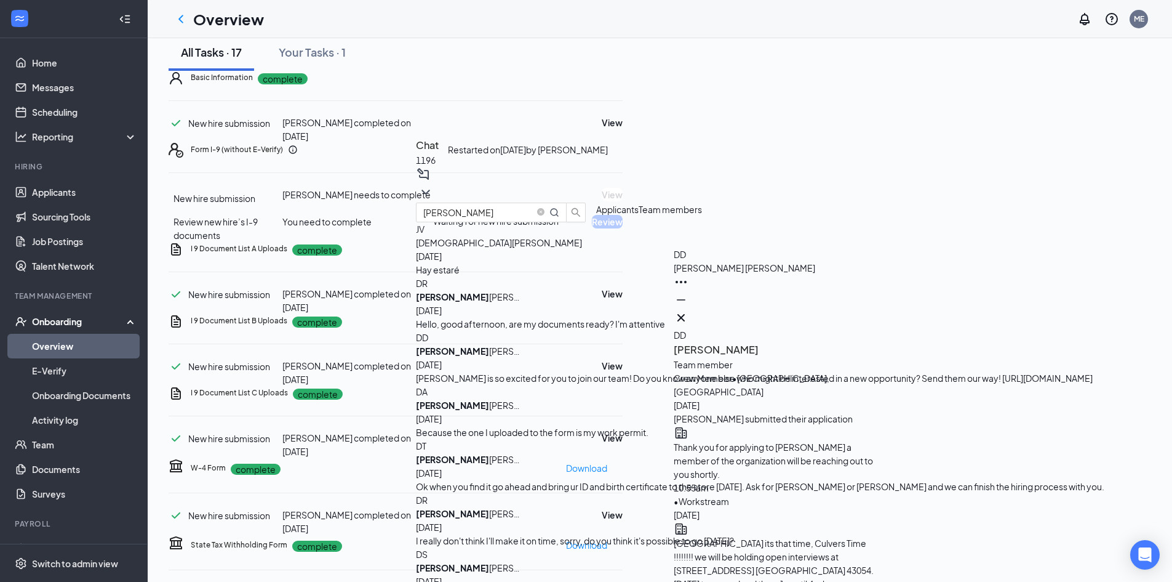
scroll to position [0, 0]
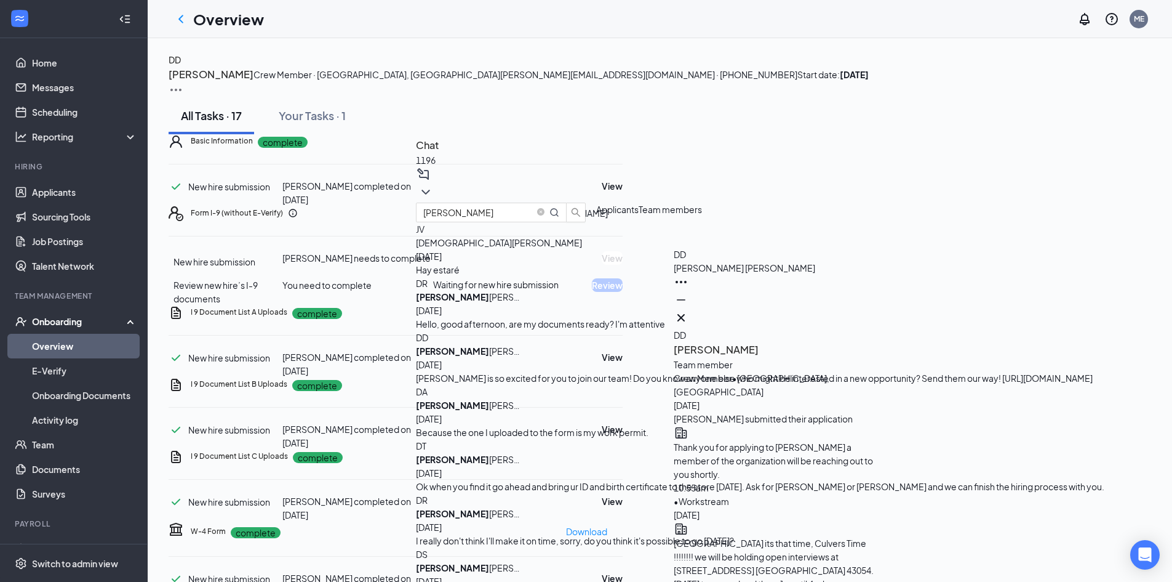
click at [183, 82] on img at bounding box center [176, 89] width 15 height 15
click at [1102, 97] on span "View details" at bounding box center [1096, 102] width 48 height 14
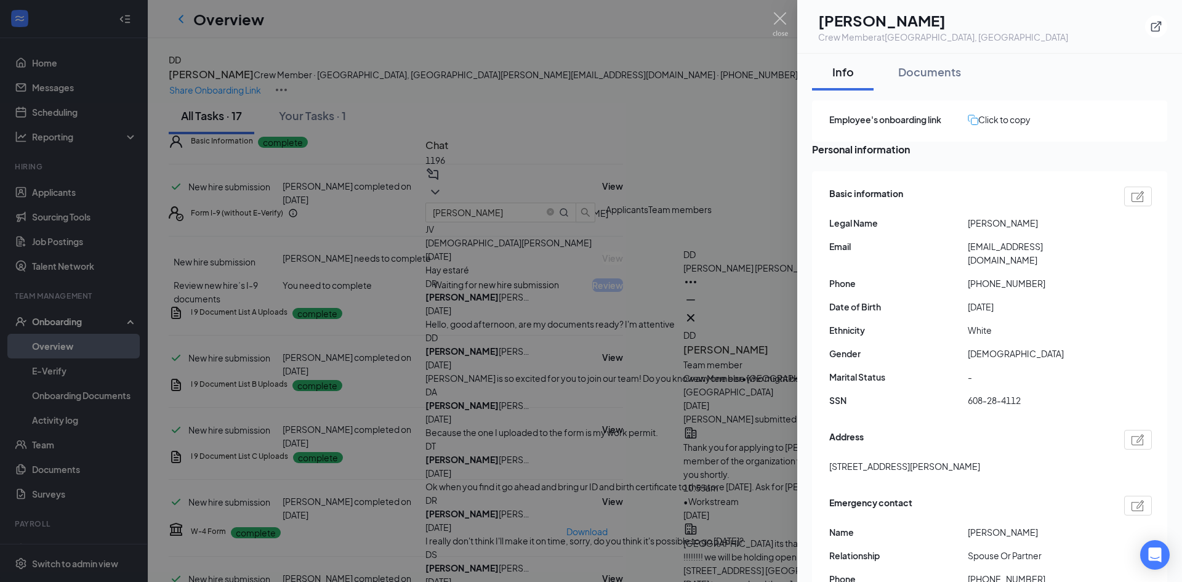
click at [1025, 116] on div "Click to copy" at bounding box center [998, 120] width 63 height 14
drag, startPoint x: 737, startPoint y: 431, endPoint x: 754, endPoint y: 554, distance: 124.9
click at [737, 435] on div at bounding box center [591, 291] width 1182 height 582
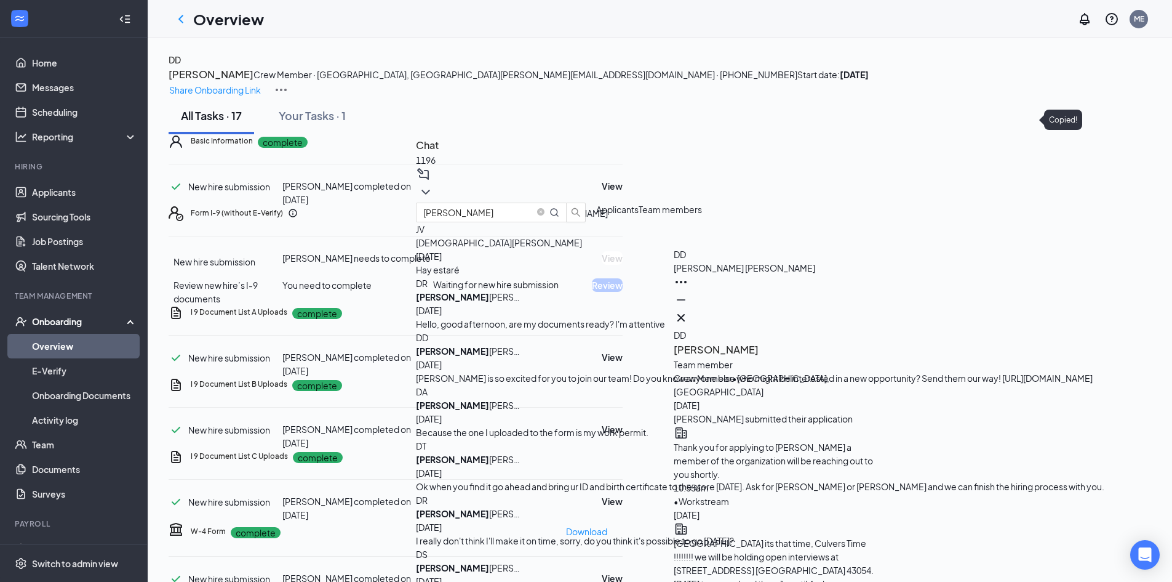
paste textarea "[URL][DOMAIN_NAME]"
type textarea "[URL][DOMAIN_NAME]"
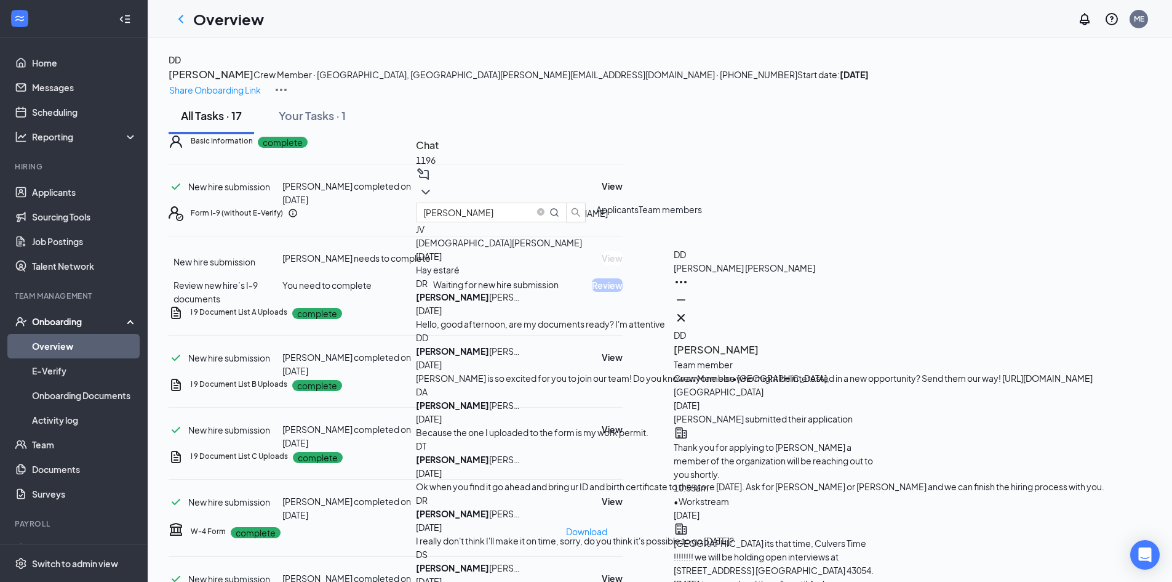
scroll to position [0, 0]
click at [689, 316] on icon "Cross" at bounding box center [681, 317] width 15 height 15
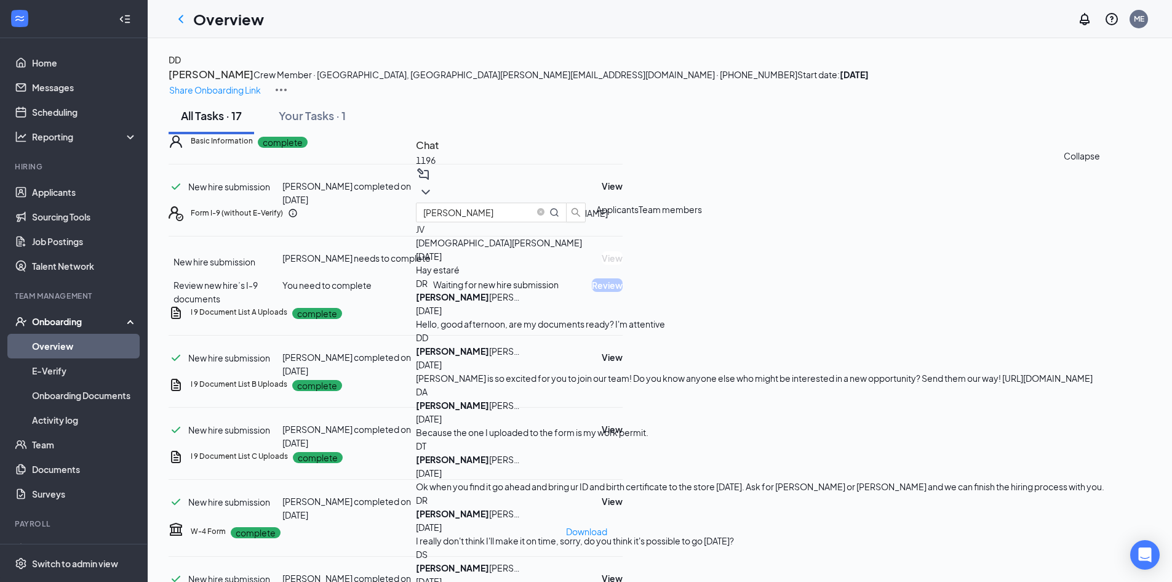
click at [433, 192] on button at bounding box center [425, 192] width 15 height 15
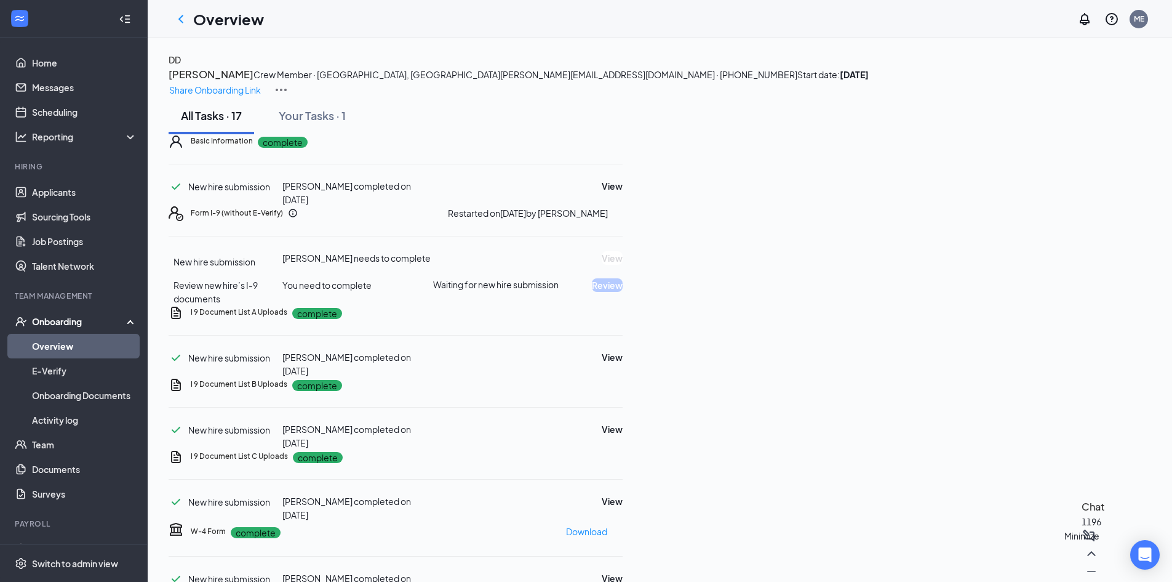
click at [1085, 567] on icon "Minimize" at bounding box center [1091, 571] width 15 height 15
click at [39, 346] on link "Overview" at bounding box center [84, 346] width 105 height 25
